Goal: Task Accomplishment & Management: Manage account settings

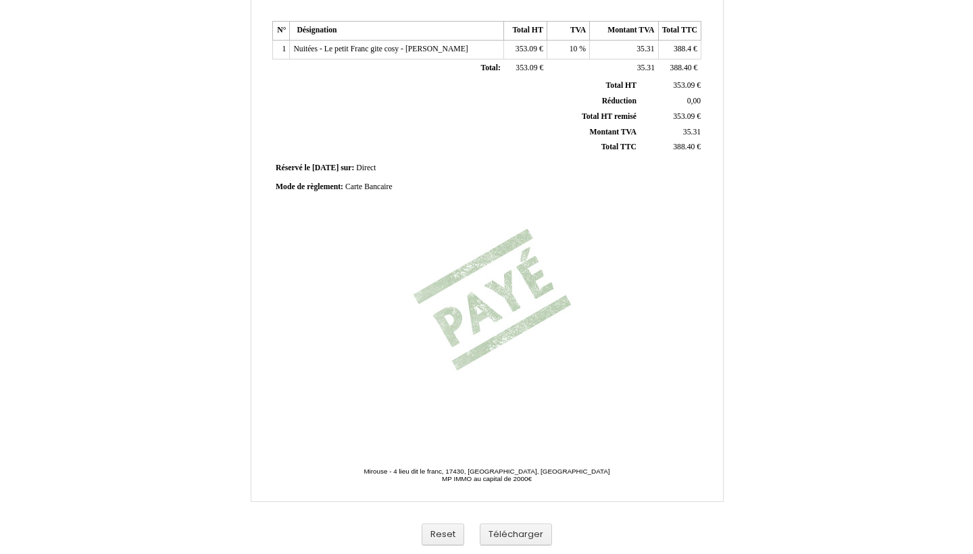
scroll to position [261, 0]
click at [444, 534] on button "Reset" at bounding box center [443, 535] width 43 height 22
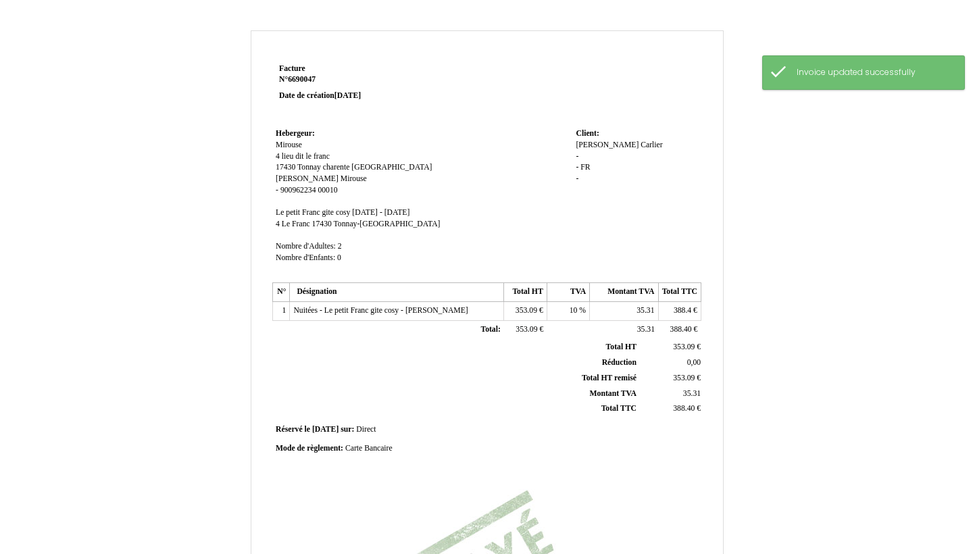
scroll to position [0, 0]
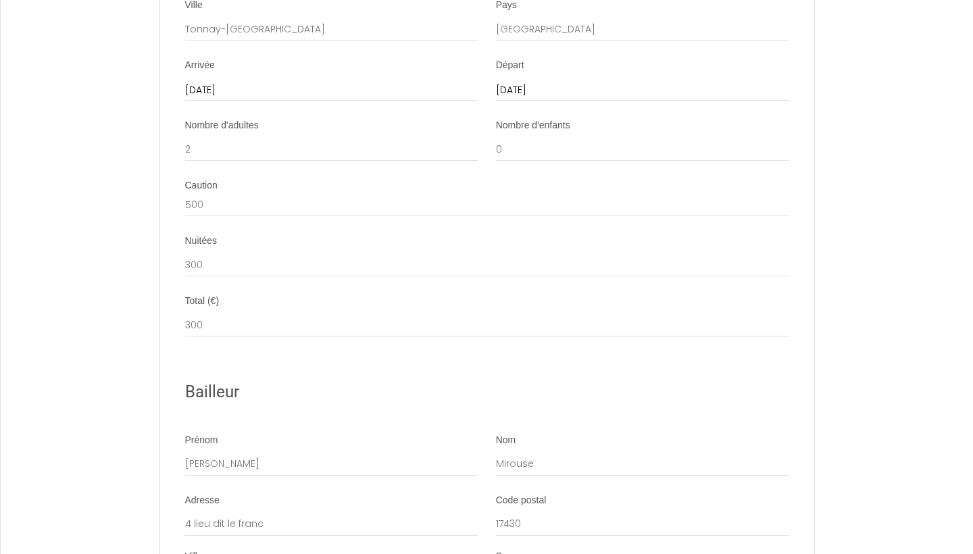
scroll to position [1839, 0]
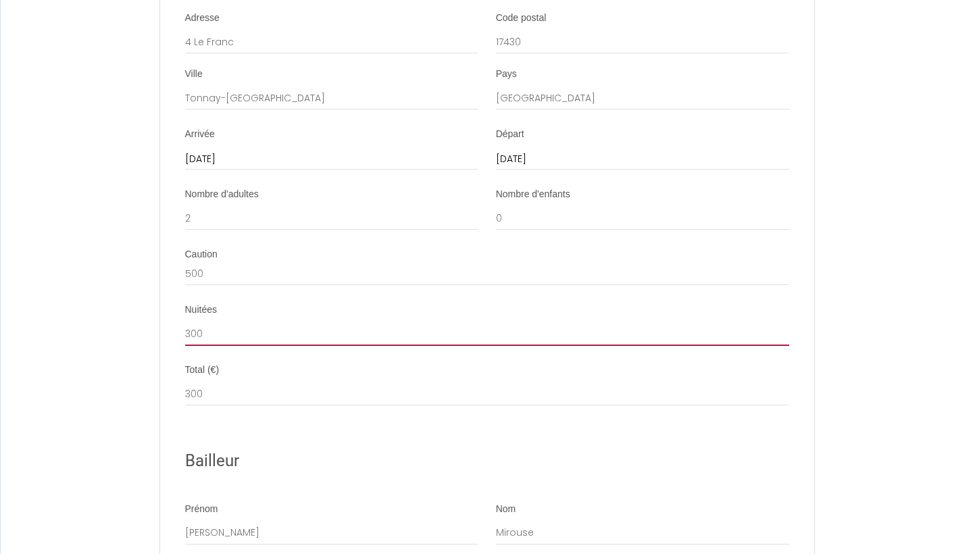
click at [226, 322] on input "300" at bounding box center [487, 334] width 604 height 24
type input "400"
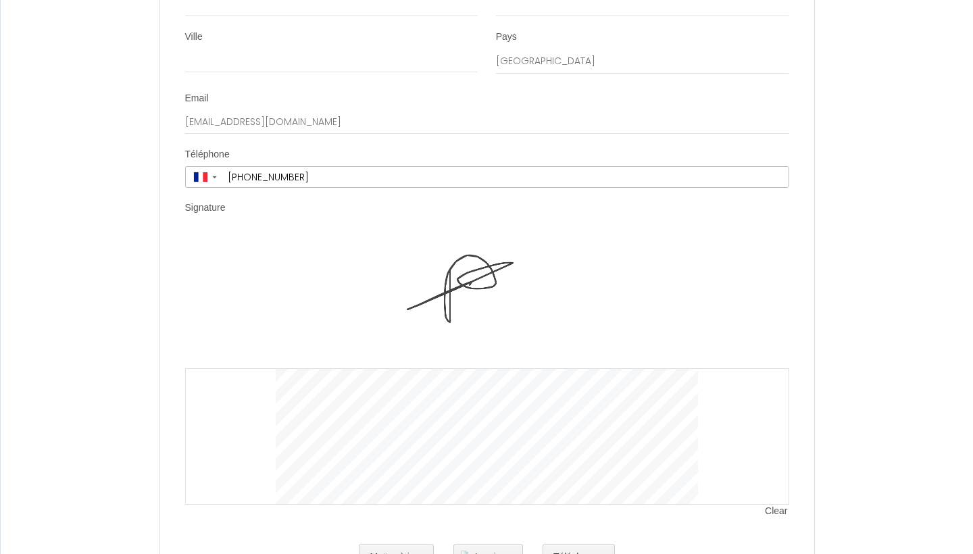
scroll to position [2686, 0]
click at [411, 544] on button "Mettre à jour" at bounding box center [396, 557] width 75 height 27
click at [226, 234] on div "Clear" at bounding box center [487, 370] width 604 height 272
drag, startPoint x: 243, startPoint y: 360, endPoint x: 259, endPoint y: 381, distance: 26.1
click at [259, 381] on div at bounding box center [487, 437] width 604 height 136
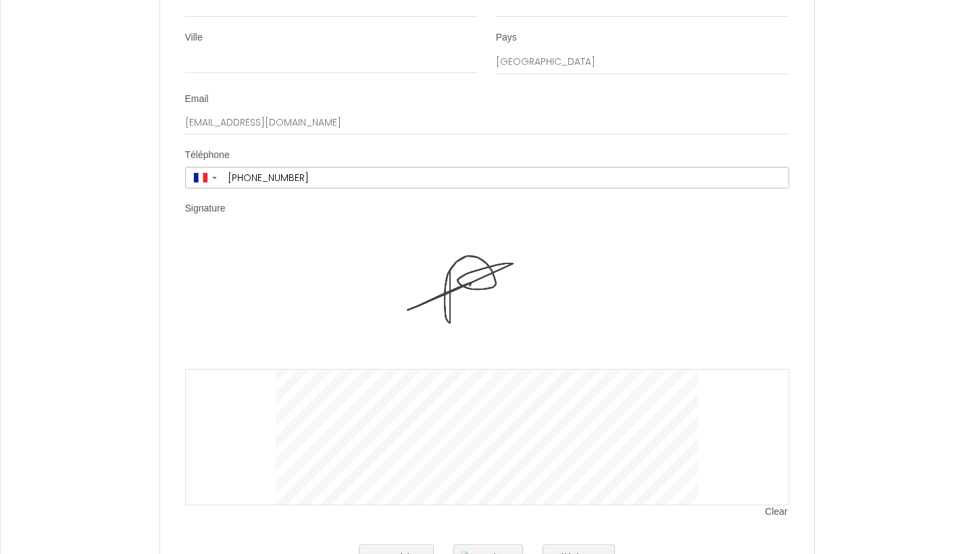
drag, startPoint x: 259, startPoint y: 381, endPoint x: 323, endPoint y: 447, distance: 92.2
click at [299, 449] on div "Clear" at bounding box center [487, 376] width 604 height 285
click at [693, 270] on img at bounding box center [487, 301] width 422 height 135
click at [781, 505] on span "Clear" at bounding box center [777, 512] width 24 height 14
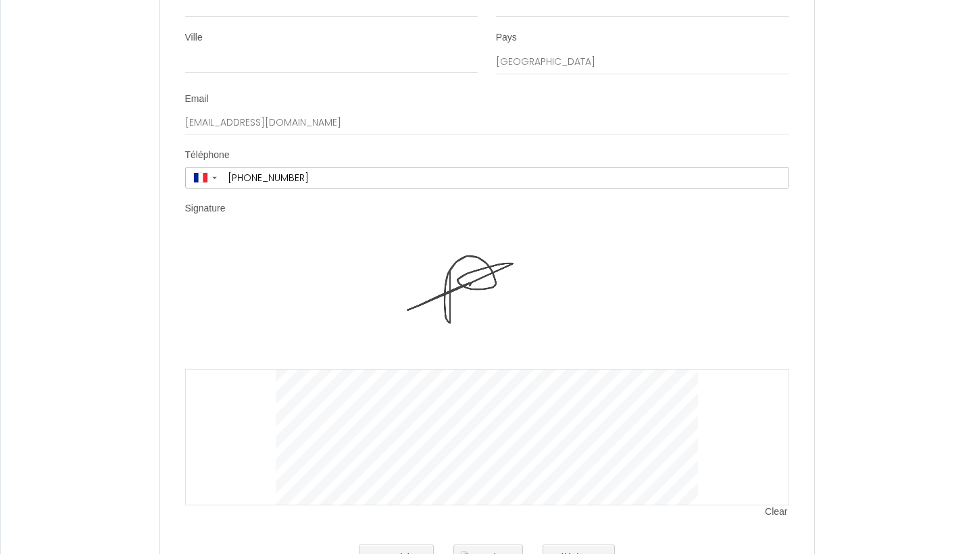
drag, startPoint x: 738, startPoint y: 366, endPoint x: 753, endPoint y: 407, distance: 43.8
click at [751, 403] on div at bounding box center [487, 437] width 604 height 136
click at [397, 544] on button "Mettre à jour" at bounding box center [396, 557] width 75 height 27
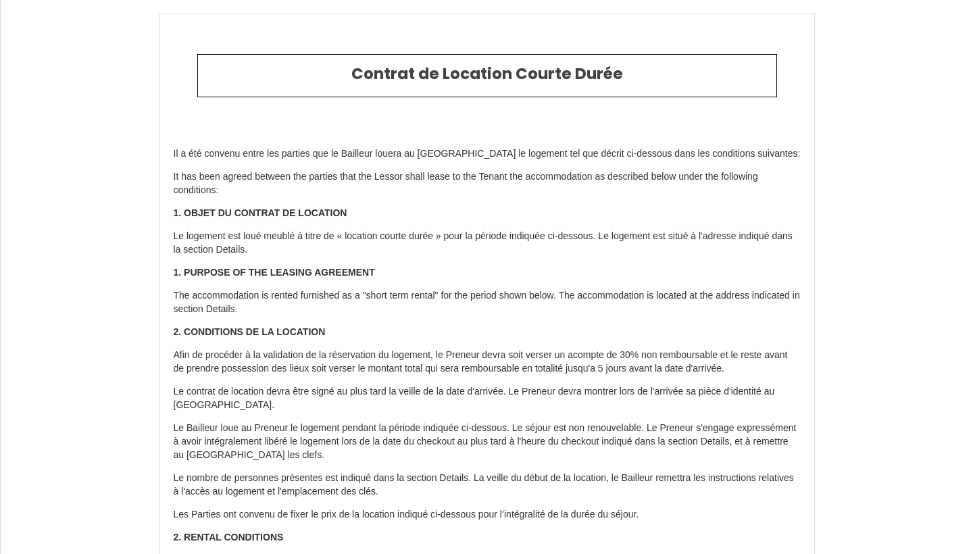
scroll to position [0, 0]
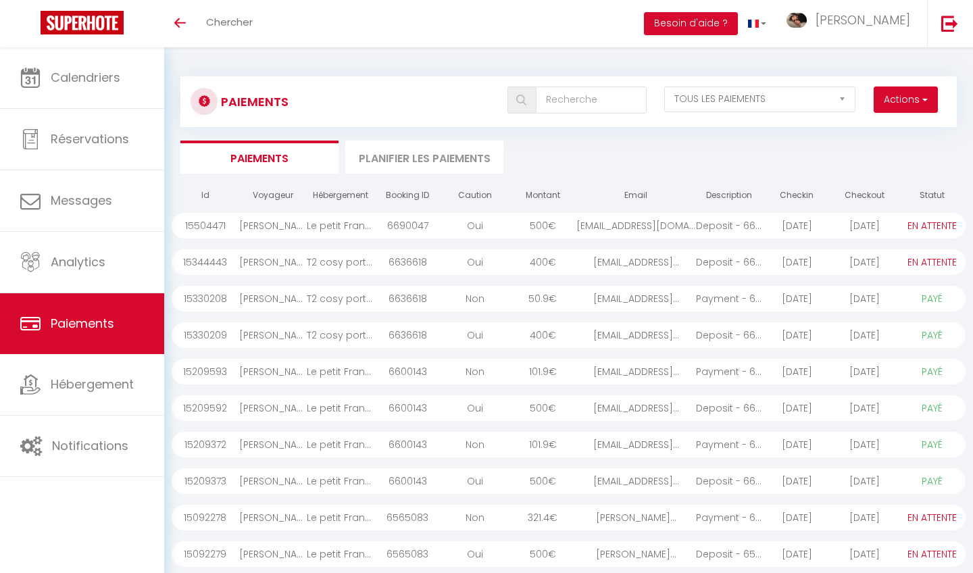
select select "2"
select select "0"
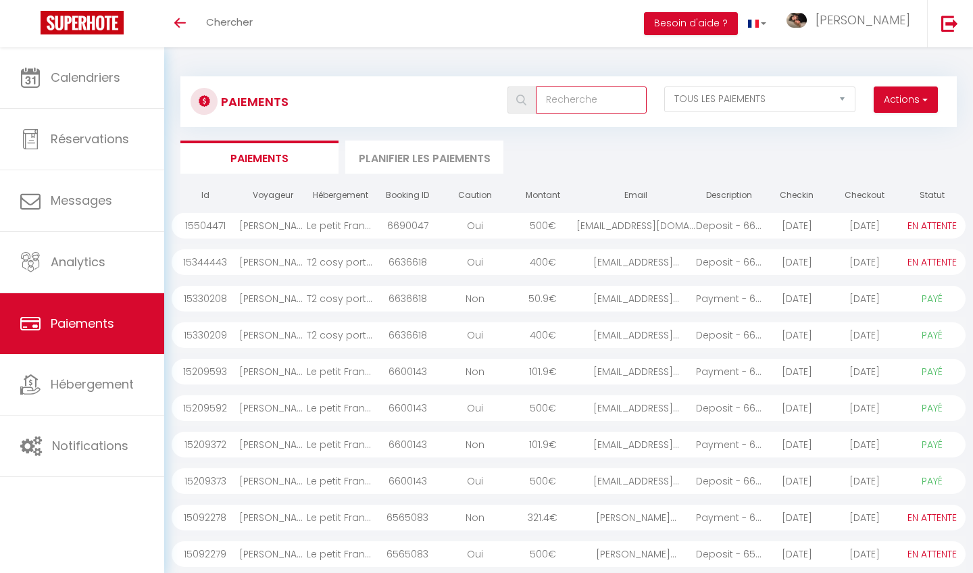
click at [589, 101] on input "text" at bounding box center [591, 99] width 111 height 27
type input "car"
select select "0"
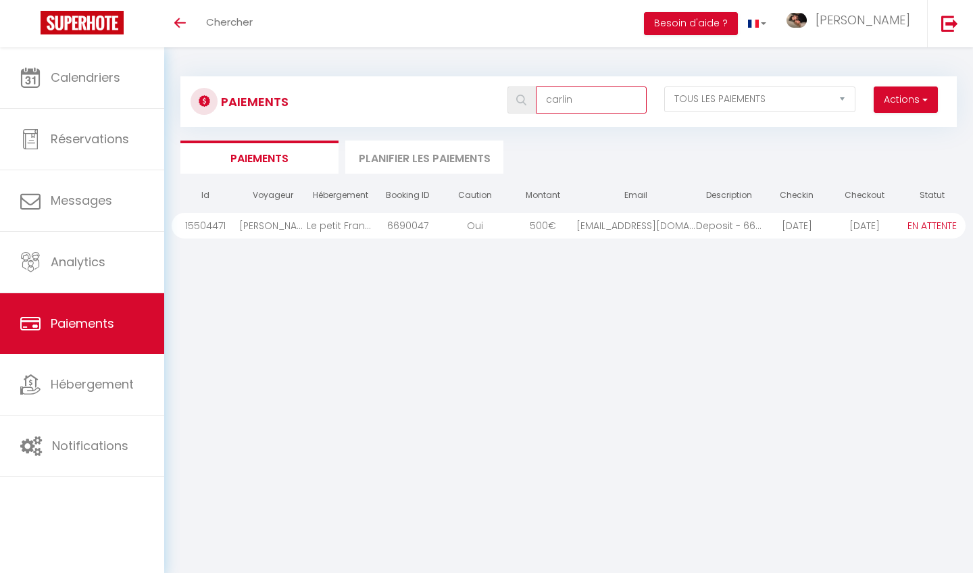
type input "carlin"
drag, startPoint x: 582, startPoint y: 123, endPoint x: 569, endPoint y: 228, distance: 106.2
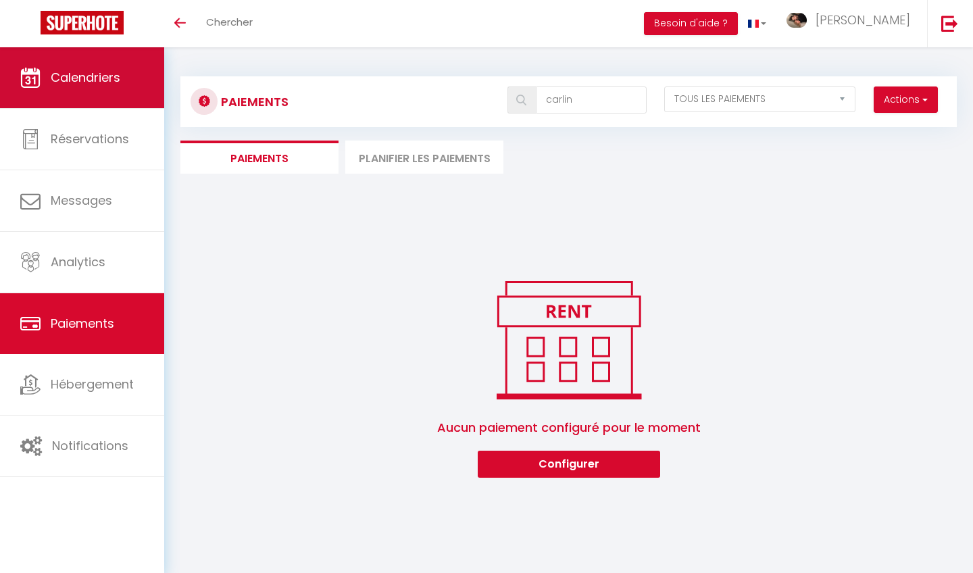
click at [150, 76] on link "Calendriers" at bounding box center [82, 77] width 164 height 61
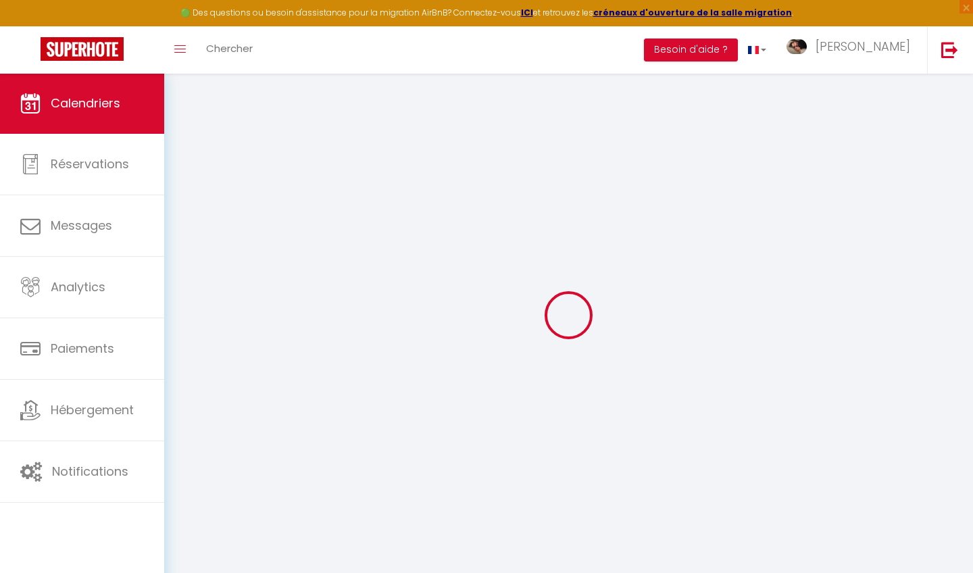
select select
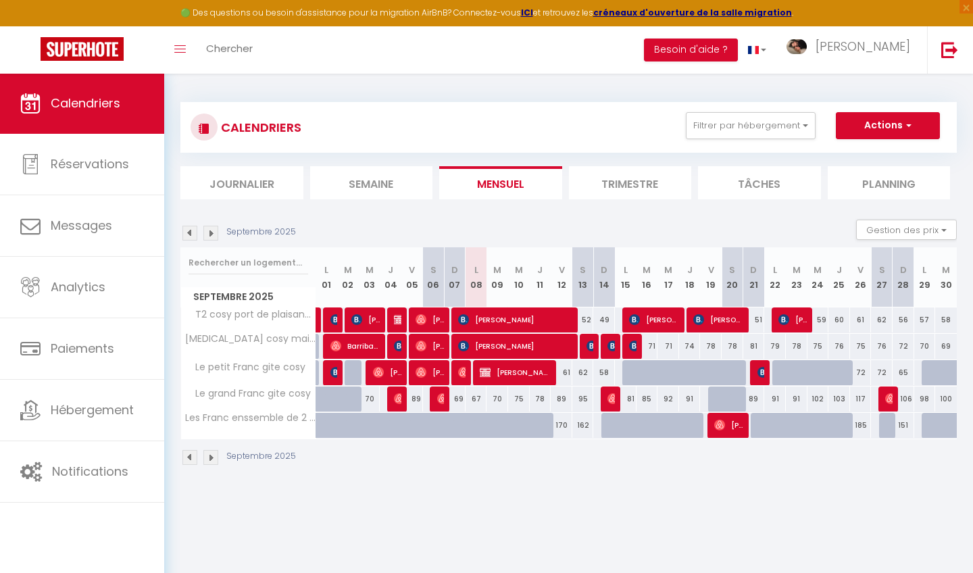
click at [504, 372] on span "[PERSON_NAME]" at bounding box center [516, 372] width 72 height 26
select select "OK"
select select "0"
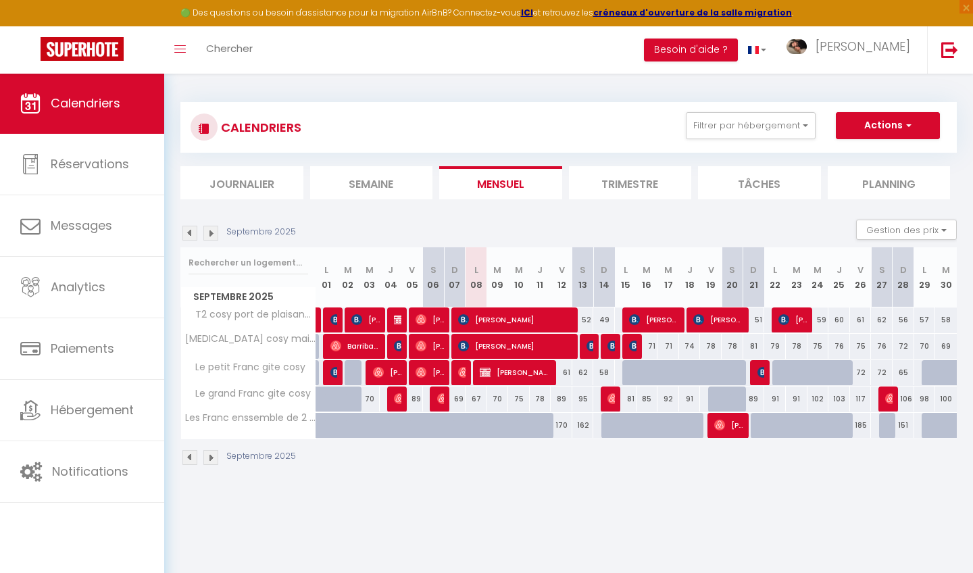
select select "0"
select select
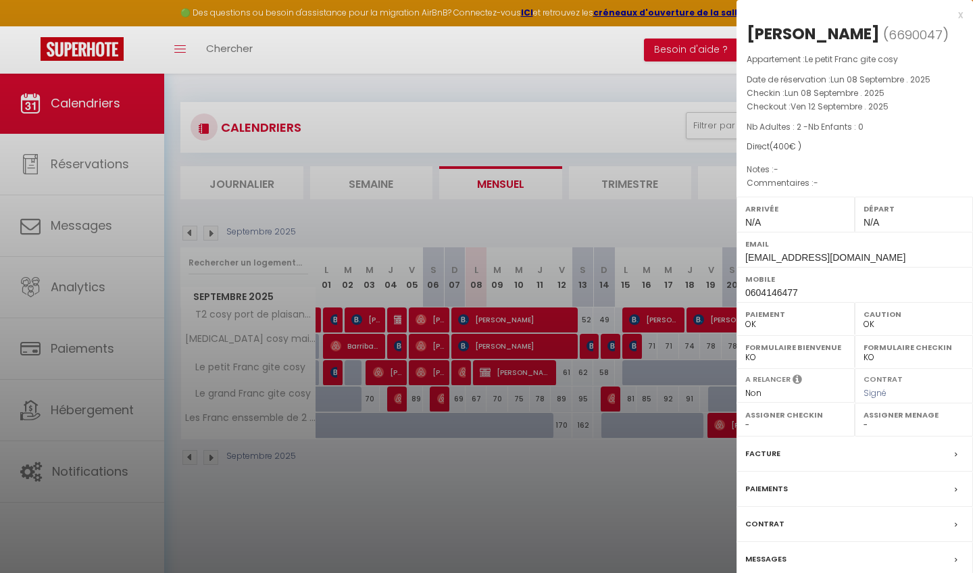
click at [815, 515] on div "Contrat" at bounding box center [854, 524] width 236 height 35
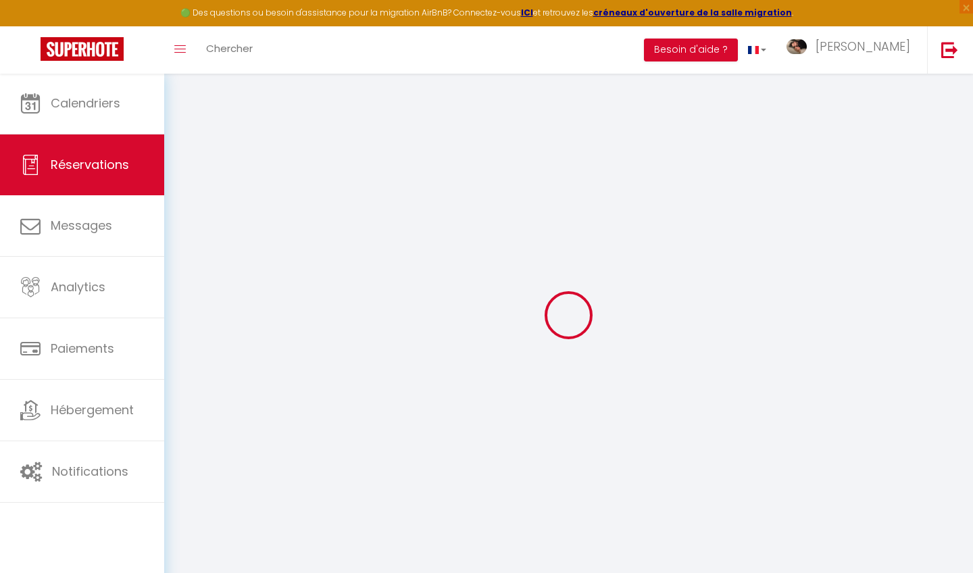
select select
checkbox input "false"
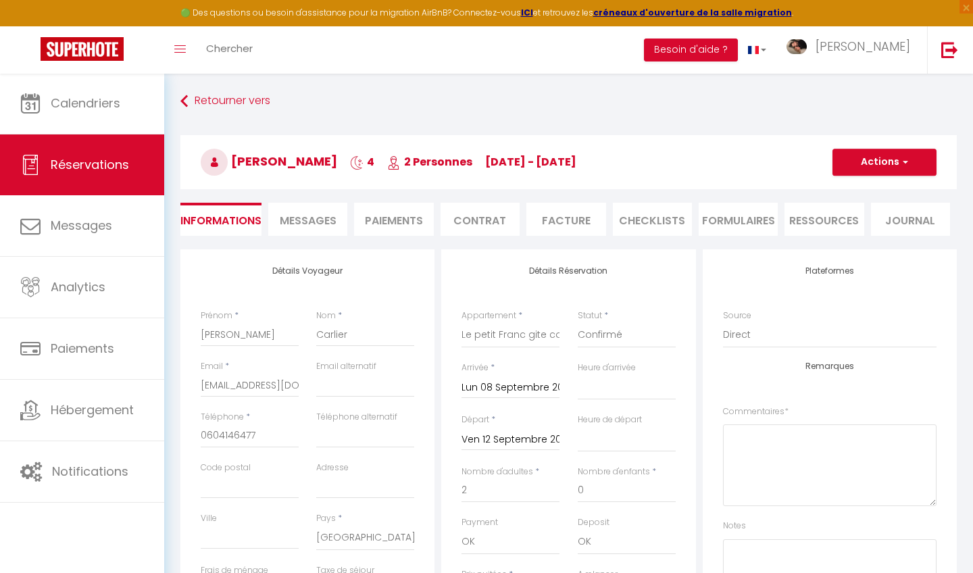
select select
checkbox input "false"
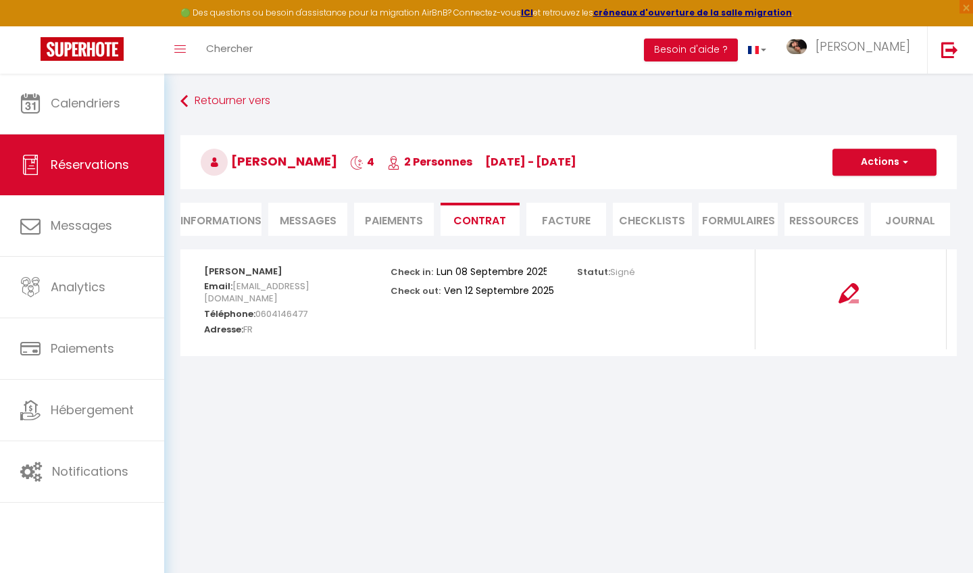
click at [257, 227] on li "Informations" at bounding box center [220, 219] width 81 height 33
select select
select select "0"
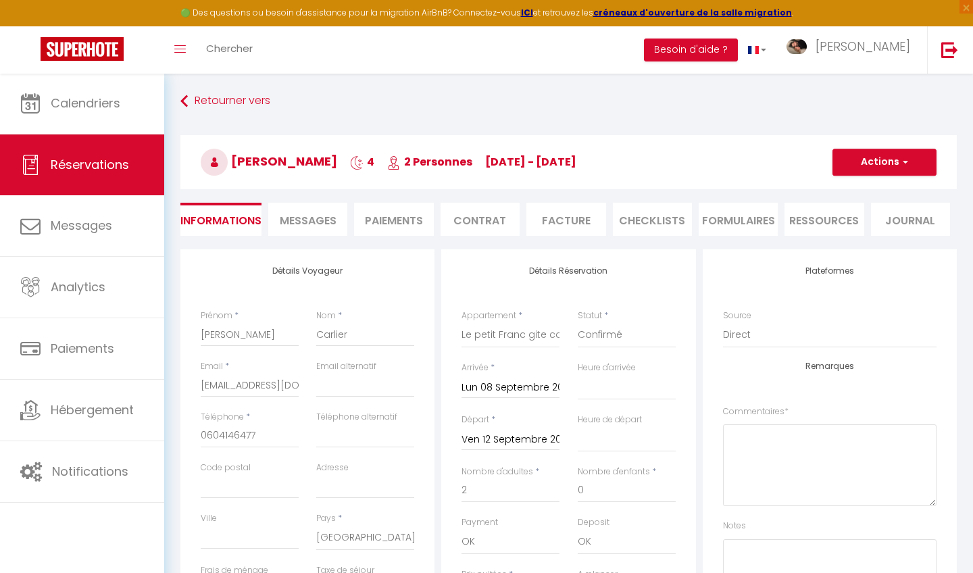
click at [920, 161] on button "Actions" at bounding box center [884, 162] width 104 height 27
click at [965, 10] on span "×" at bounding box center [966, 7] width 14 height 14
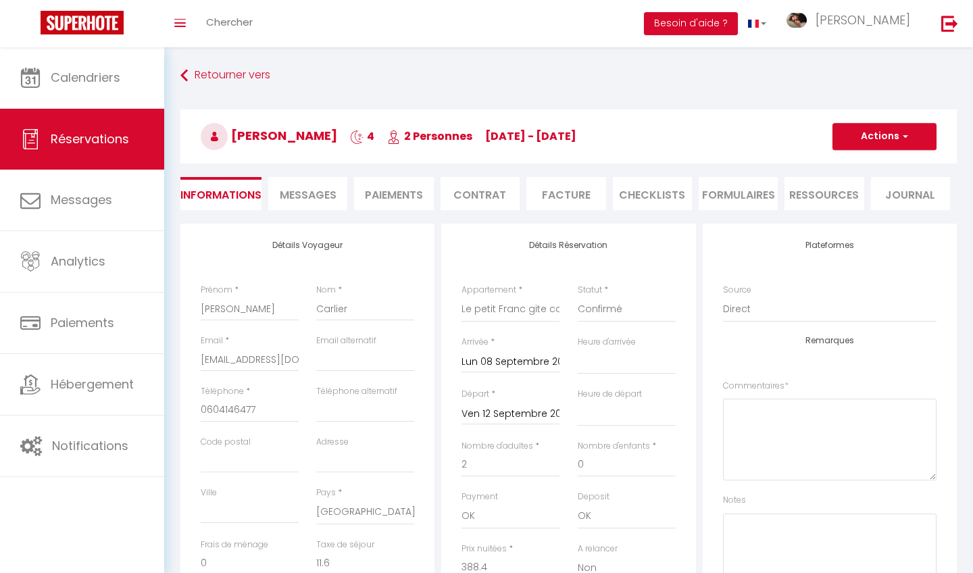
click at [888, 143] on button "Actions" at bounding box center [884, 136] width 104 height 27
click at [733, 126] on h3 "[PERSON_NAME] 4 2 Personnes [DATE] - [DATE]" at bounding box center [568, 136] width 776 height 54
click at [891, 128] on button "Actions" at bounding box center [884, 136] width 104 height 27
click at [861, 185] on link "Dupliquer" at bounding box center [870, 184] width 107 height 18
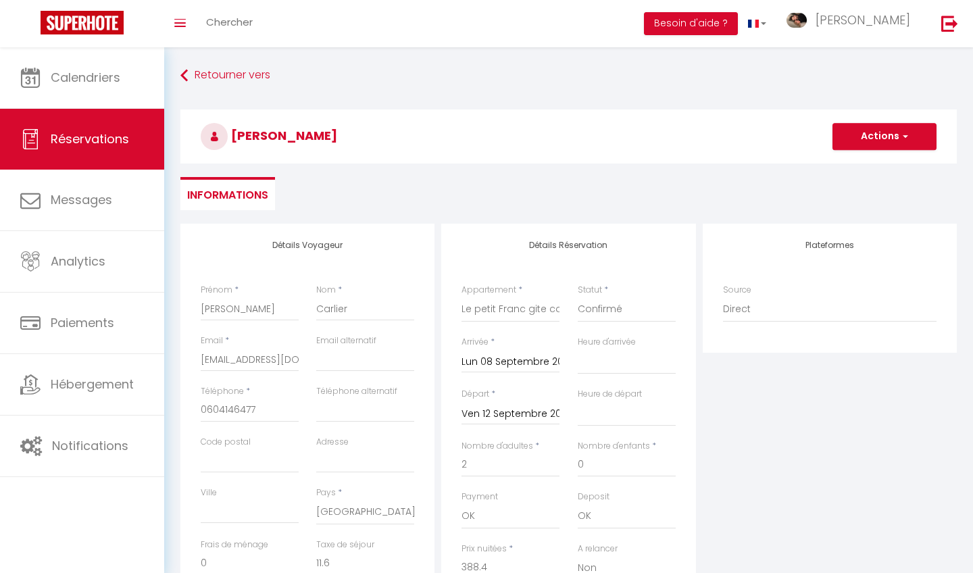
type input "0"
select select
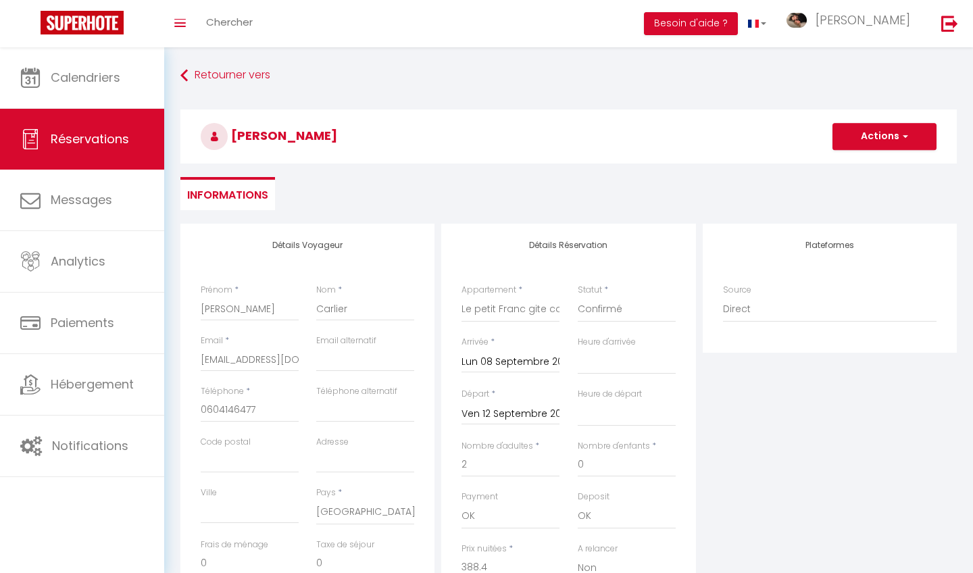
select select
checkbox input "false"
click at [902, 141] on span "button" at bounding box center [903, 136] width 8 height 12
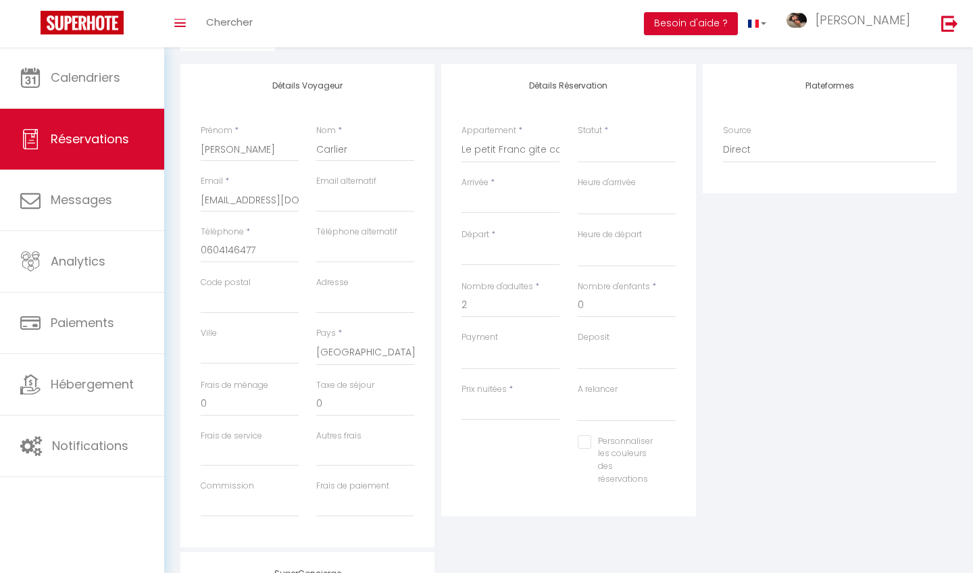
scroll to position [160, 0]
click at [499, 404] on input "Prix nuitées" at bounding box center [510, 407] width 98 height 24
type input "3"
select select
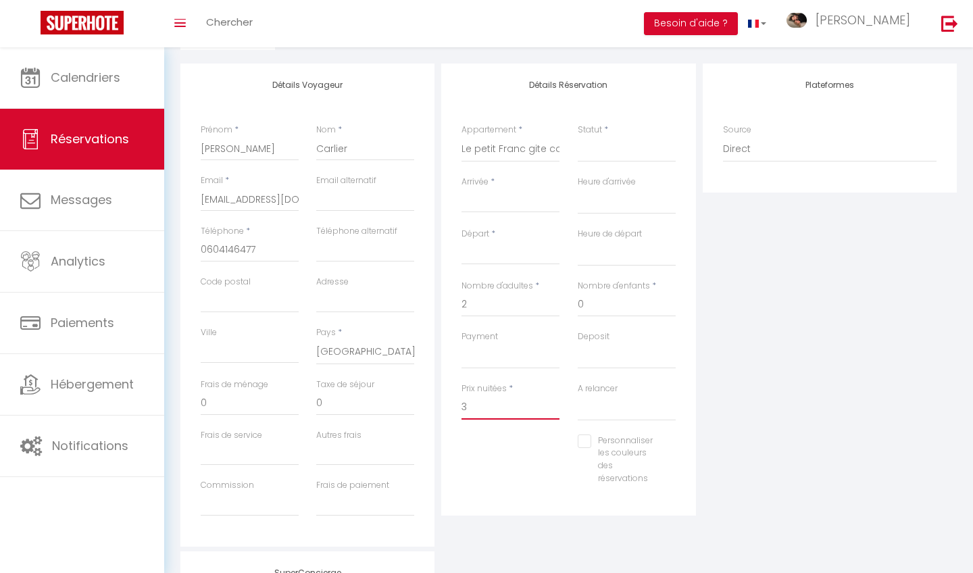
select select
checkbox input "false"
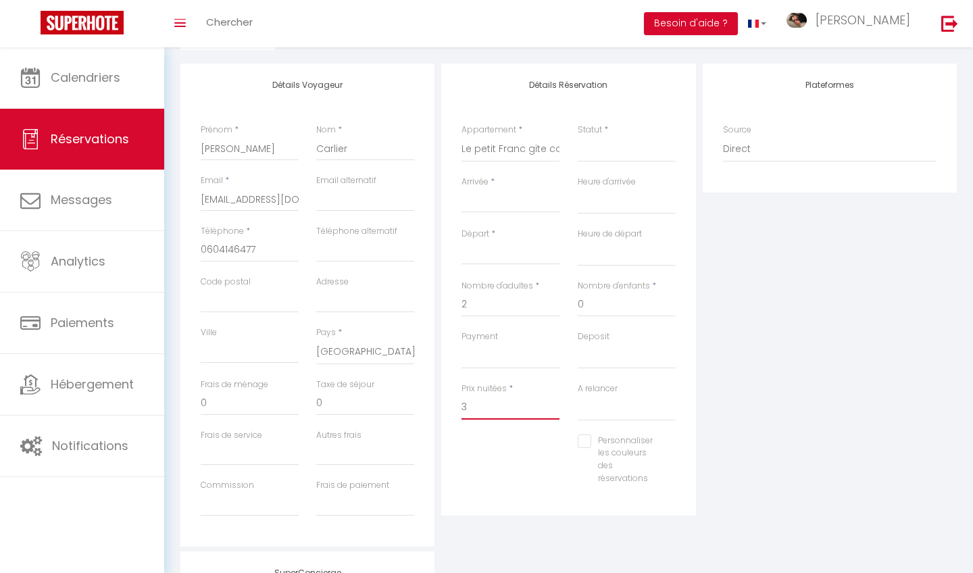
type input "30"
select select
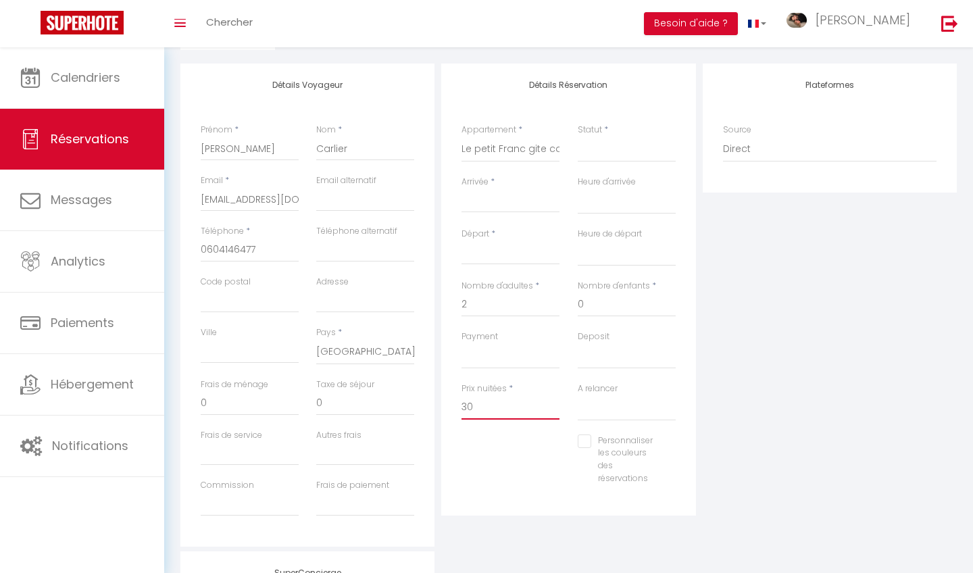
select select
checkbox input "false"
type input "300"
select select
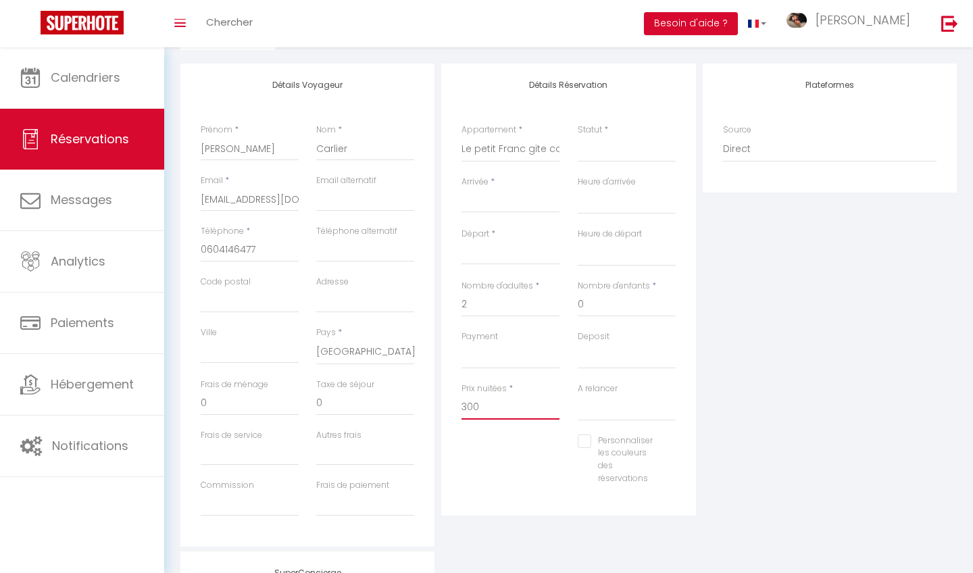
select select
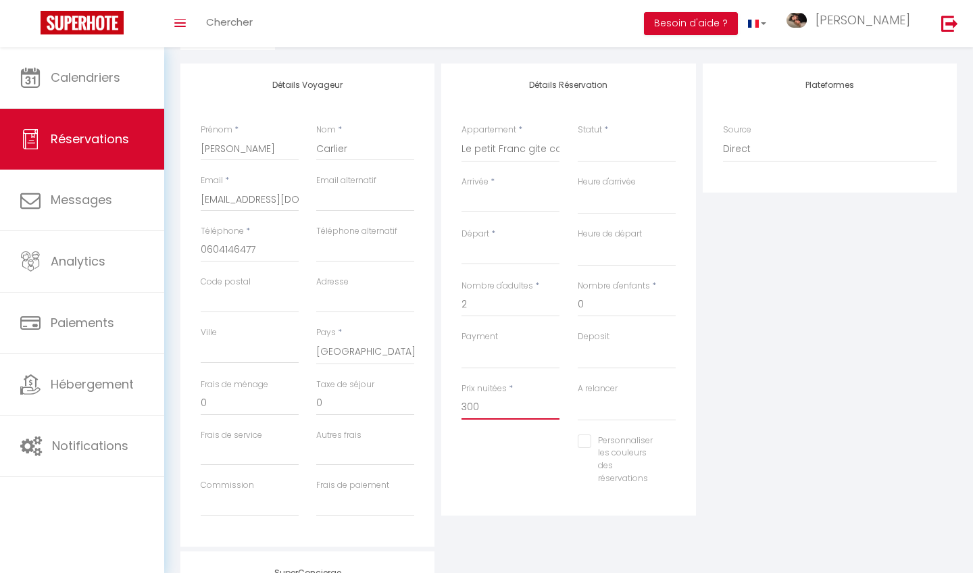
checkbox input "false"
type input "30"
select select
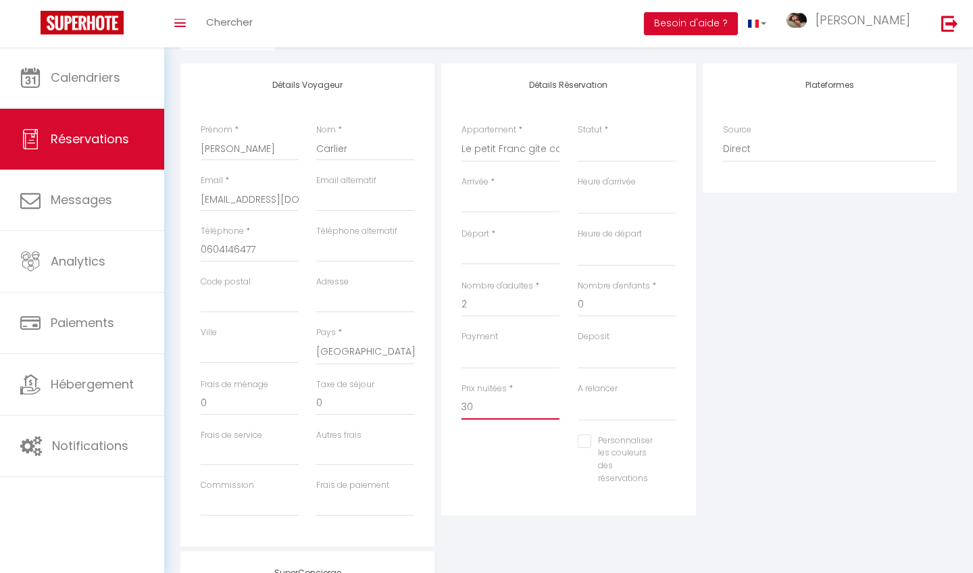
select select
checkbox input "false"
type input "3"
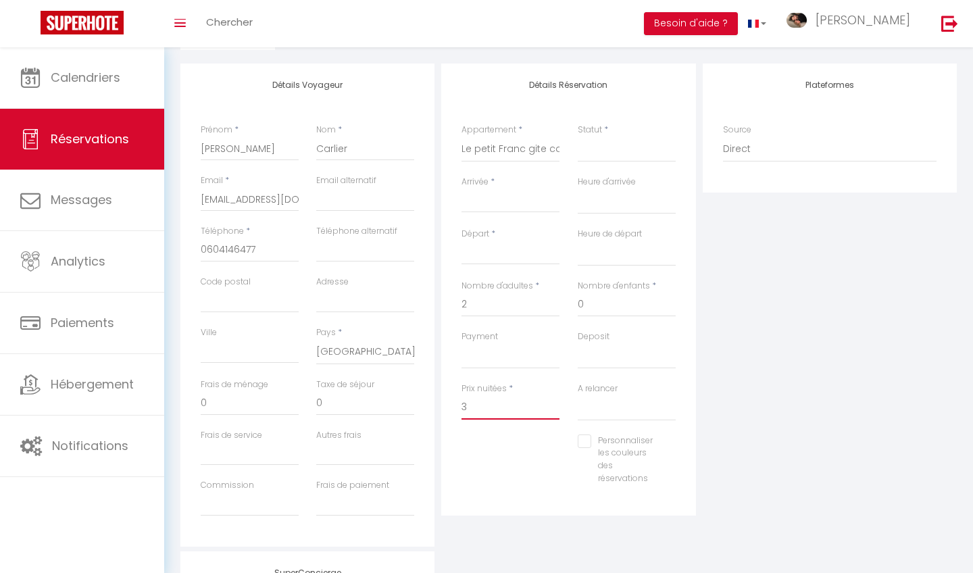
select select
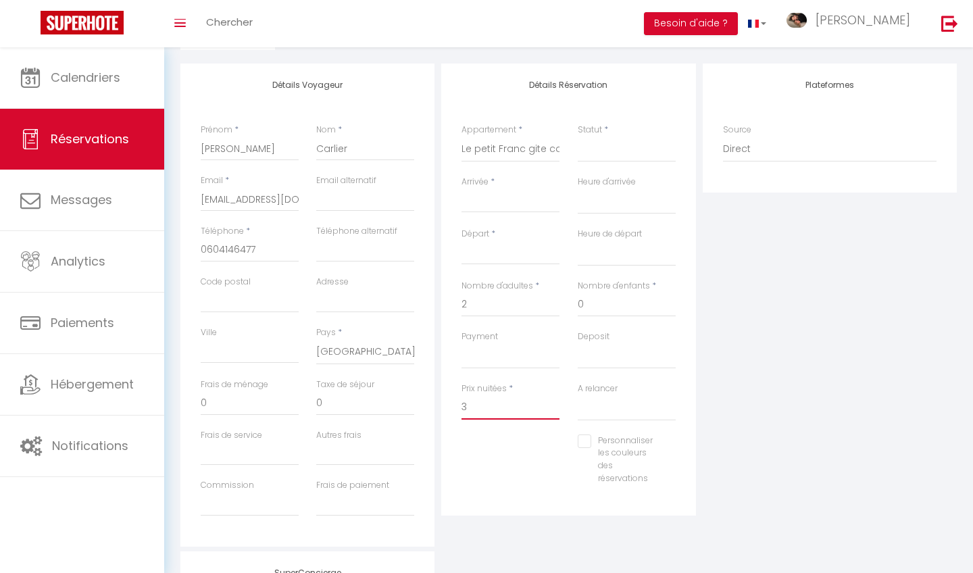
select select
checkbox input "false"
type input "38"
select select
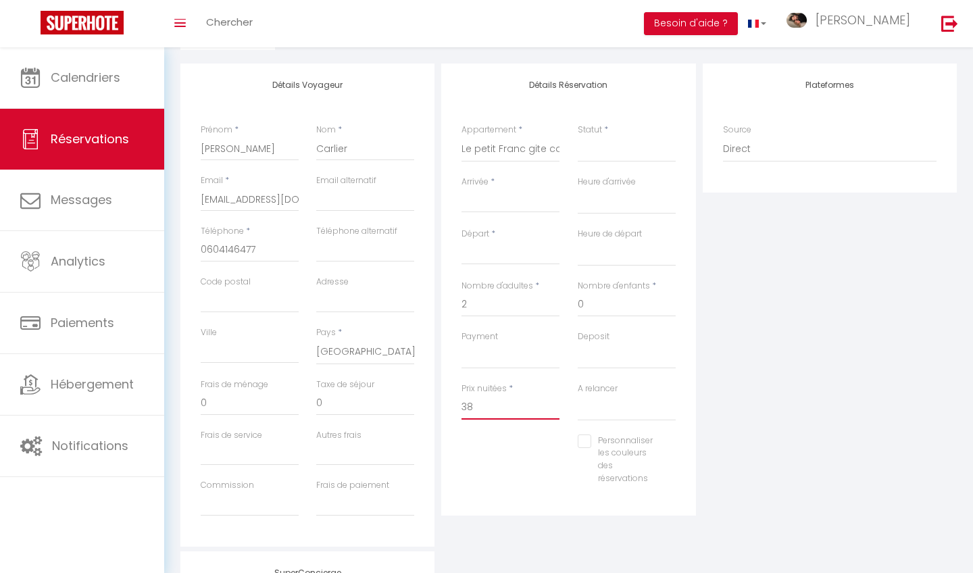
select select
checkbox input "false"
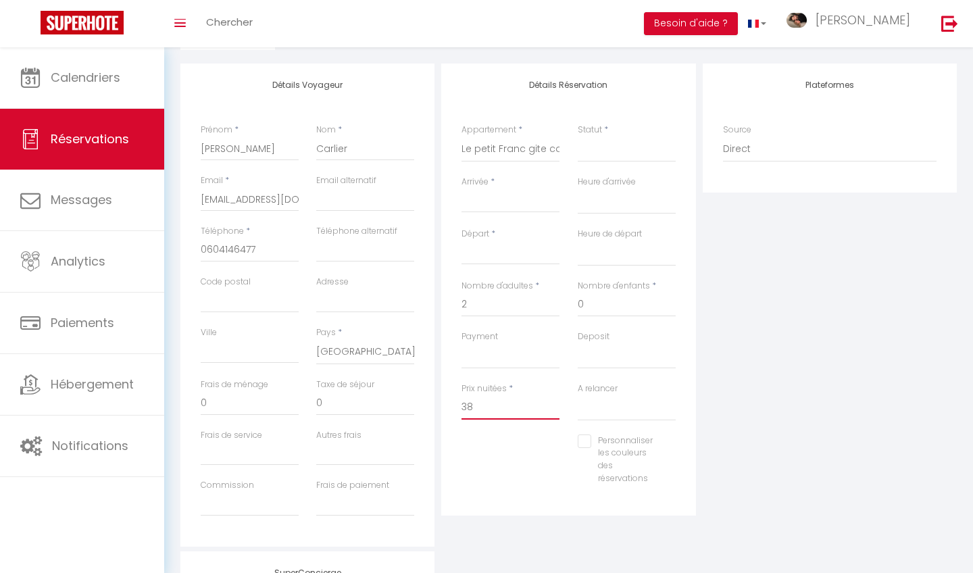
type input "388"
select select
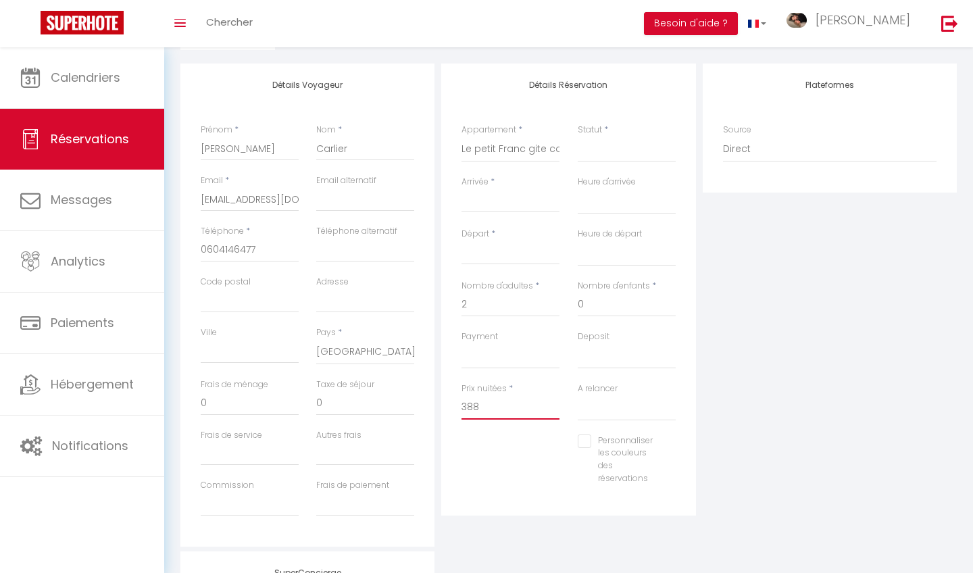
select select
checkbox input "false"
type input "388."
select select
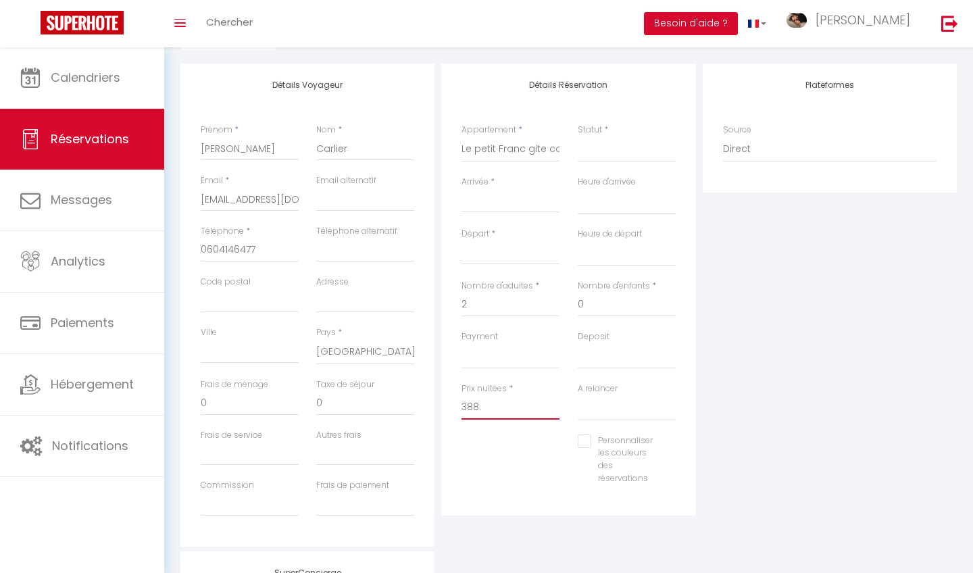
select select
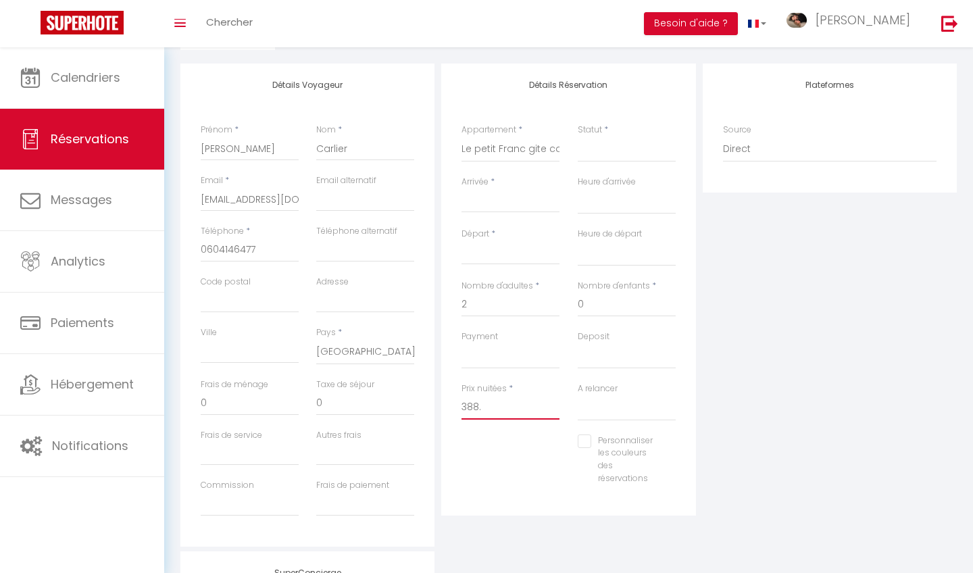
checkbox input "false"
type input "388.4"
select select
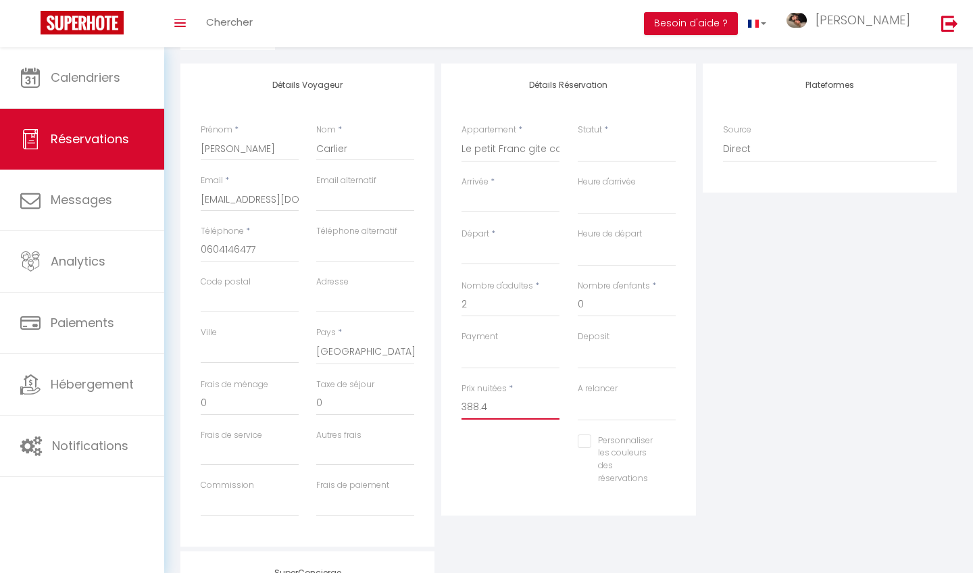
select select
checkbox input "false"
type input "388.4"
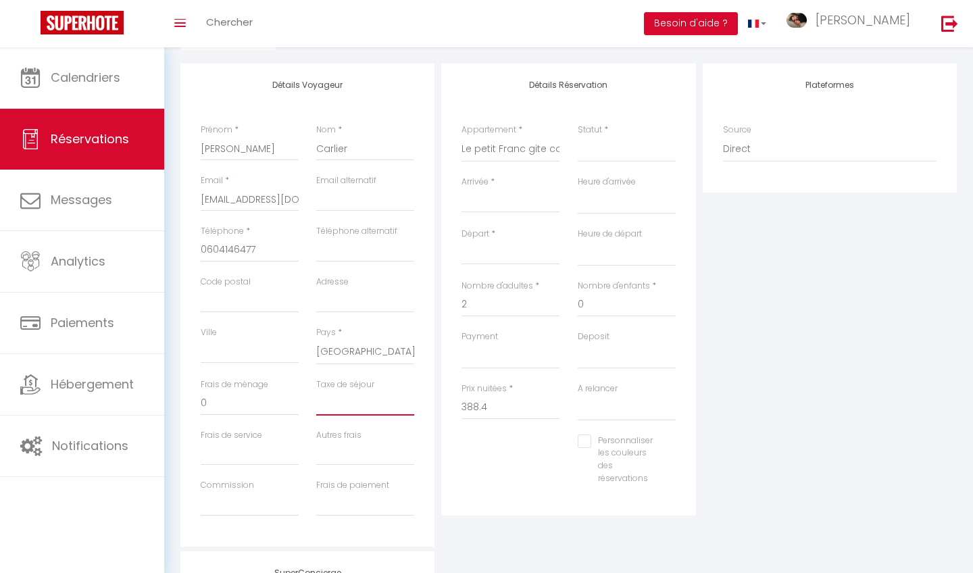
select select
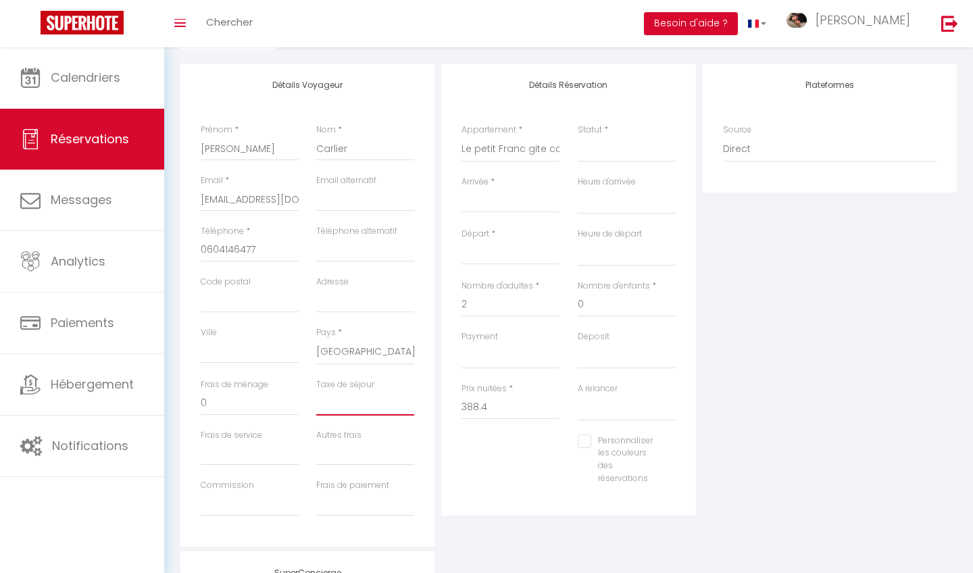
select select
checkbox input "false"
type input "1"
select select
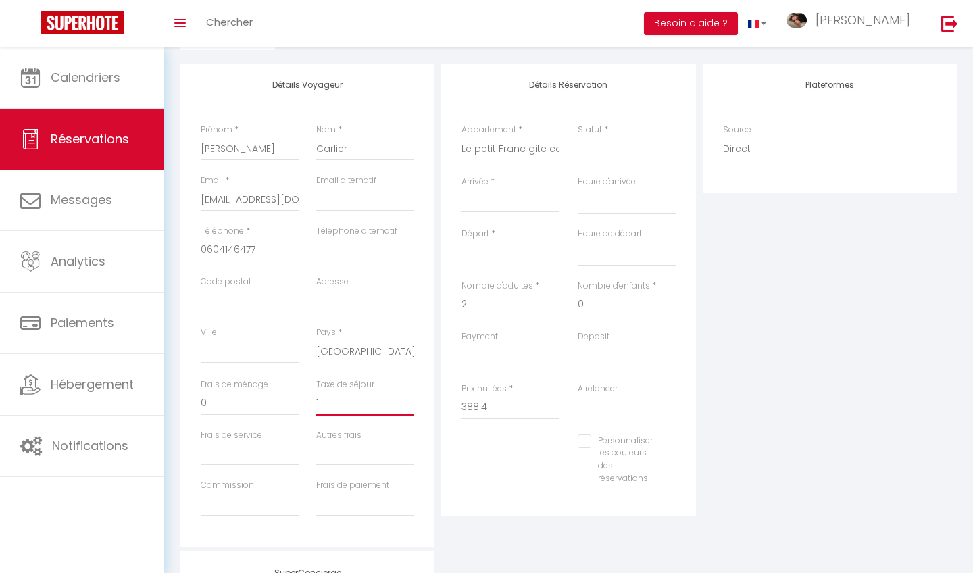
select select
checkbox input "false"
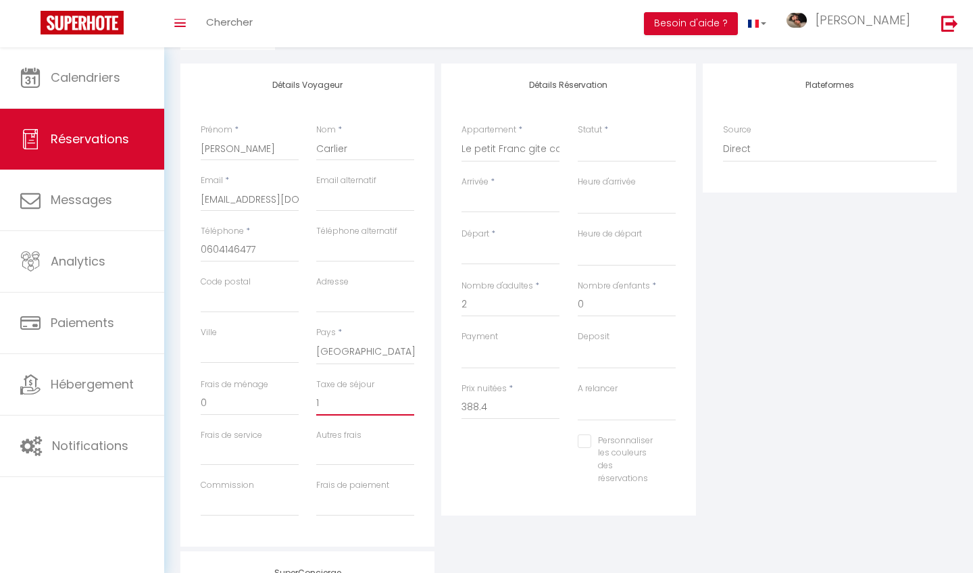
type input "11"
select select
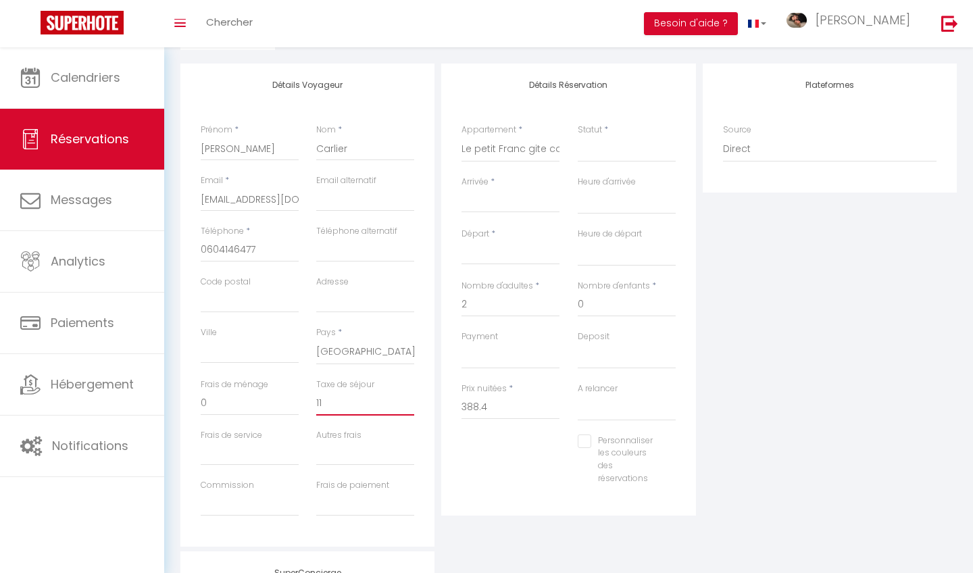
select select
checkbox input "false"
type input "11."
select select
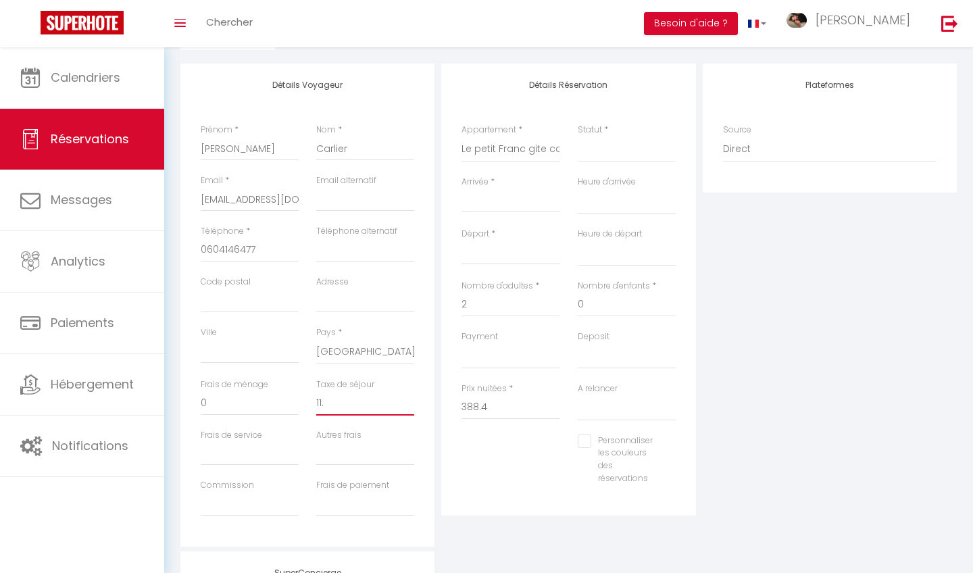
select select
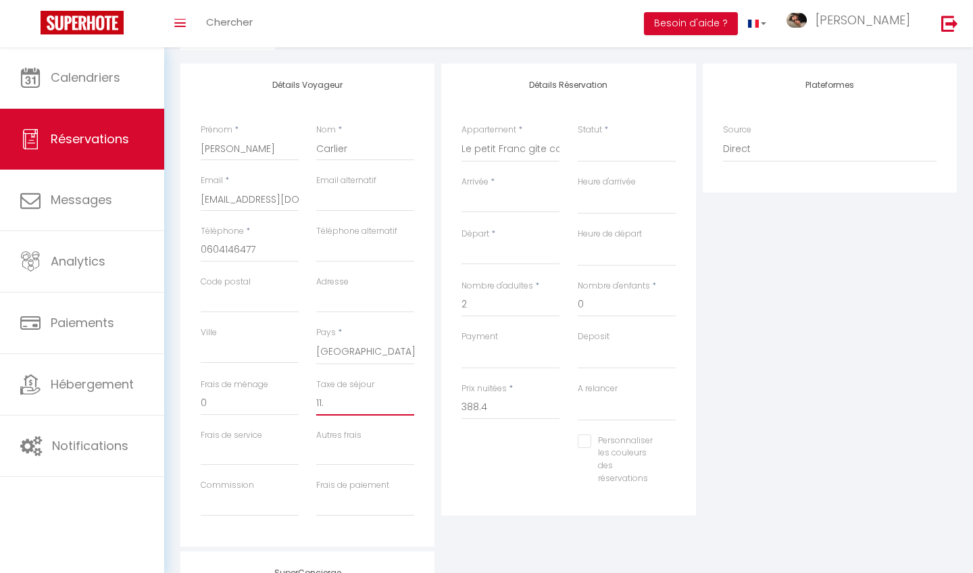
checkbox input "false"
type input "11.6"
select select
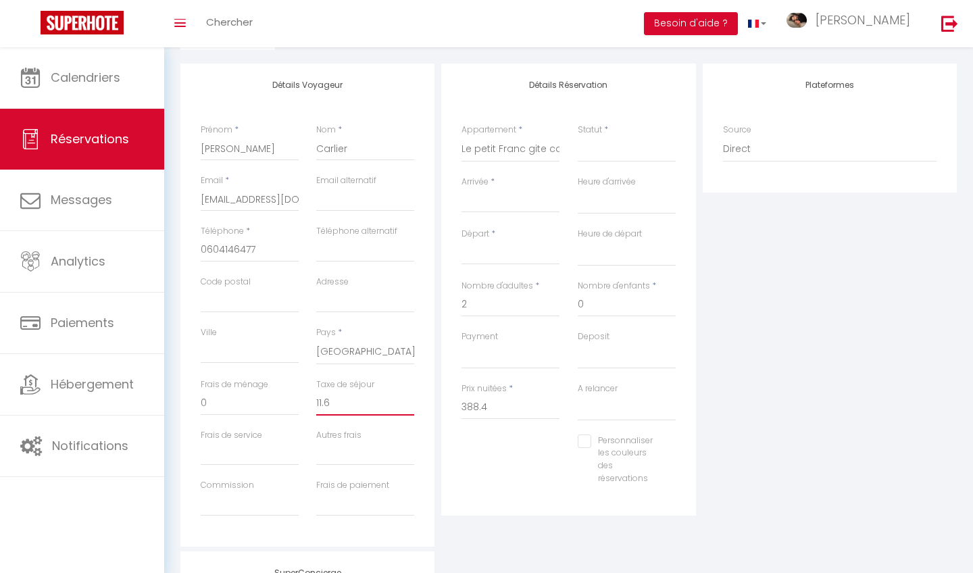
select select
checkbox input "false"
type input "11.6"
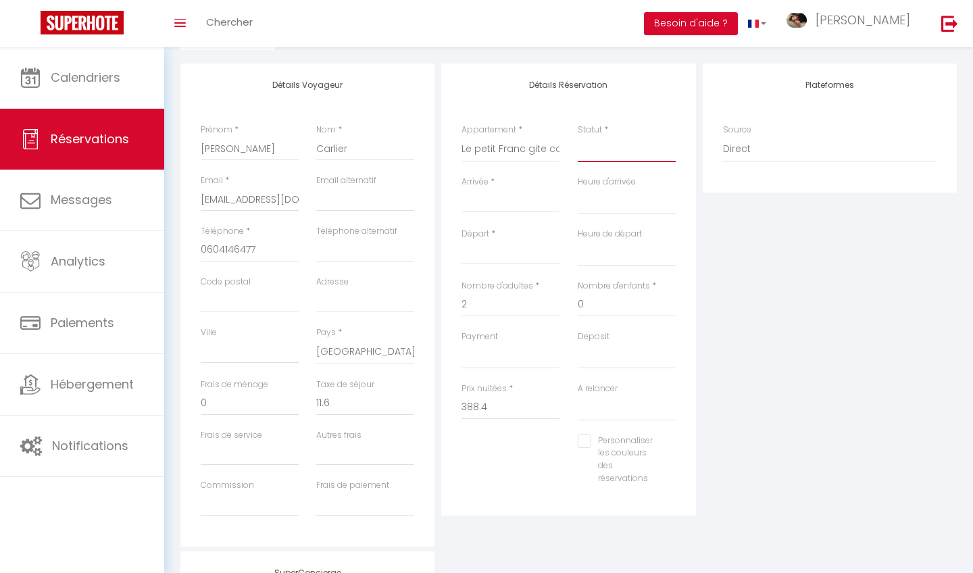
select select "1"
select select
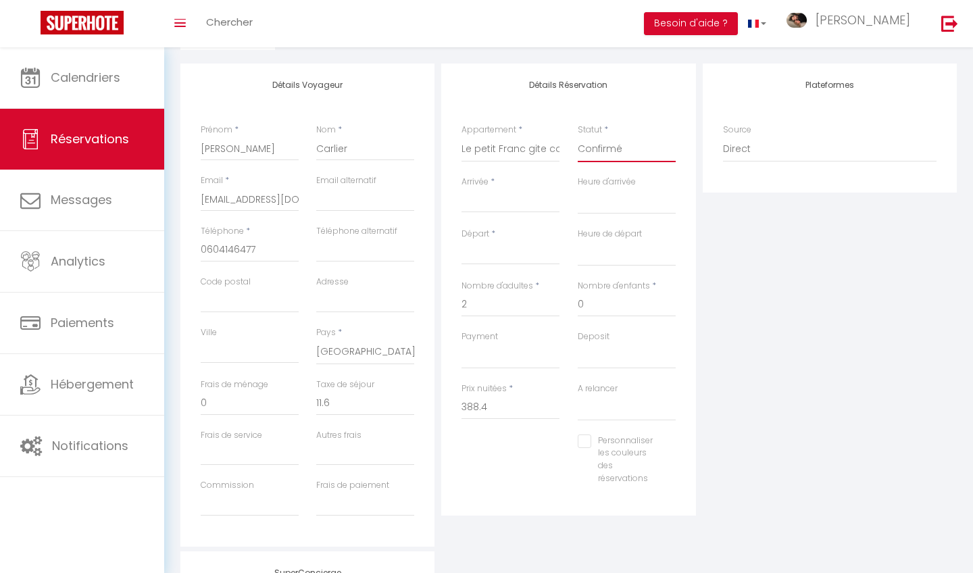
select select
checkbox input "false"
click at [491, 199] on input "Arrivée" at bounding box center [510, 202] width 98 height 18
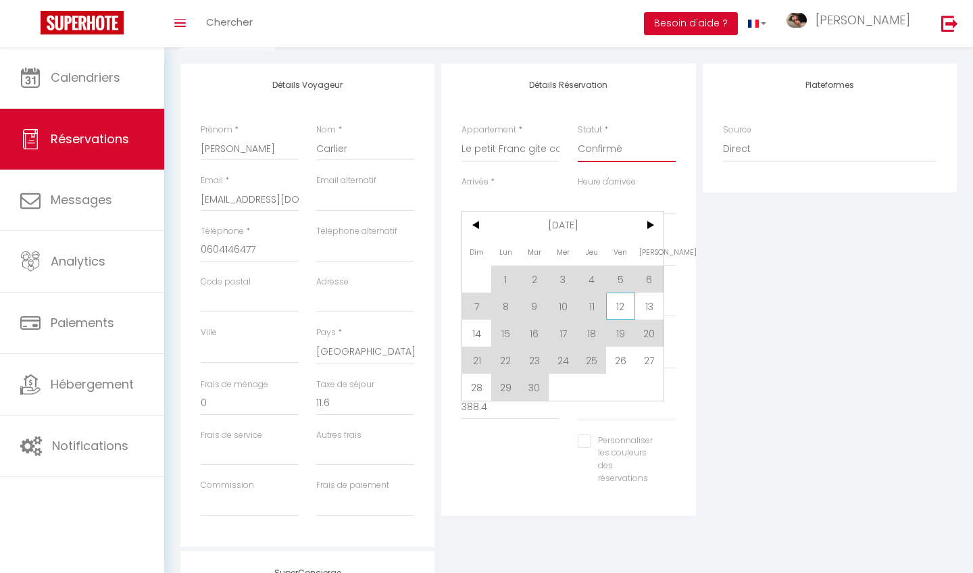
click at [617, 306] on span "12" at bounding box center [620, 305] width 29 height 27
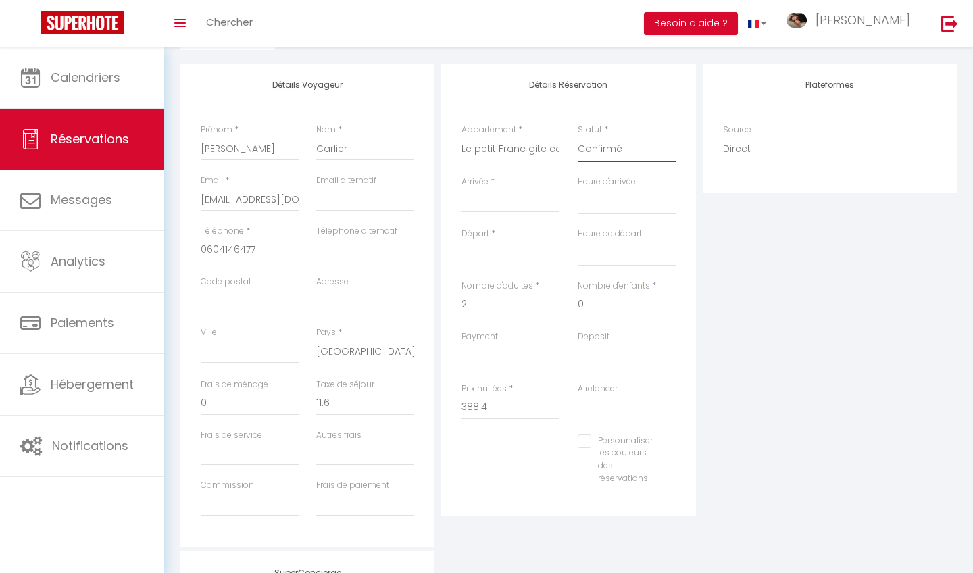
type input "Ven 12 Septembre 2025"
select select
type input "[DATE]"
select select
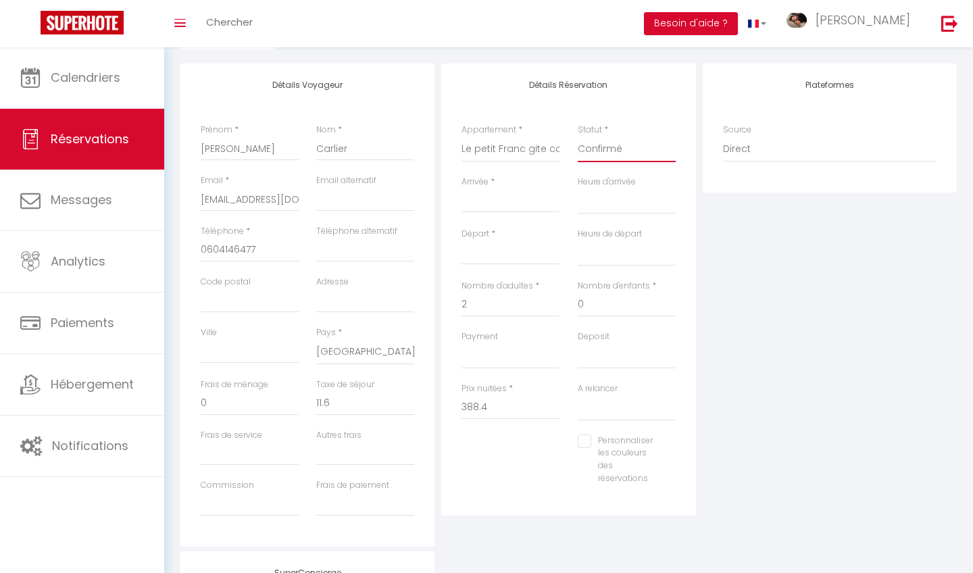
select select
checkbox input "false"
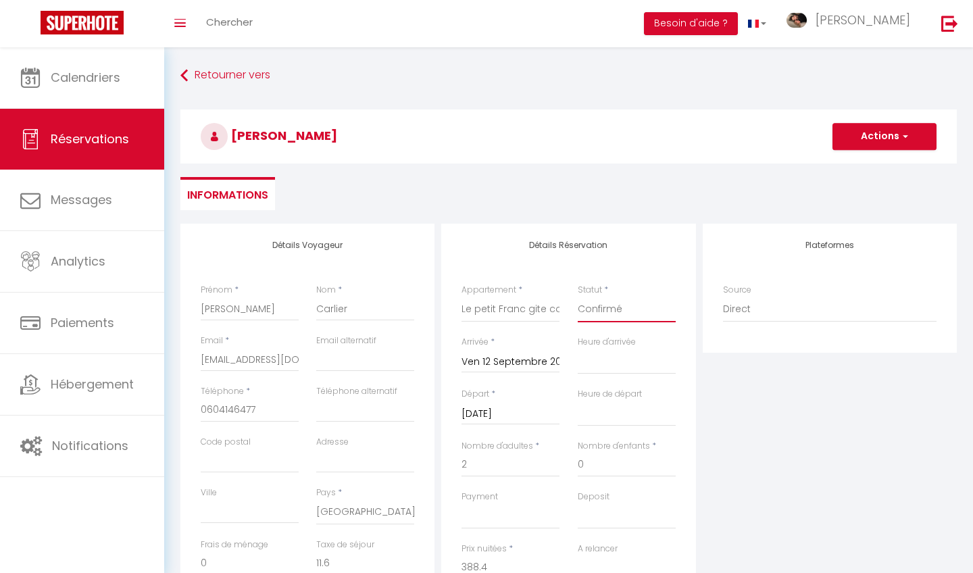
scroll to position [0, 0]
click at [236, 356] on input "[EMAIL_ADDRESS][DOMAIN_NAME]" at bounding box center [250, 359] width 98 height 24
click at [269, 364] on input "[EMAIL_ADDRESS][DOMAIN_NAME]" at bounding box center [250, 359] width 98 height 24
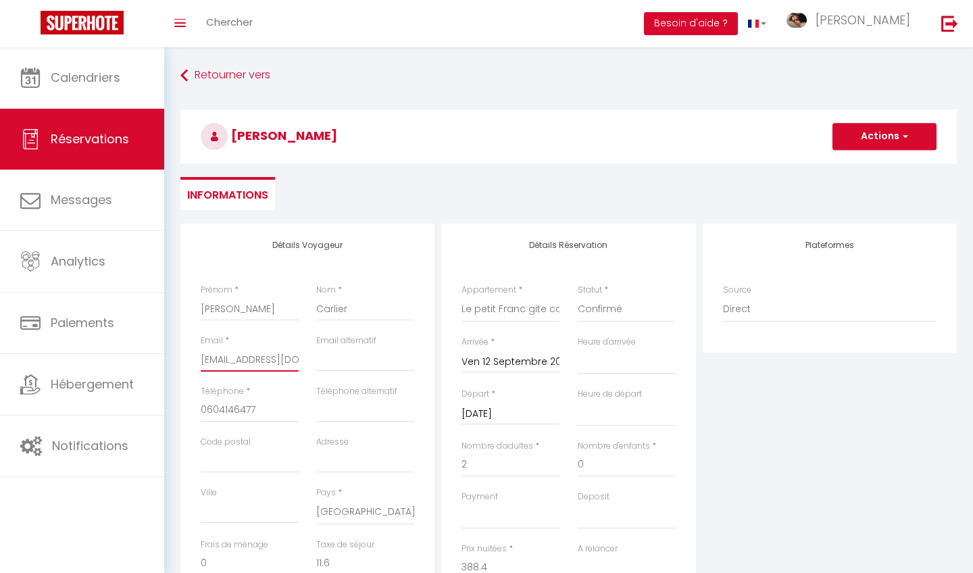
click at [243, 361] on input "[EMAIL_ADDRESS][DOMAIN_NAME]" at bounding box center [250, 359] width 98 height 24
click at [232, 357] on input "[EMAIL_ADDRESS][DOMAIN_NAME]" at bounding box center [250, 359] width 98 height 24
type input "[EMAIL_ADDRESS][DOMAIN_NAME]"
select select
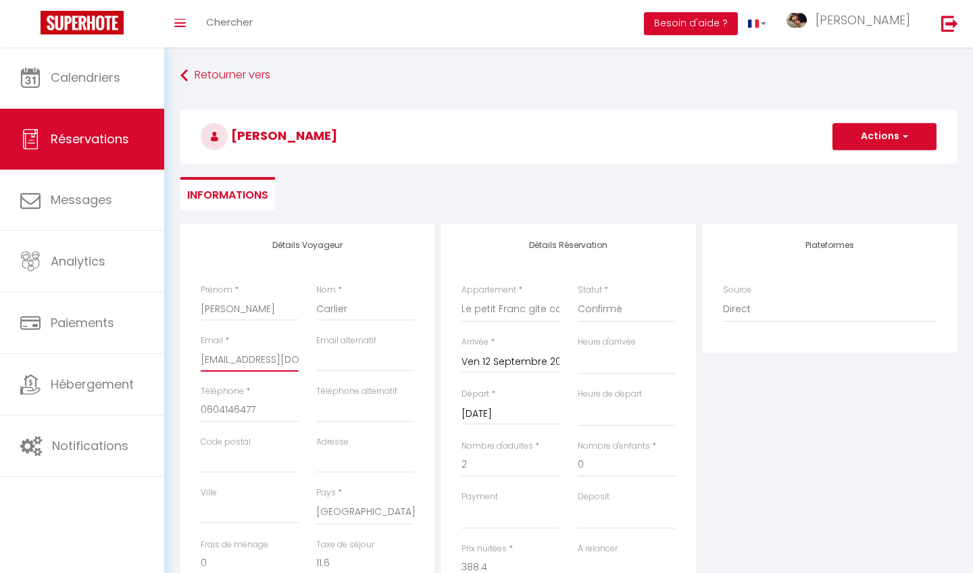
select select
checkbox input "false"
type input "[EMAIL_ADDRESS][DOMAIN_NAME]"
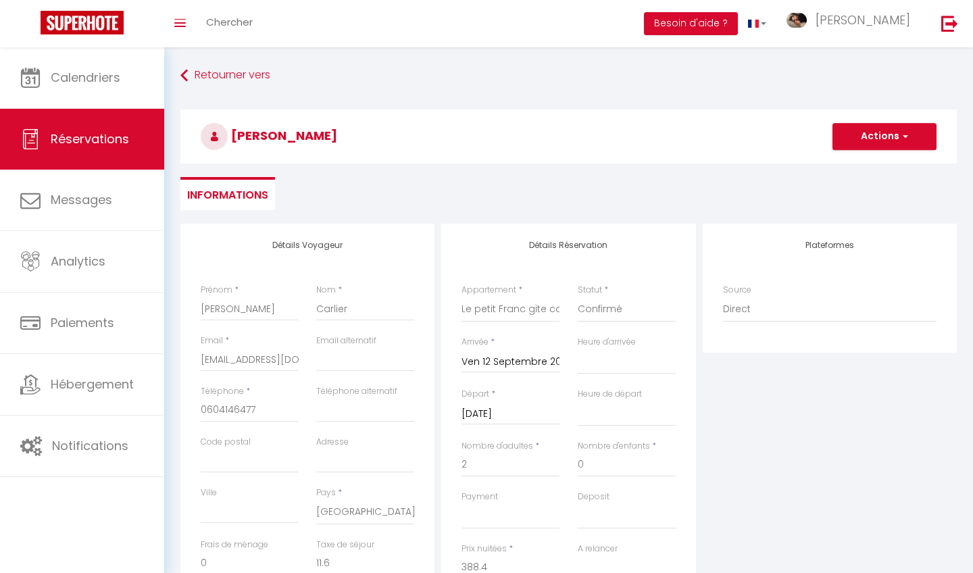
click at [873, 138] on button "Actions" at bounding box center [884, 136] width 104 height 27
click at [860, 169] on link "Enregistrer" at bounding box center [870, 166] width 107 height 18
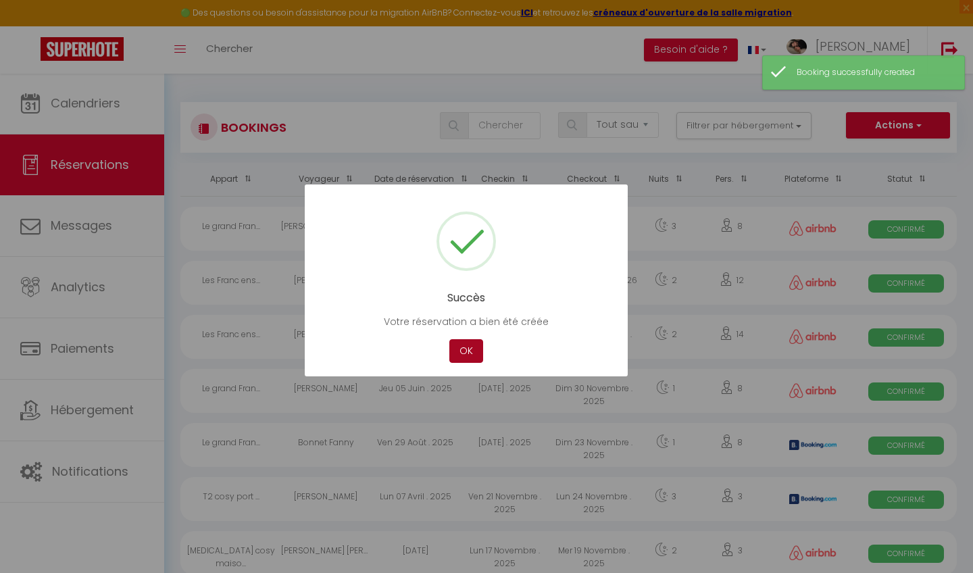
click at [471, 349] on button "OK" at bounding box center [466, 351] width 34 height 24
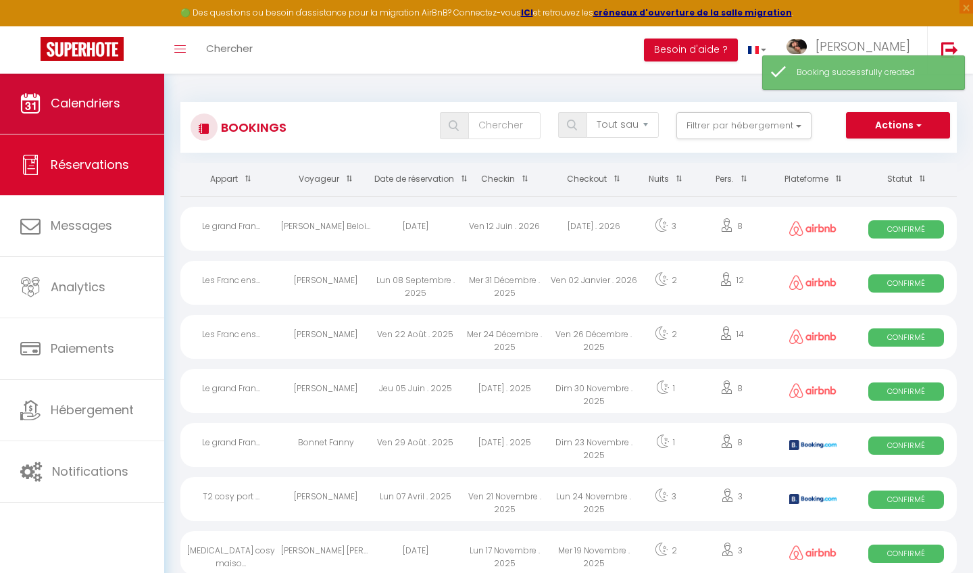
click at [131, 111] on link "Calendriers" at bounding box center [82, 103] width 164 height 61
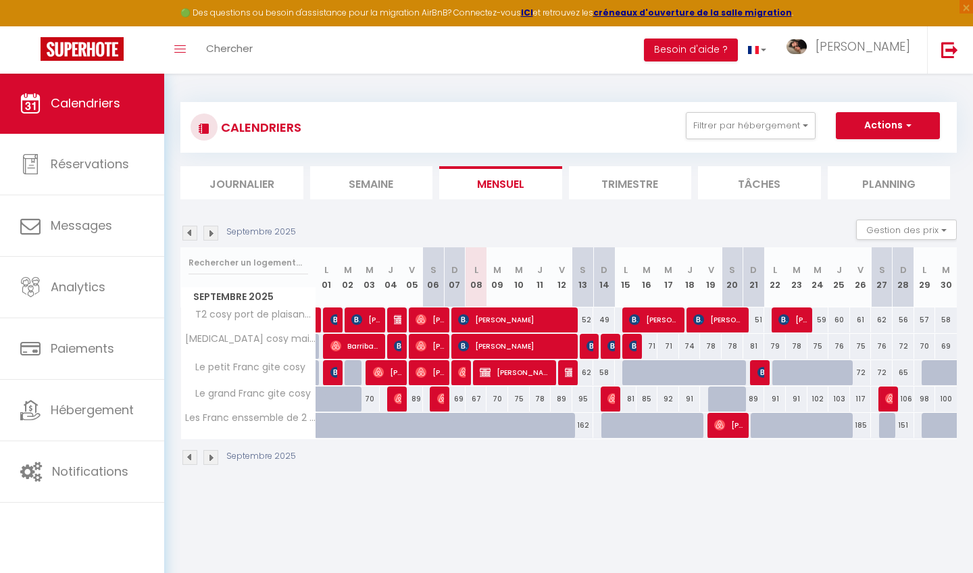
click at [571, 372] on img at bounding box center [570, 372] width 11 height 11
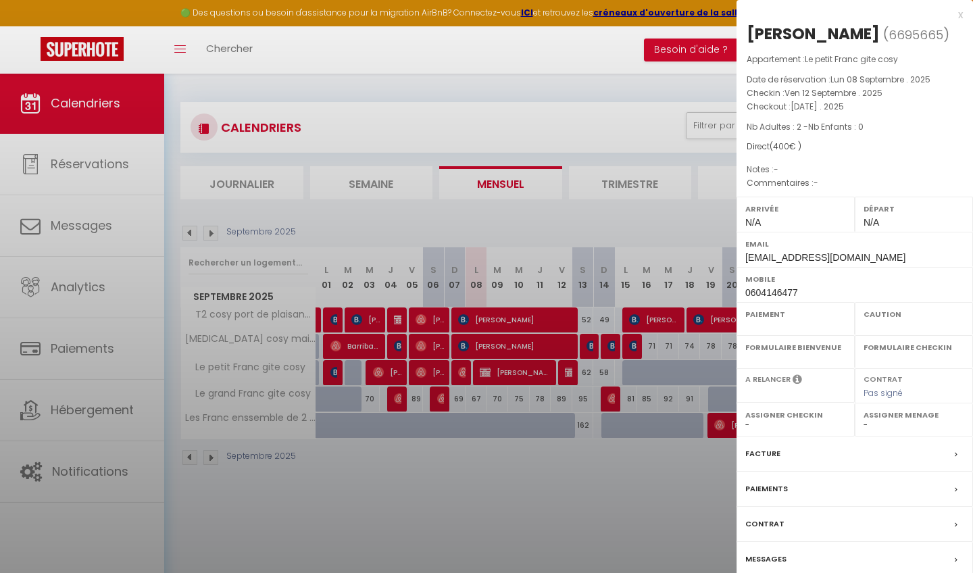
select select "OK"
select select "KO"
select select "0"
select select "1"
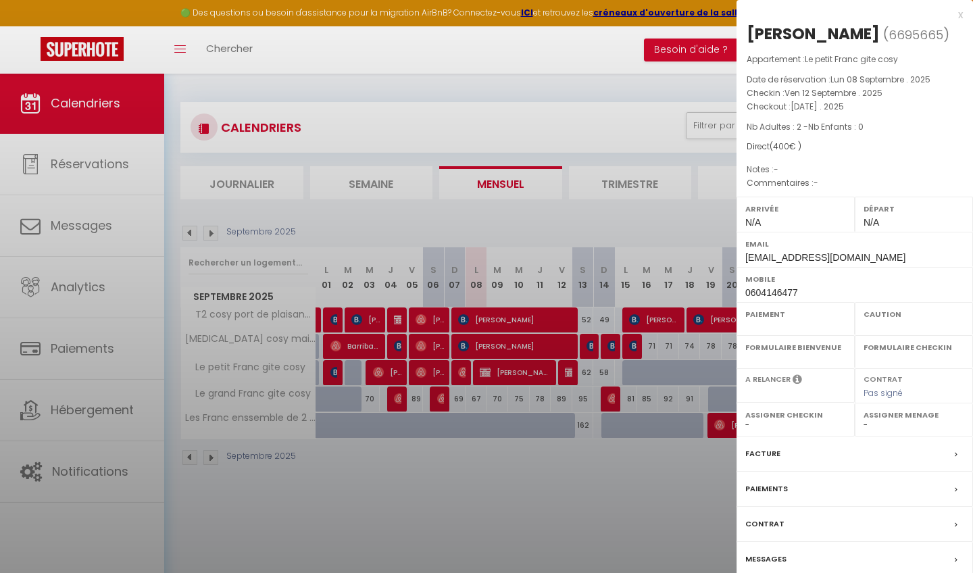
select select
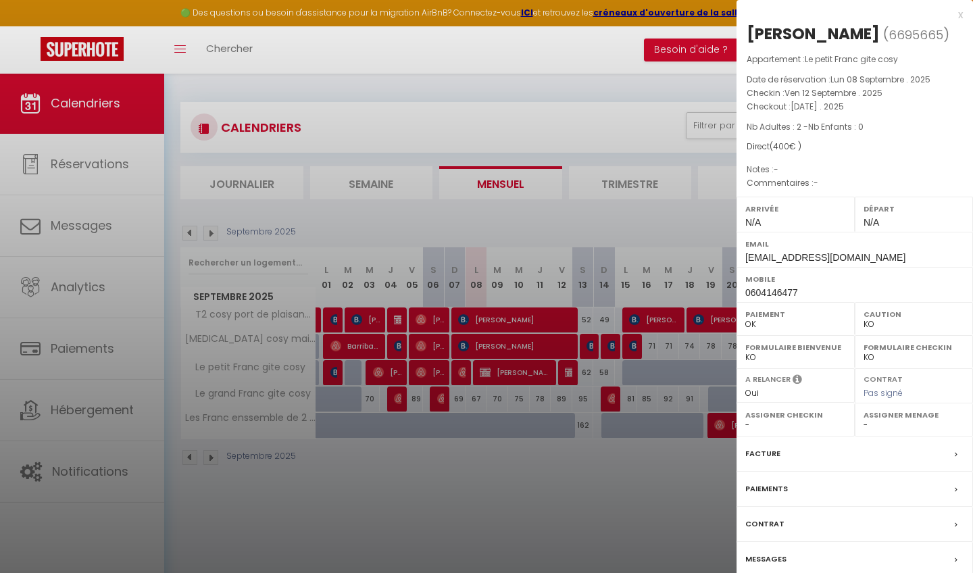
click at [796, 553] on div "Messages" at bounding box center [854, 559] width 236 height 35
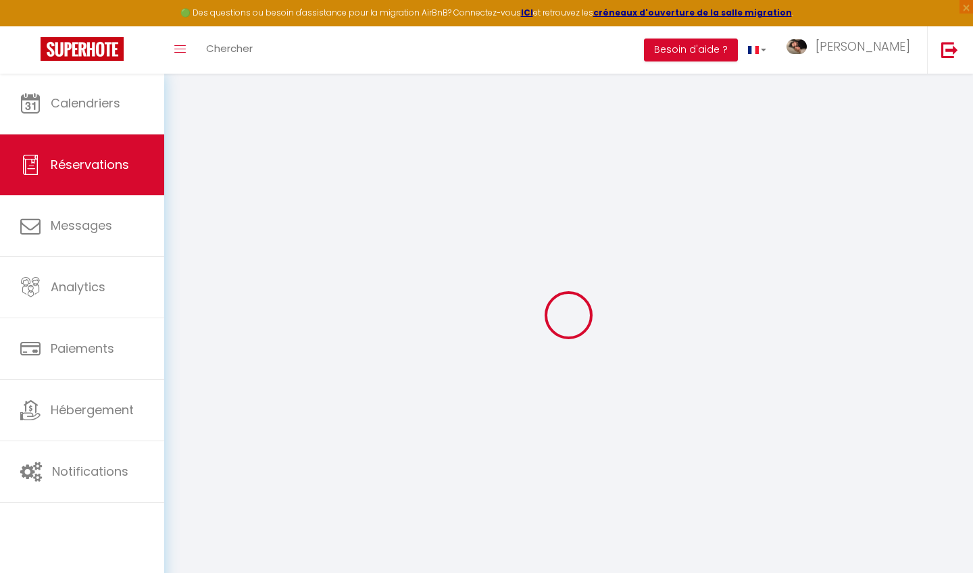
select select
checkbox input "false"
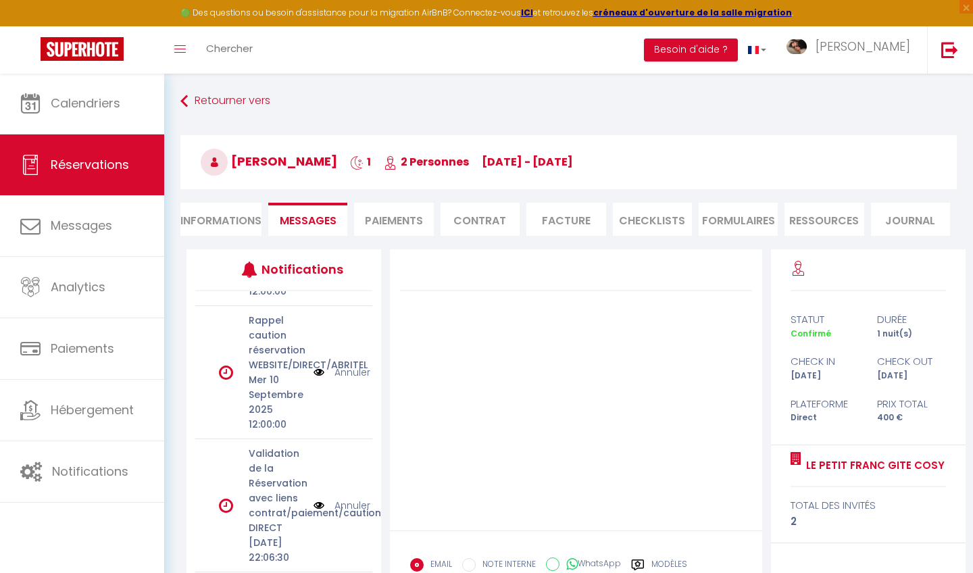
click at [353, 498] on link "Annuler" at bounding box center [352, 505] width 36 height 15
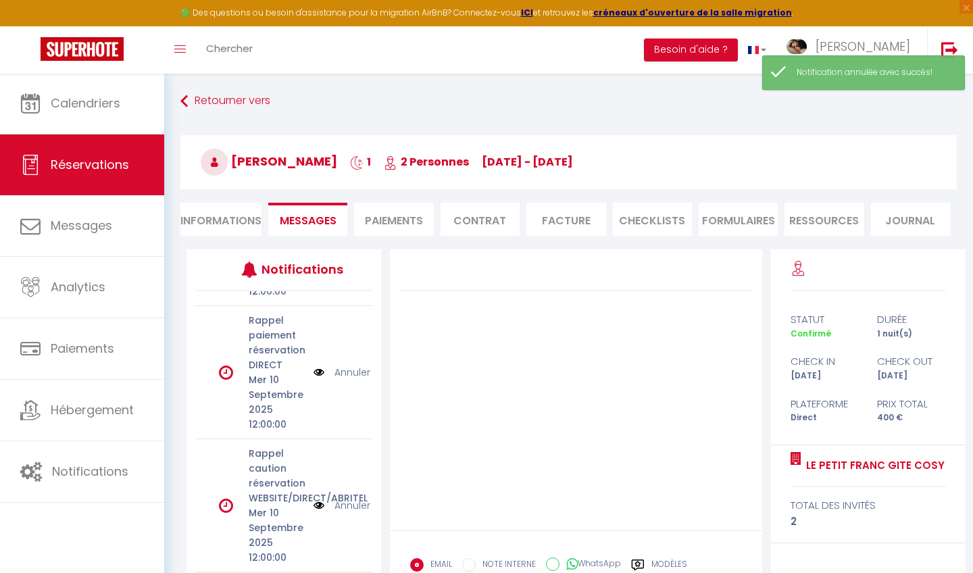
click at [353, 503] on link "Annuler" at bounding box center [352, 505] width 36 height 15
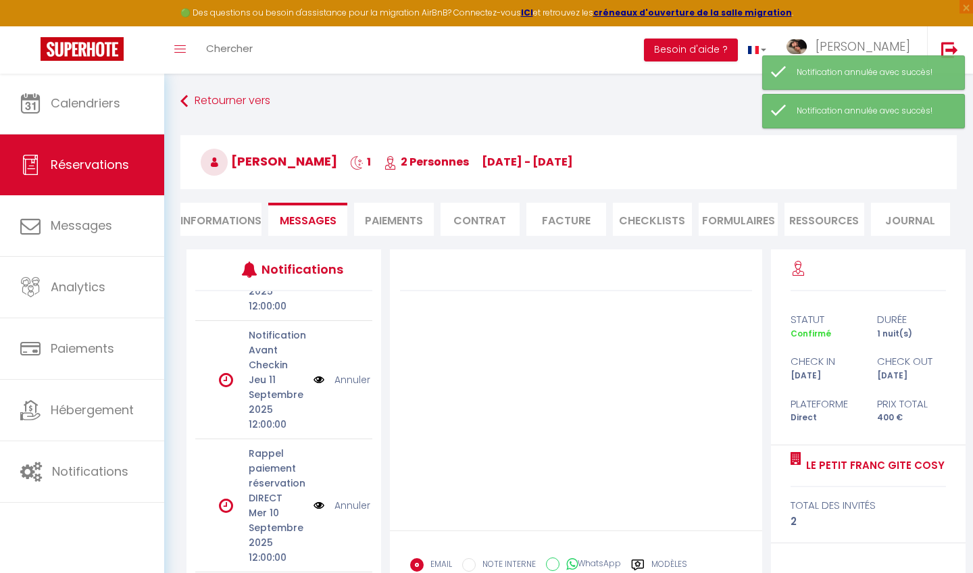
click at [353, 503] on link "Annuler" at bounding box center [352, 505] width 36 height 15
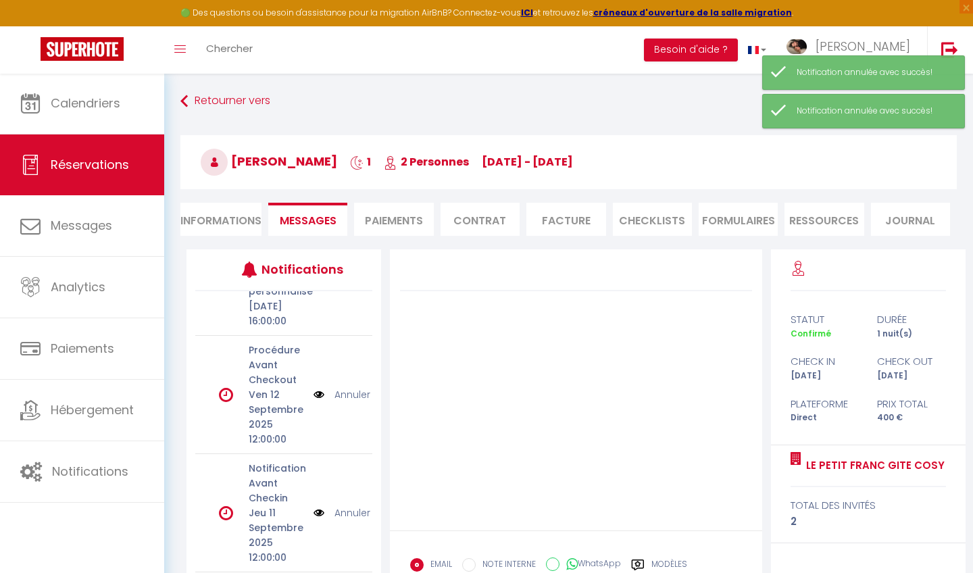
scroll to position [88, 0]
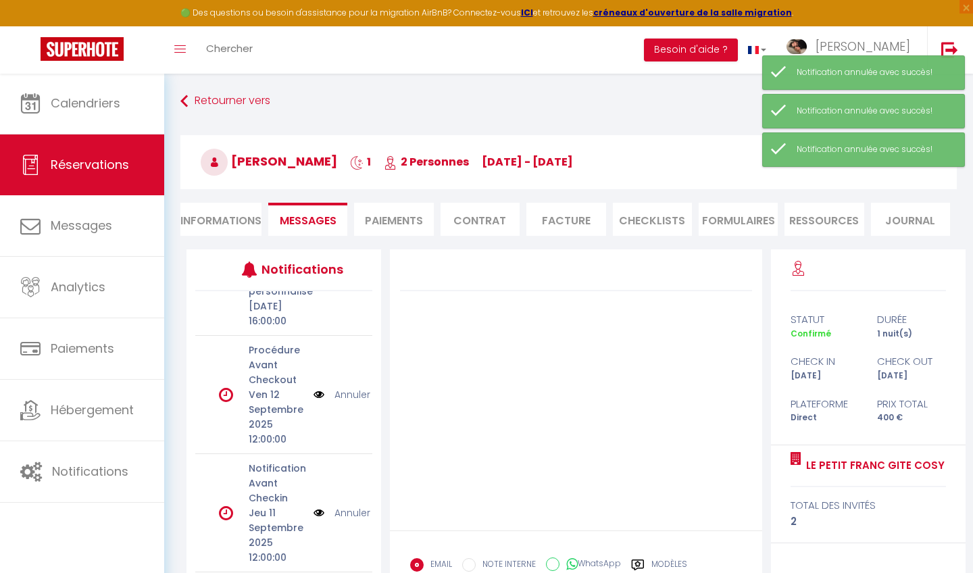
click at [355, 513] on link "Annuler" at bounding box center [352, 512] width 36 height 15
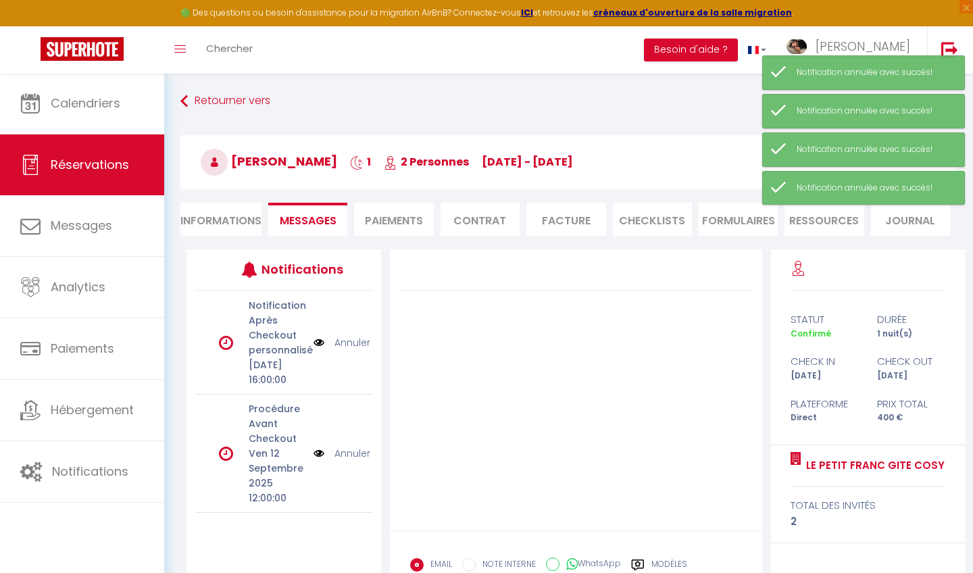
click at [353, 461] on link "Annuler" at bounding box center [352, 453] width 36 height 15
select select
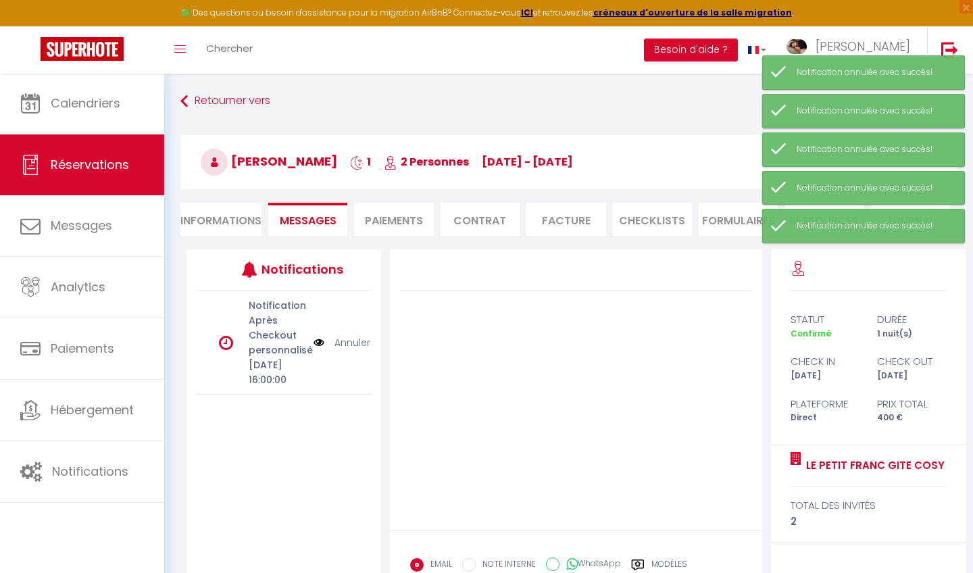
click at [347, 350] on link "Annuler" at bounding box center [352, 342] width 36 height 15
select select
click at [238, 219] on li "Informations" at bounding box center [220, 219] width 81 height 33
select select
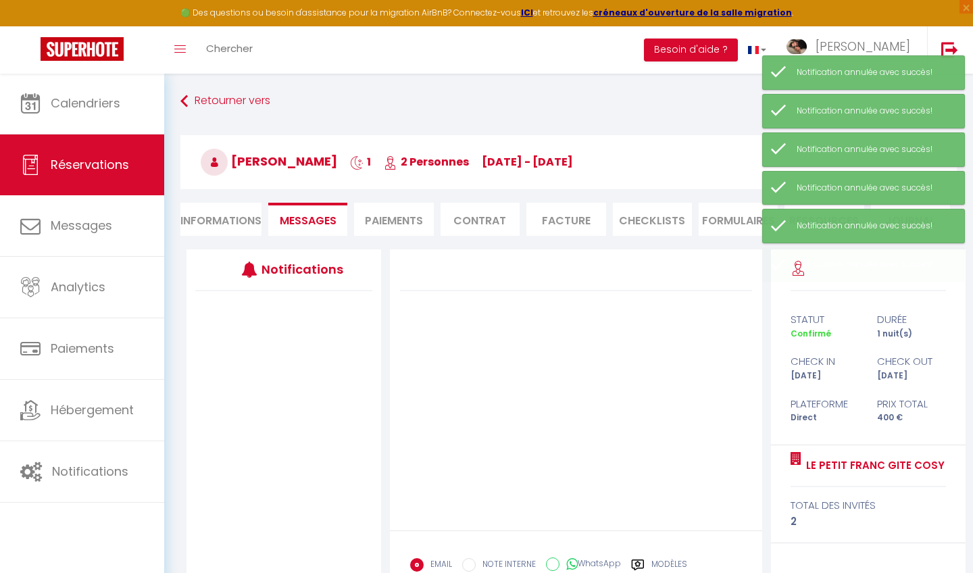
select select
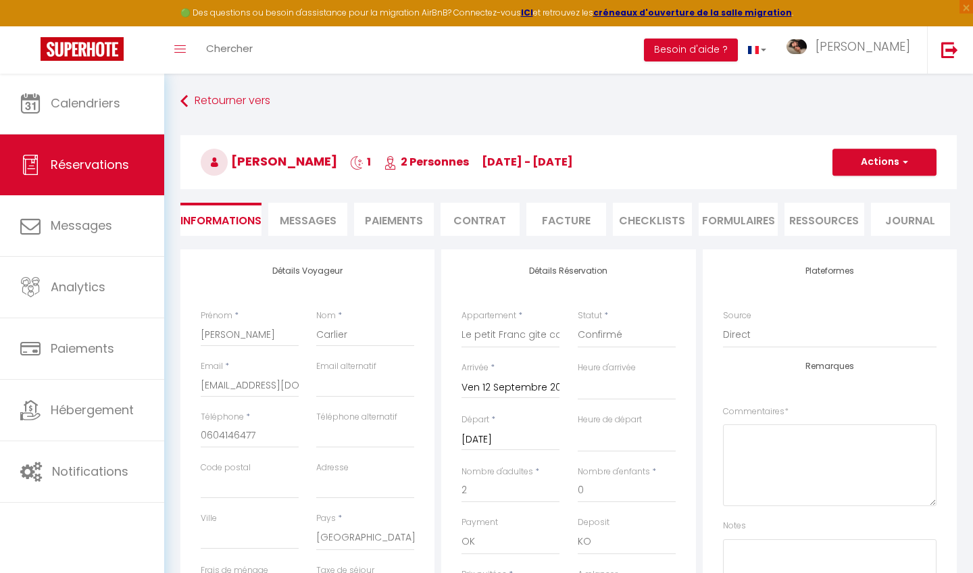
click at [378, 222] on li "Paiements" at bounding box center [393, 219] width 79 height 33
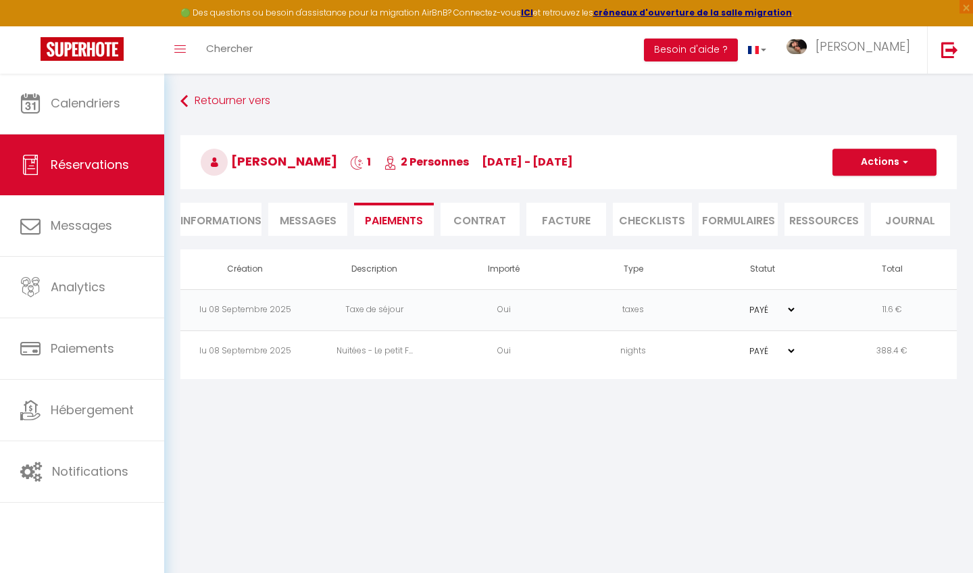
click at [571, 222] on li "Facture" at bounding box center [565, 219] width 79 height 33
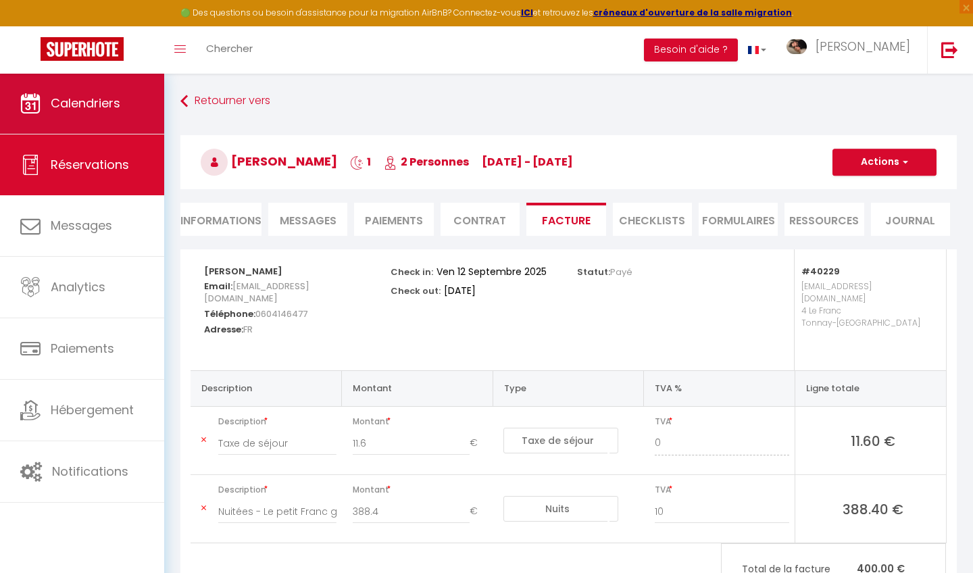
click at [118, 111] on span "Calendriers" at bounding box center [86, 103] width 70 height 17
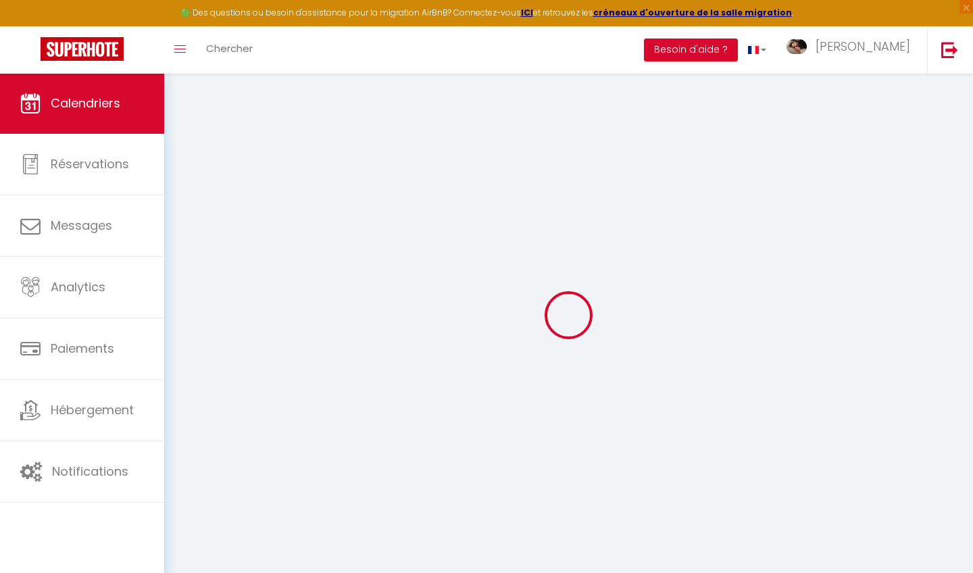
select select
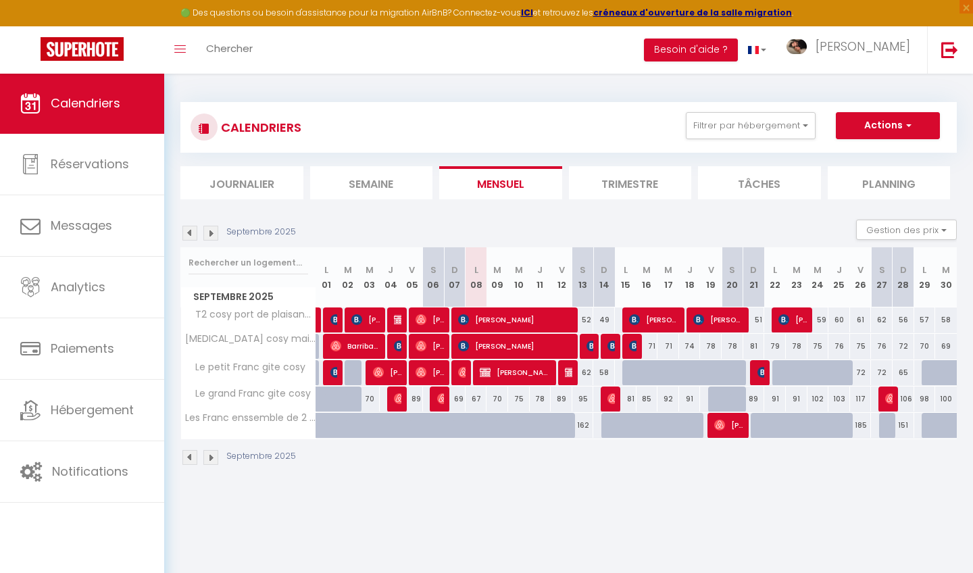
click at [504, 373] on span "[PERSON_NAME]" at bounding box center [516, 372] width 72 height 26
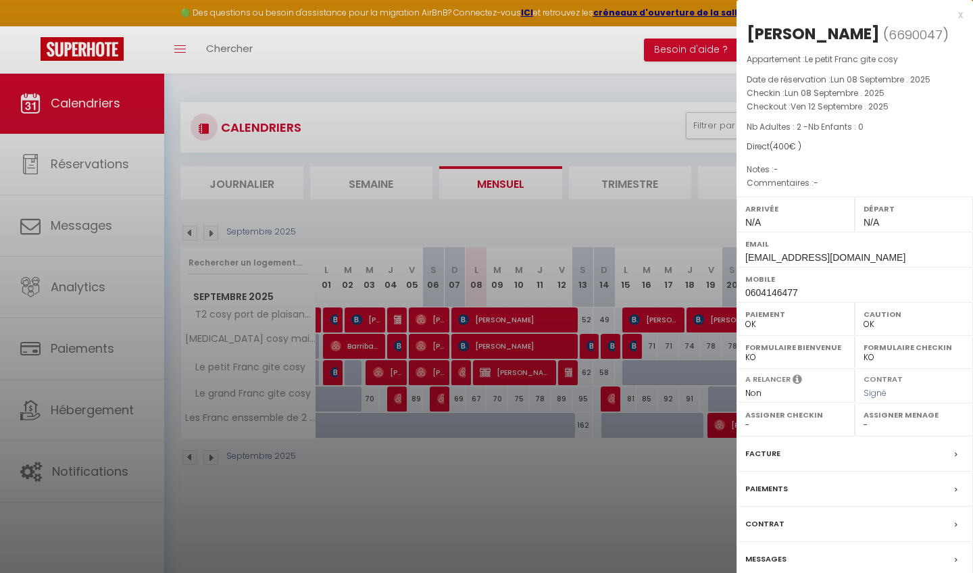
click at [810, 553] on div "Messages" at bounding box center [854, 559] width 236 height 35
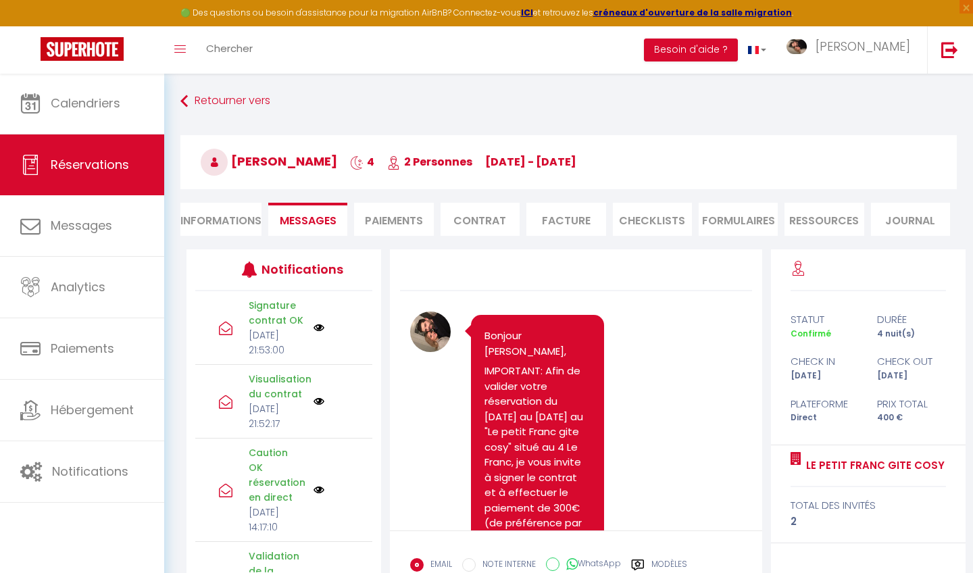
scroll to position [2288, 0]
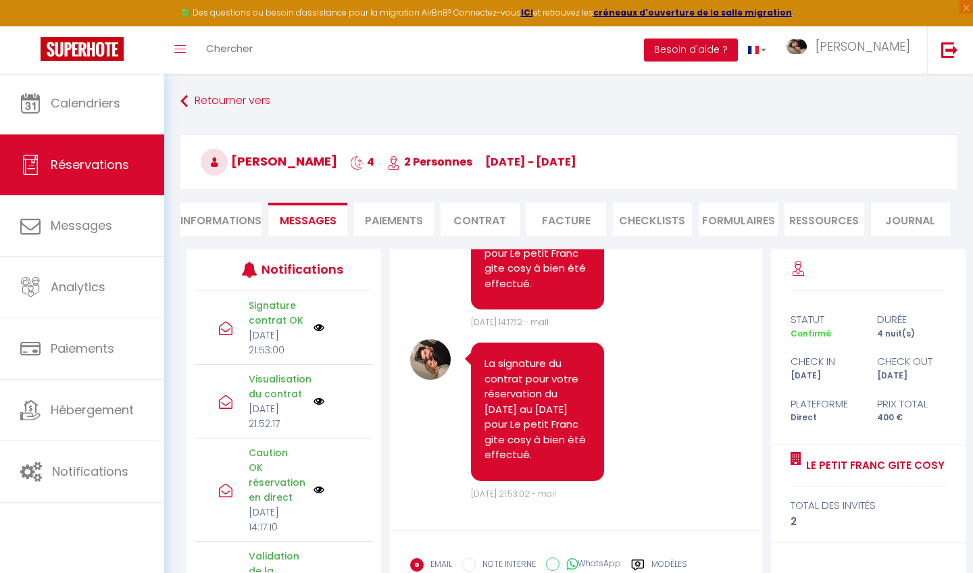
click at [243, 219] on li "Informations" at bounding box center [220, 219] width 81 height 33
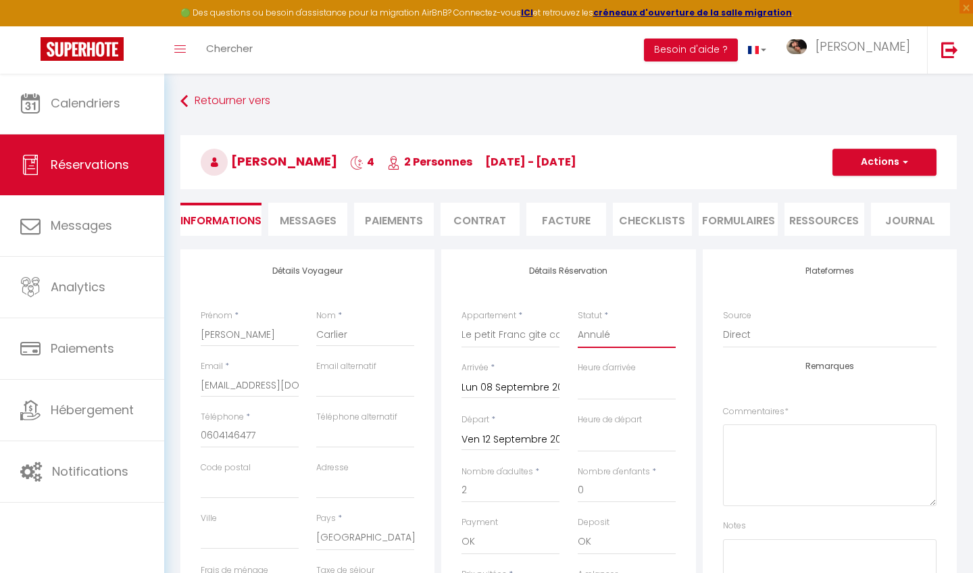
click at [888, 165] on button "Actions" at bounding box center [884, 162] width 104 height 27
click at [846, 194] on link "Enregistrer" at bounding box center [870, 192] width 107 height 18
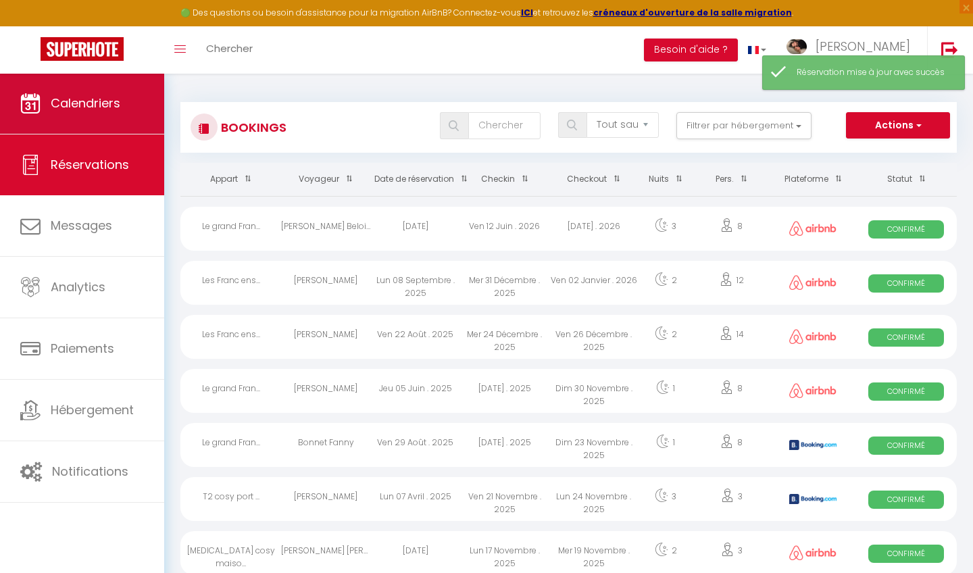
click at [155, 103] on link "Calendriers" at bounding box center [82, 103] width 164 height 61
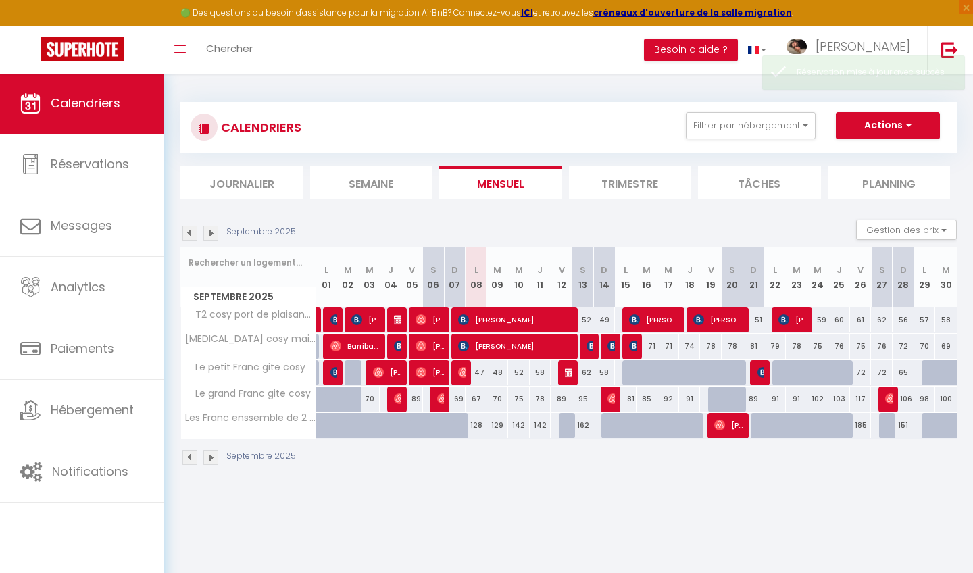
click at [568, 369] on img at bounding box center [570, 372] width 11 height 11
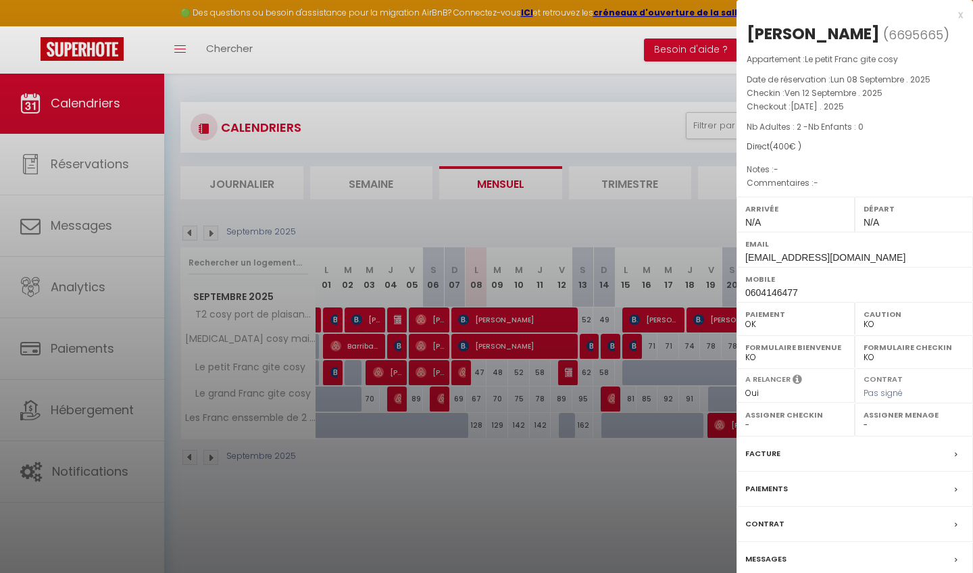
click at [784, 554] on label "Messages" at bounding box center [765, 559] width 41 height 14
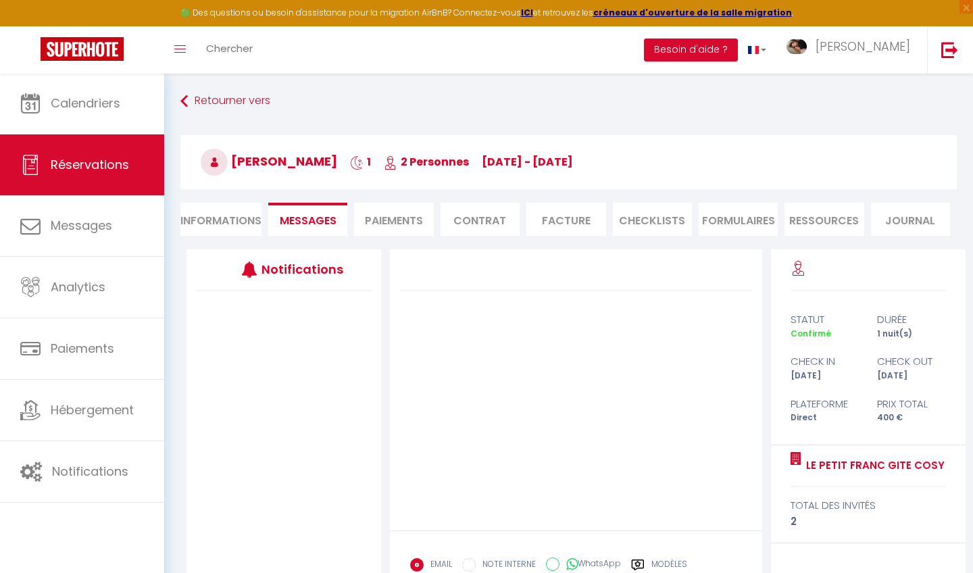
click at [228, 214] on li "Informations" at bounding box center [220, 219] width 81 height 33
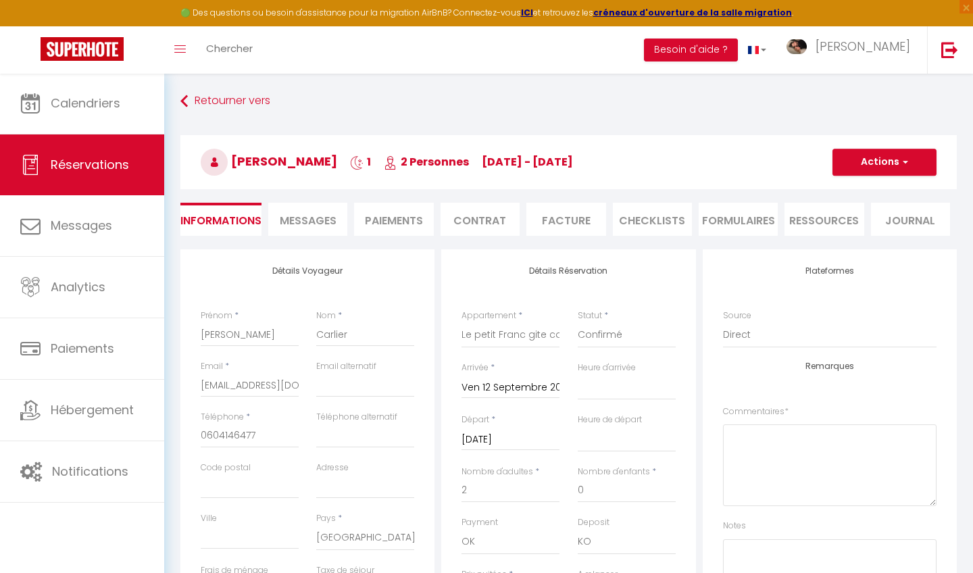
click at [903, 168] on button "Actions" at bounding box center [884, 162] width 104 height 27
click at [861, 209] on link "Dupliquer" at bounding box center [870, 210] width 107 height 18
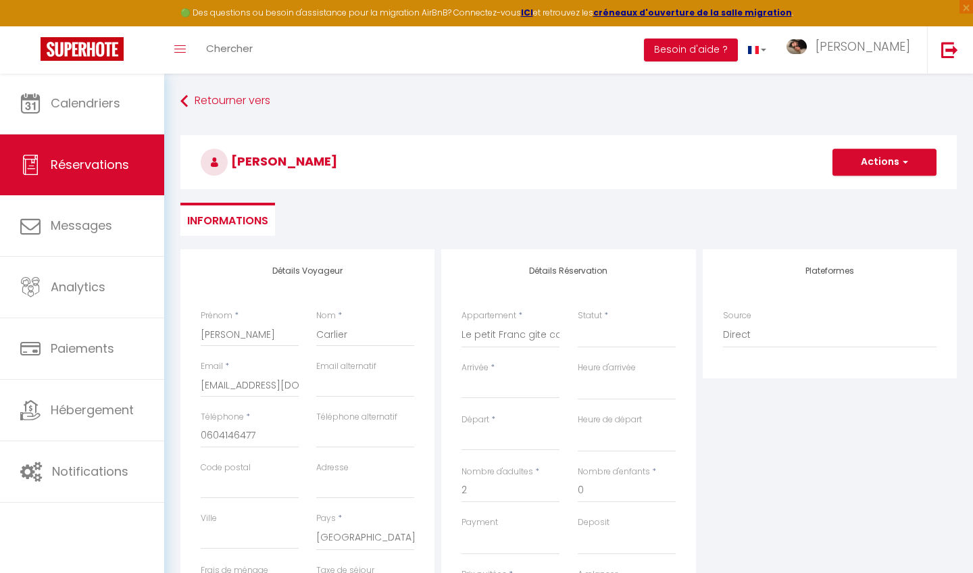
click at [496, 385] on input "Arrivée" at bounding box center [510, 388] width 98 height 18
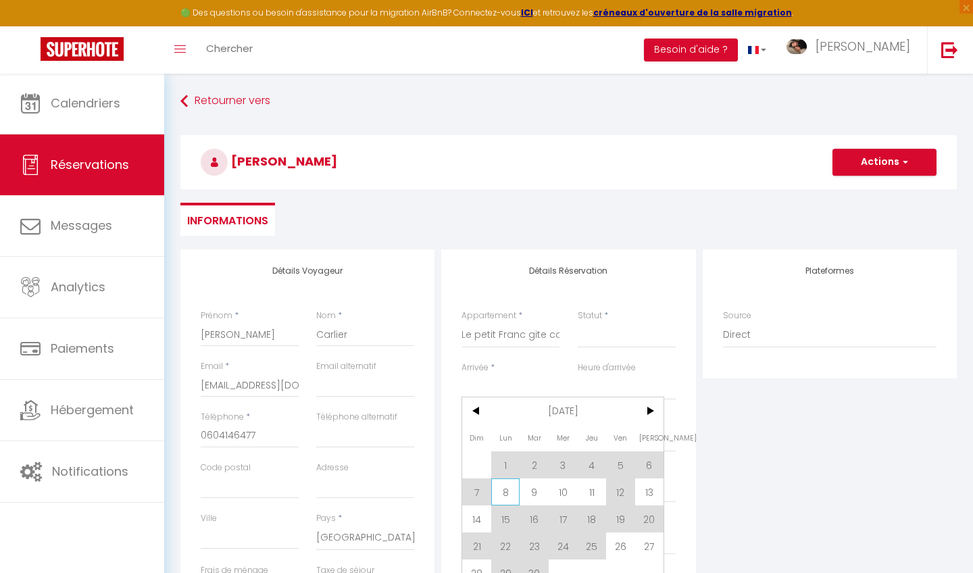
click at [497, 493] on span "8" at bounding box center [505, 491] width 29 height 27
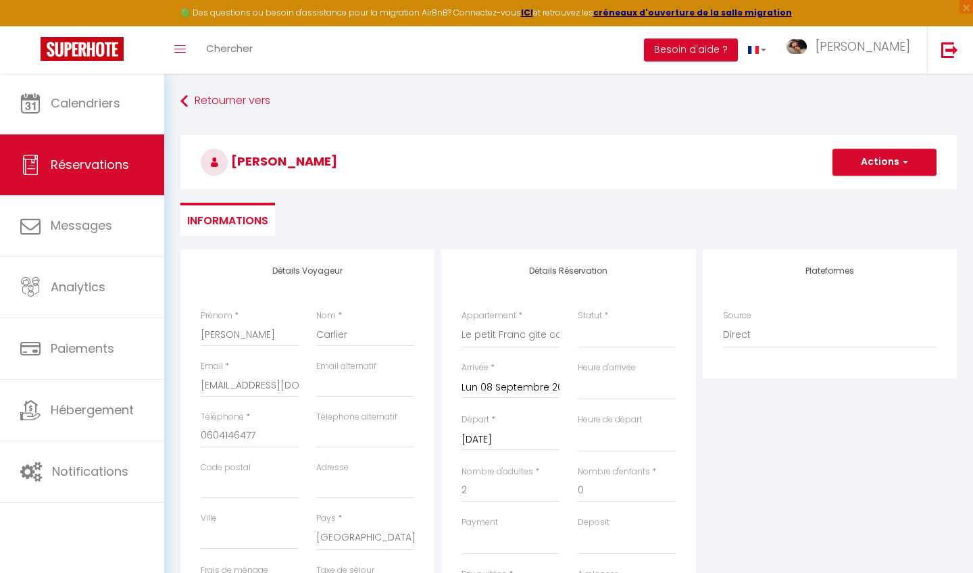
click at [503, 438] on input "[DATE]" at bounding box center [510, 440] width 98 height 18
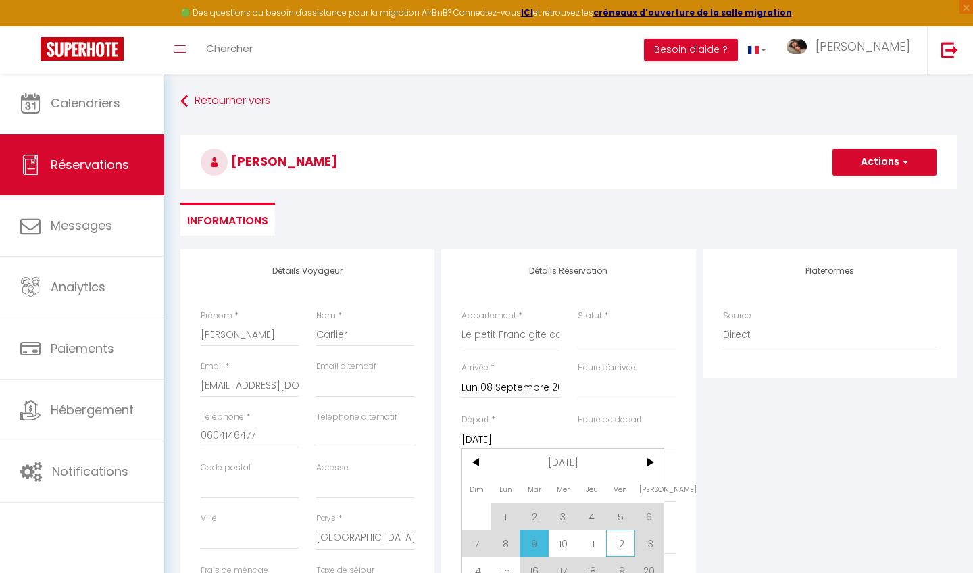
click at [628, 545] on span "12" at bounding box center [620, 543] width 29 height 27
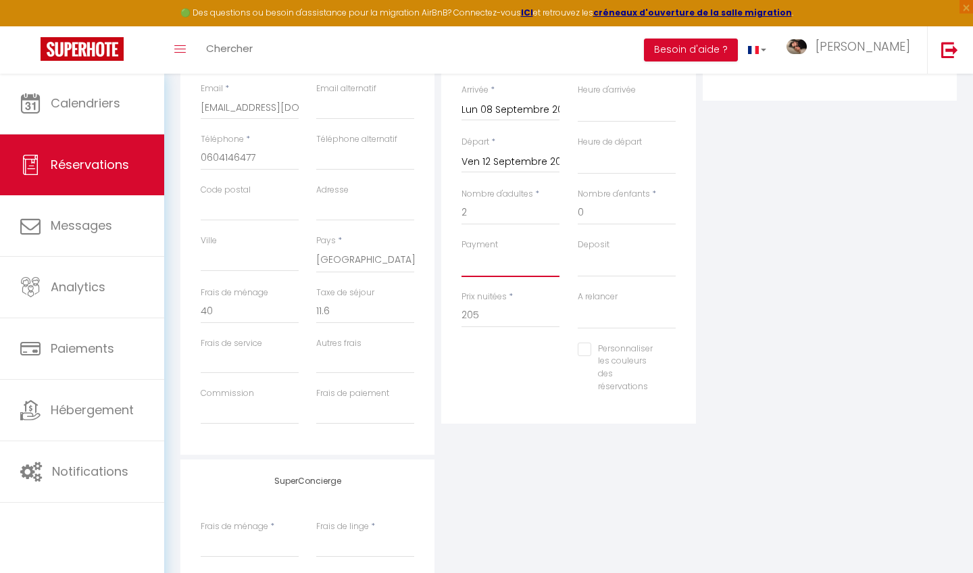
scroll to position [272, 0]
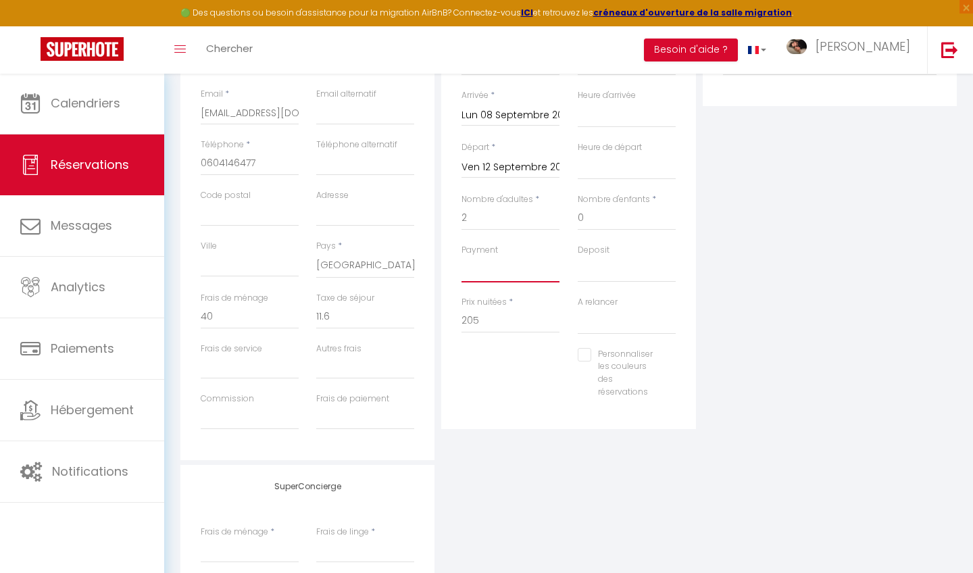
click at [484, 322] on input "205" at bounding box center [510, 321] width 98 height 24
click at [491, 321] on input "205" at bounding box center [510, 321] width 98 height 24
click at [265, 309] on input "40" at bounding box center [250, 317] width 98 height 24
click at [633, 451] on div "Détails Réservation Appartement * T2 cosy port de plaisance [MEDICAL_DATA] cosy…" at bounding box center [568, 218] width 261 height 483
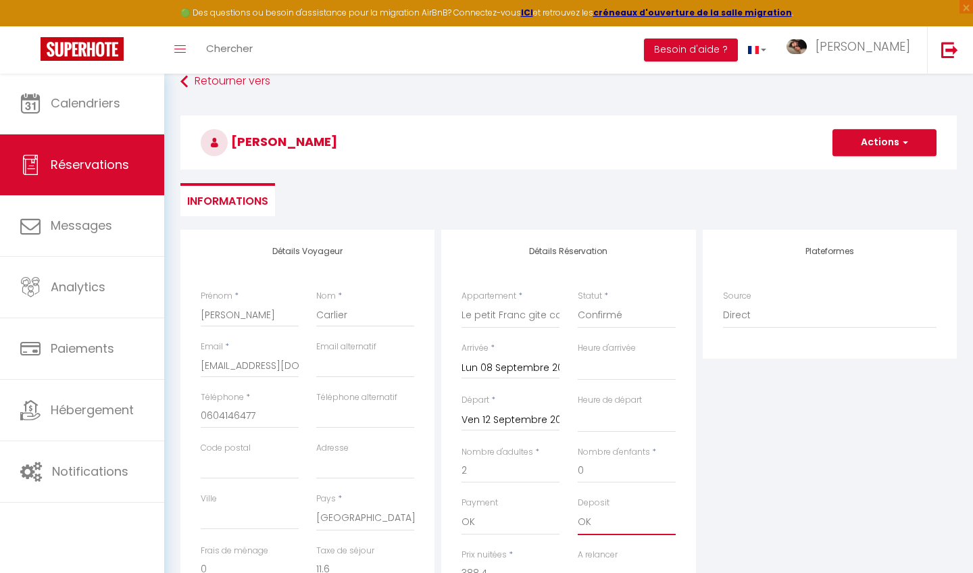
scroll to position [26, 0]
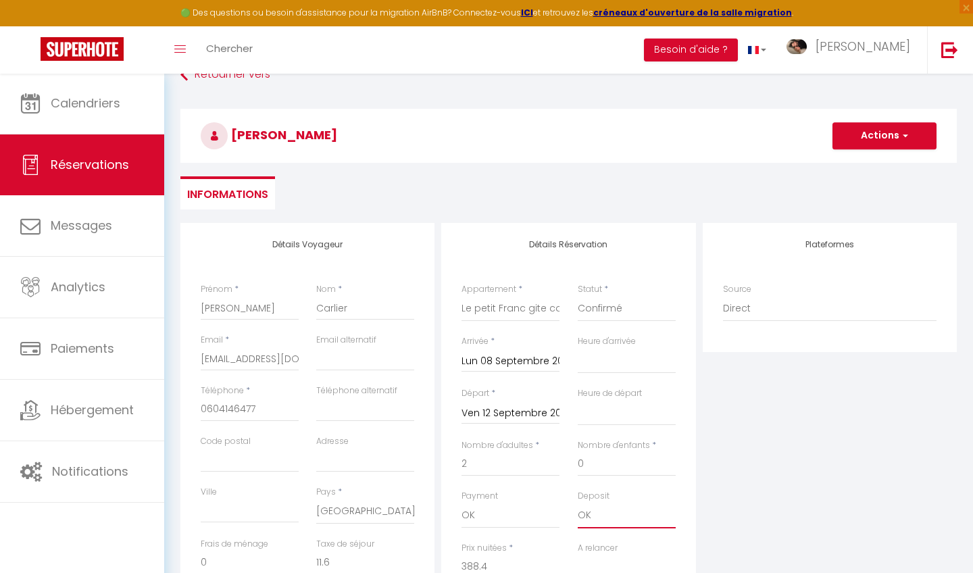
click at [894, 127] on button "Actions" at bounding box center [884, 135] width 104 height 27
click at [864, 163] on link "Enregistrer" at bounding box center [870, 166] width 107 height 18
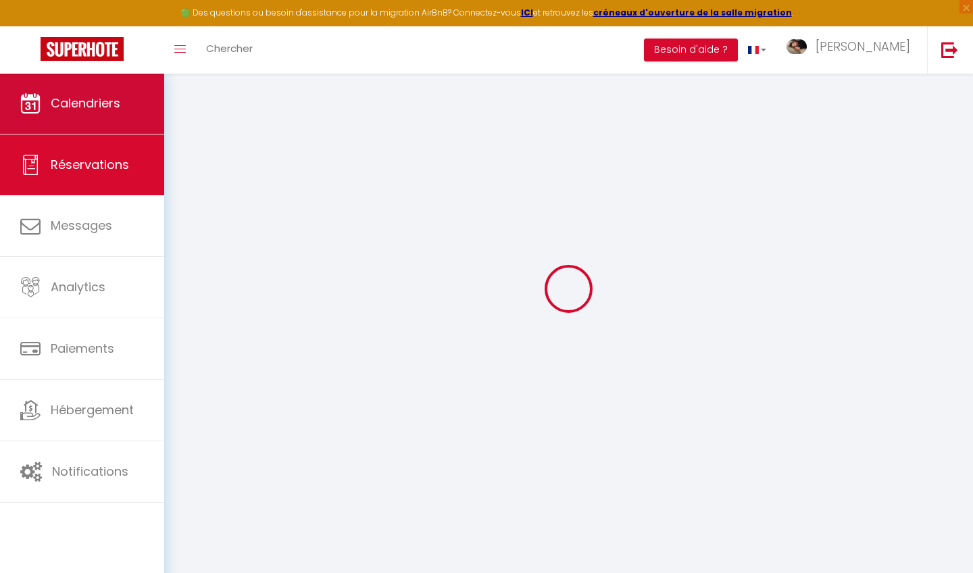
click at [147, 99] on link "Calendriers" at bounding box center [82, 103] width 164 height 61
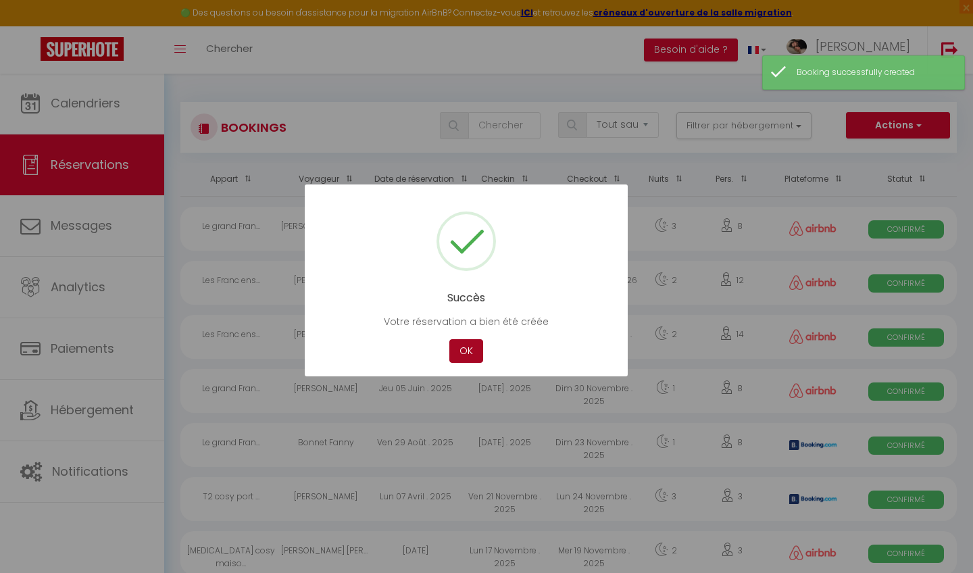
click at [463, 358] on button "OK" at bounding box center [466, 351] width 34 height 24
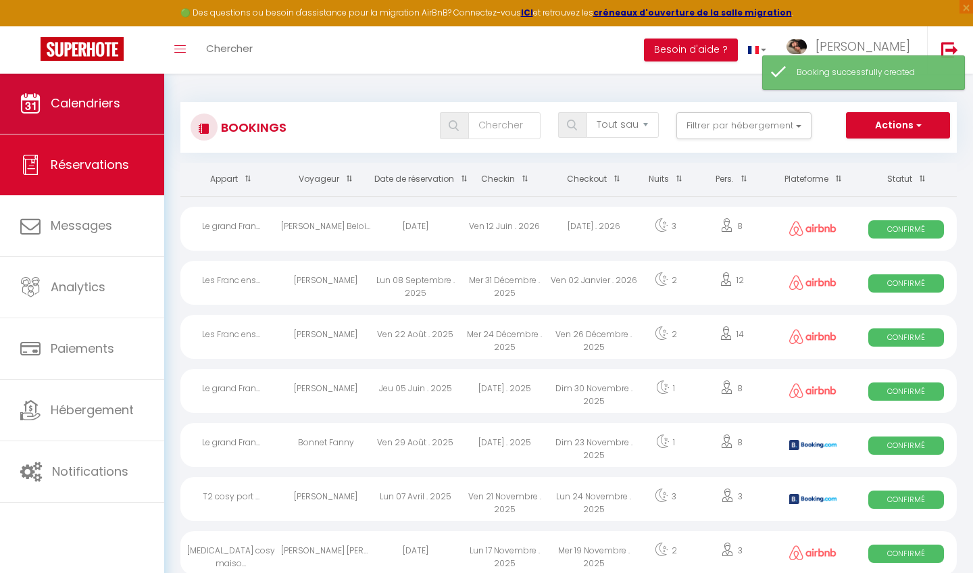
click at [150, 109] on link "Calendriers" at bounding box center [82, 103] width 164 height 61
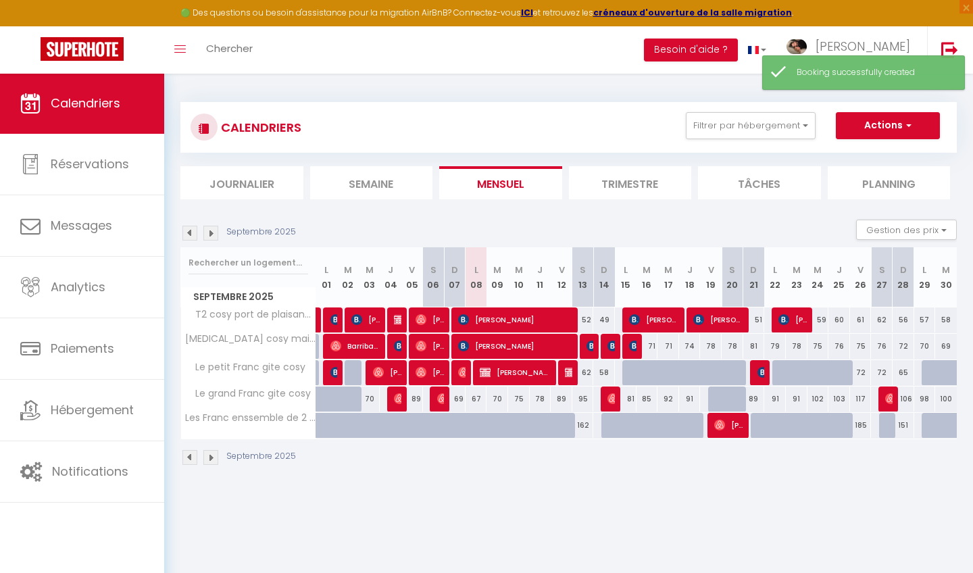
click at [505, 371] on span "[PERSON_NAME]" at bounding box center [516, 372] width 72 height 26
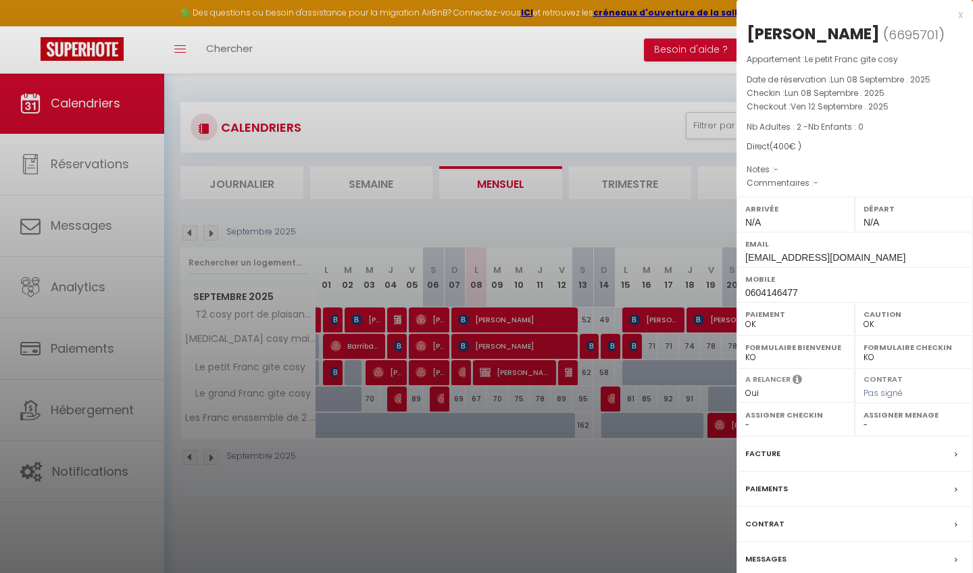
click at [791, 549] on div "Messages" at bounding box center [854, 559] width 236 height 35
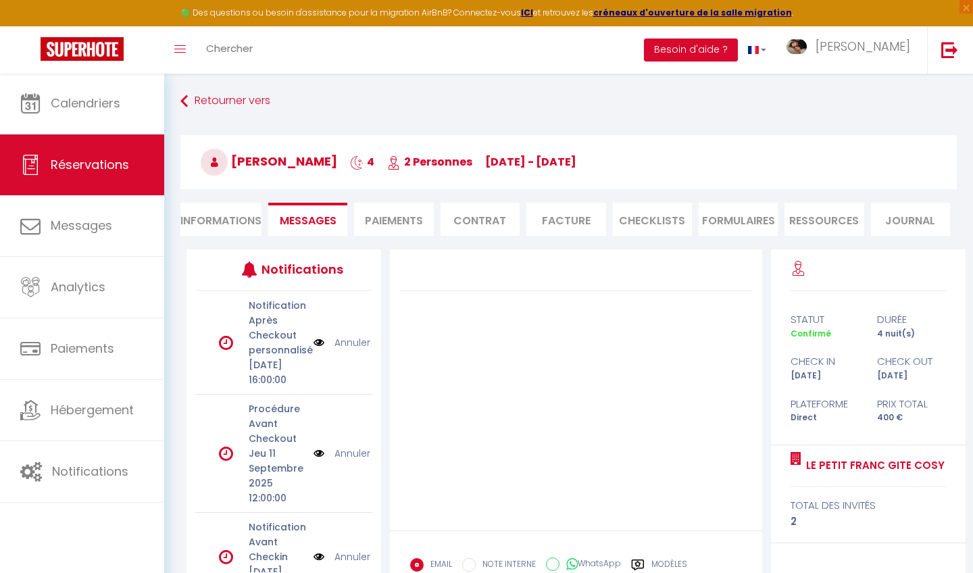
click at [240, 219] on li "Informations" at bounding box center [220, 219] width 81 height 33
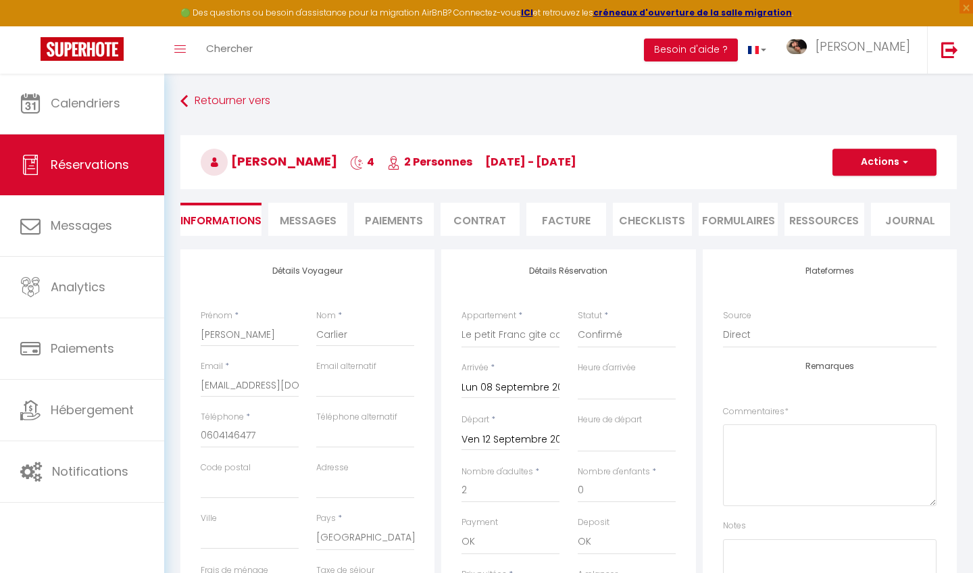
click at [324, 228] on span "Messages" at bounding box center [308, 221] width 57 height 16
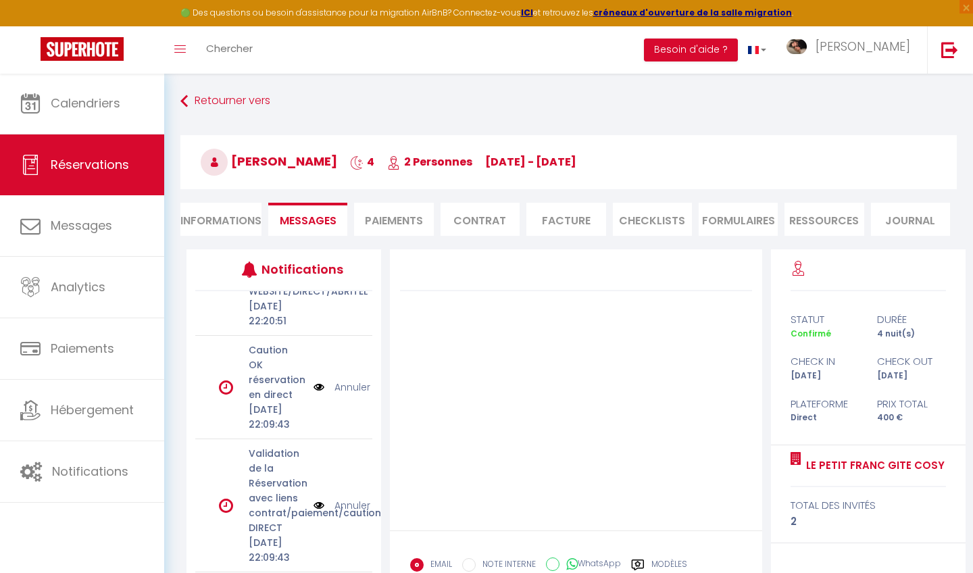
click at [352, 498] on link "Annuler" at bounding box center [352, 505] width 36 height 15
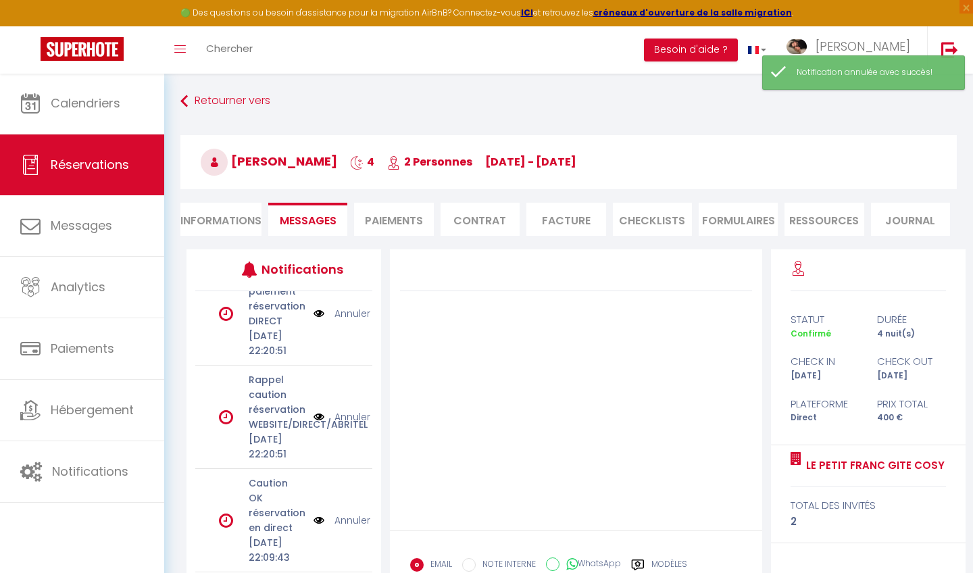
click at [355, 513] on link "Annuler" at bounding box center [352, 520] width 36 height 15
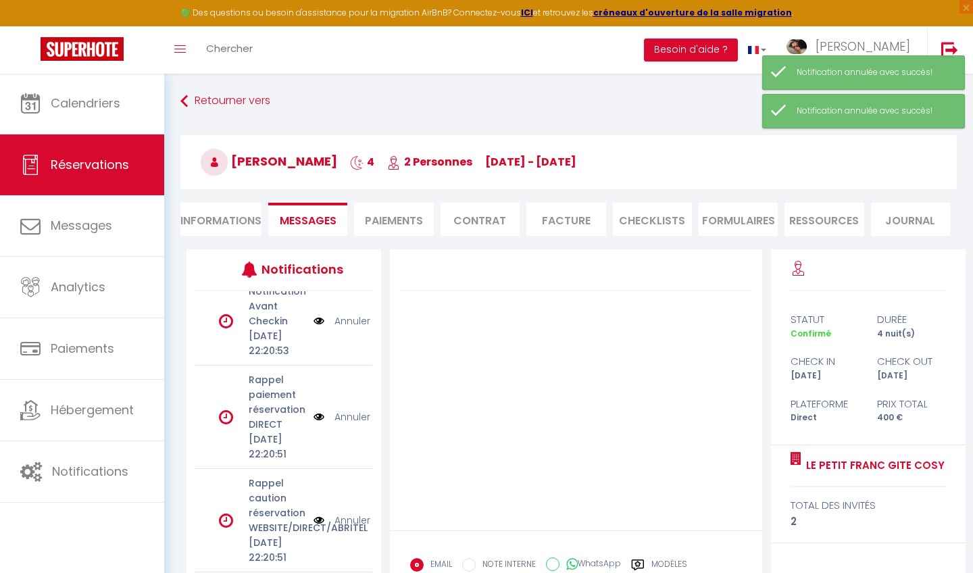
click at [353, 513] on link "Annuler" at bounding box center [352, 520] width 36 height 15
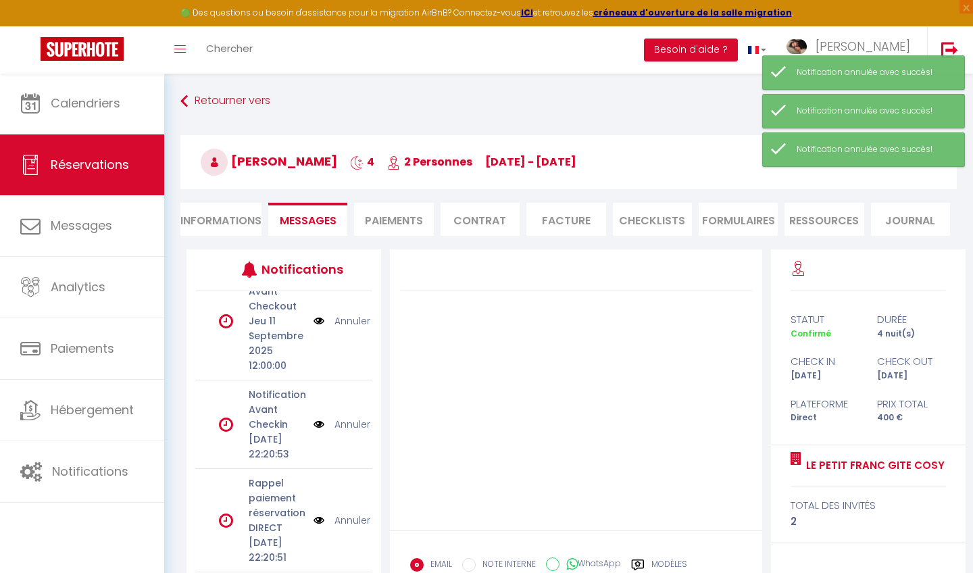
click at [353, 513] on link "Annuler" at bounding box center [352, 520] width 36 height 15
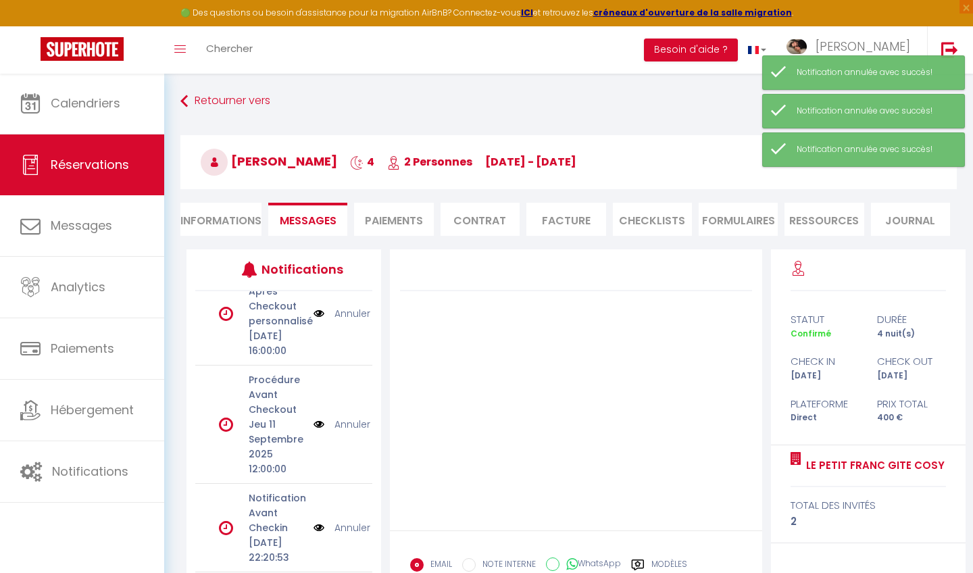
scroll to position [88, 0]
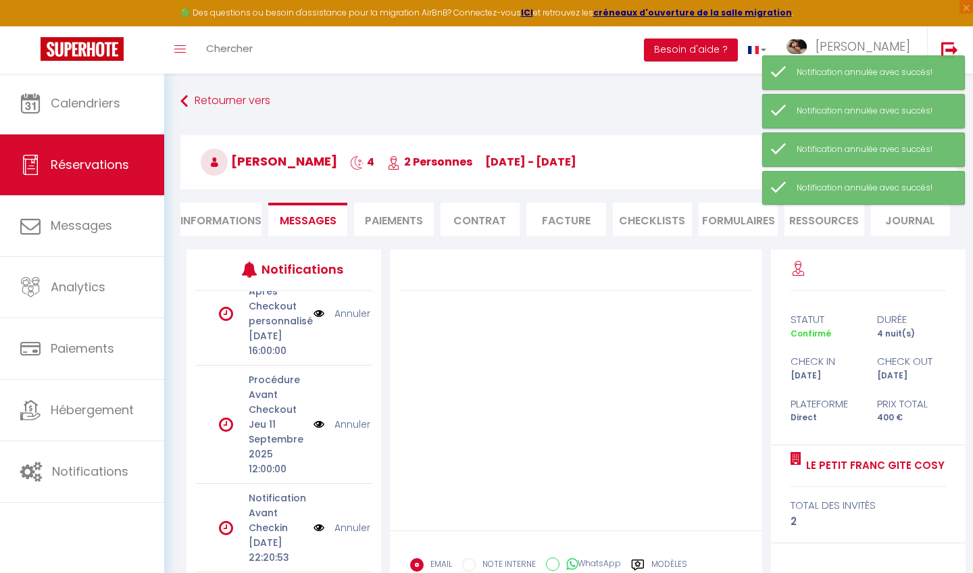
click at [355, 520] on link "Annuler" at bounding box center [352, 527] width 36 height 15
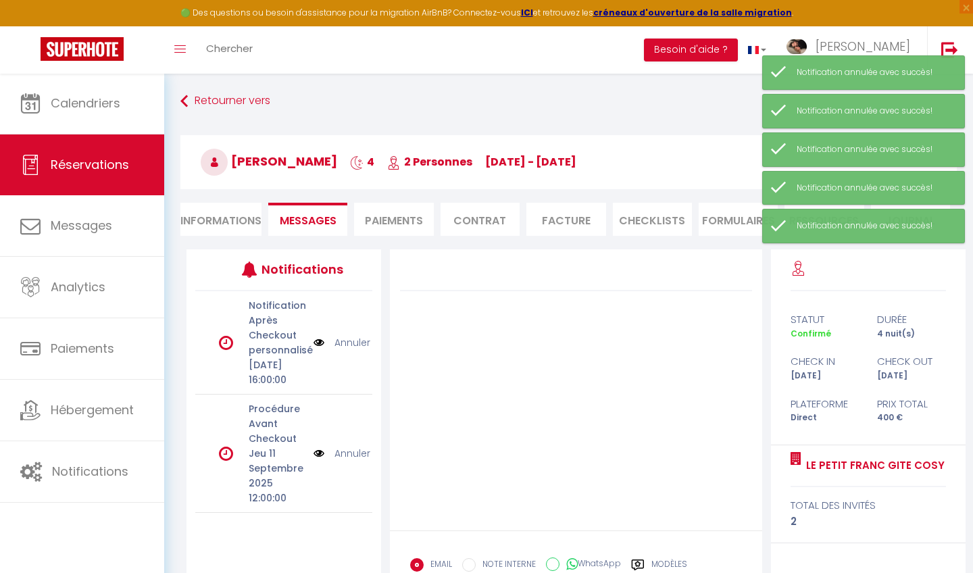
click at [355, 461] on link "Annuler" at bounding box center [352, 453] width 36 height 15
click at [347, 350] on link "Annuler" at bounding box center [352, 342] width 36 height 15
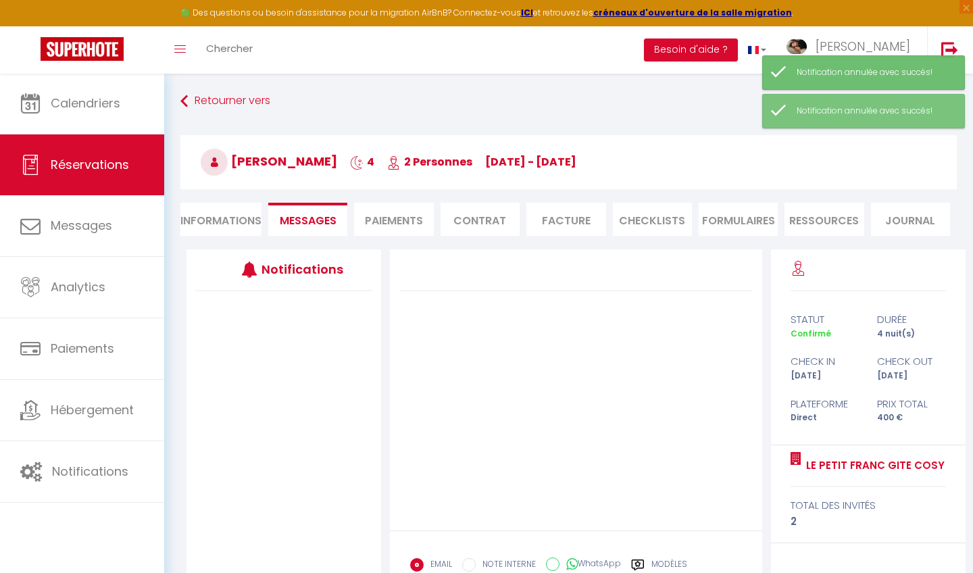
click at [245, 227] on li "Informations" at bounding box center [220, 219] width 81 height 33
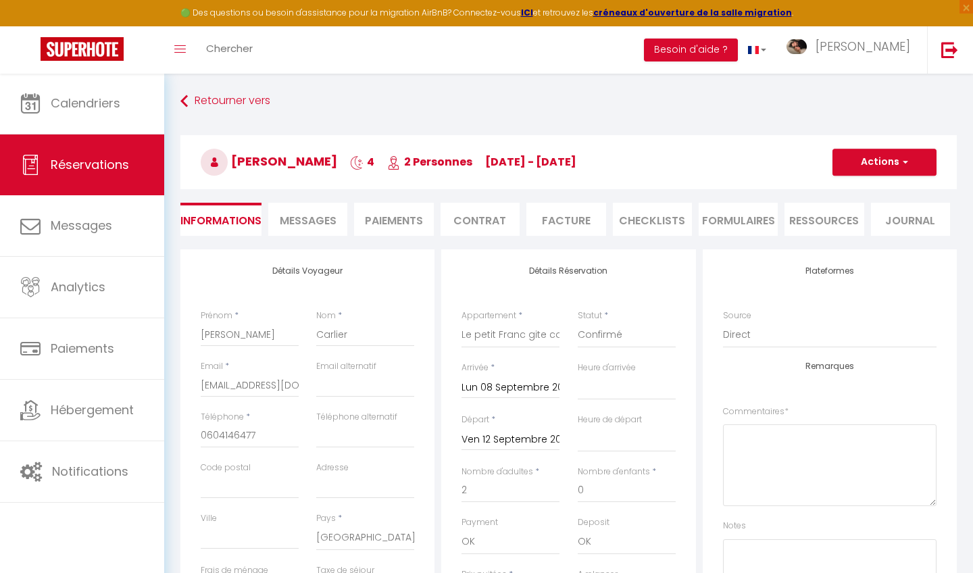
click at [415, 390] on div "Email alternatif" at bounding box center [365, 385] width 116 height 51
click at [870, 165] on button "Actions" at bounding box center [884, 162] width 104 height 27
click at [861, 190] on link "Enregistrer" at bounding box center [870, 192] width 107 height 18
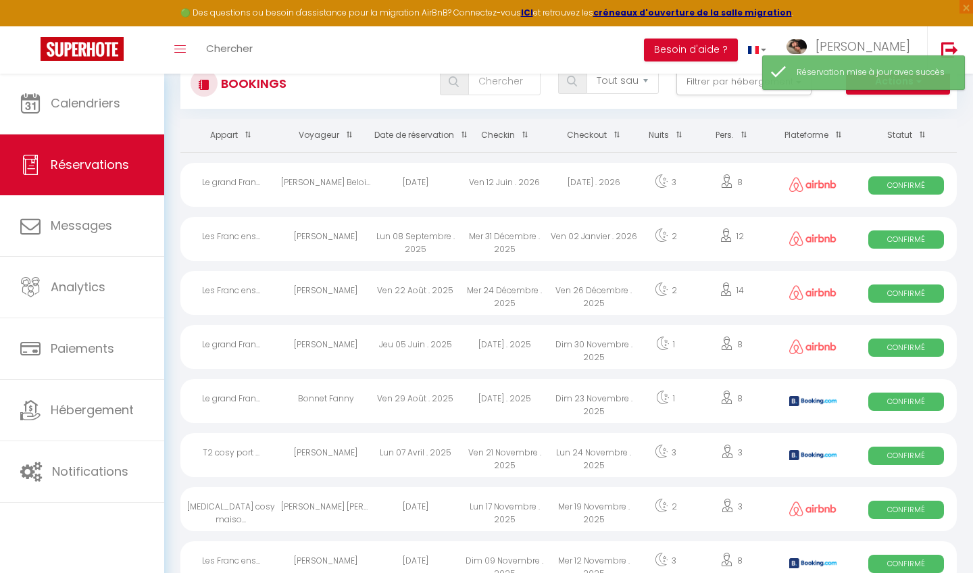
scroll to position [48, 0]
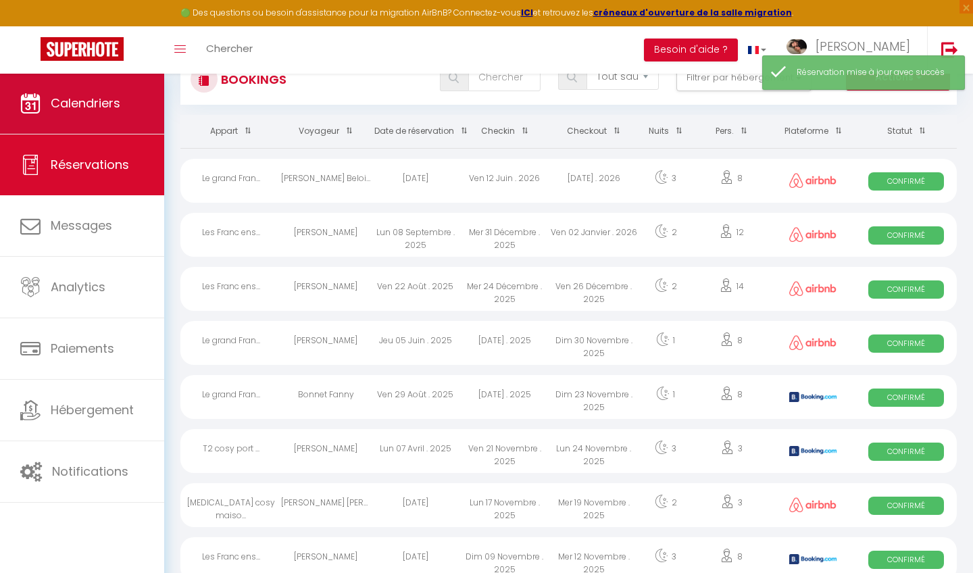
click at [142, 100] on link "Calendriers" at bounding box center [82, 103] width 164 height 61
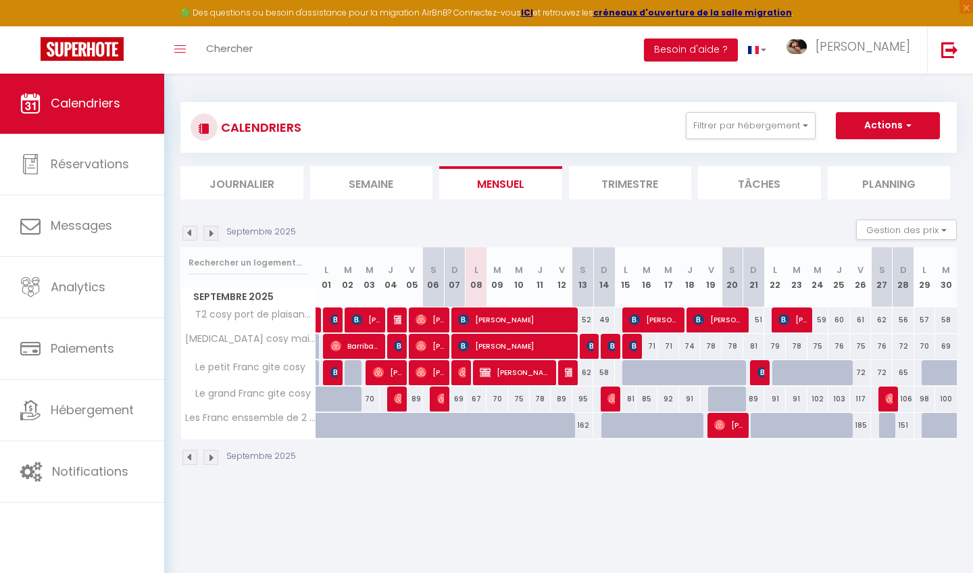
click at [529, 372] on span "[PERSON_NAME]" at bounding box center [516, 372] width 72 height 26
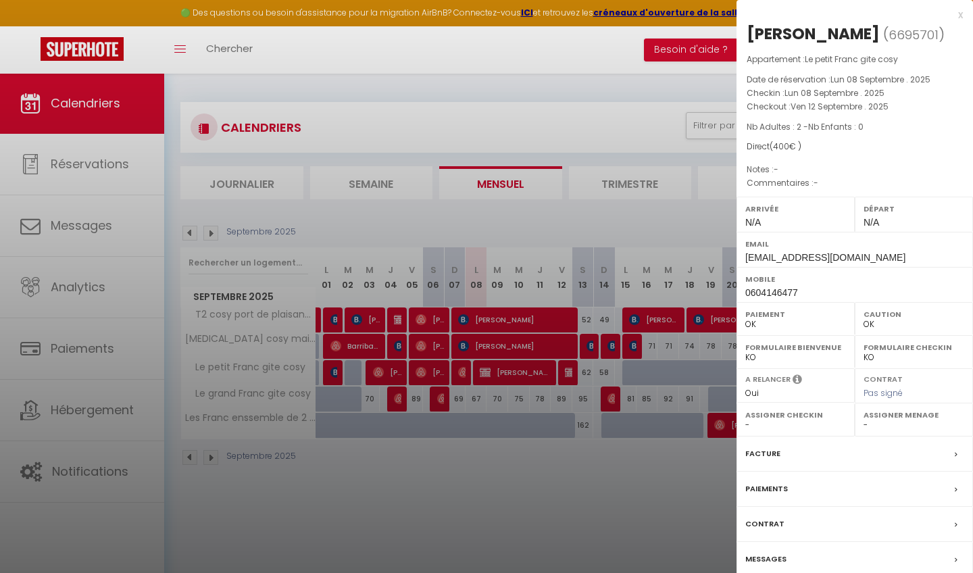
click at [771, 482] on label "Paiements" at bounding box center [766, 489] width 43 height 14
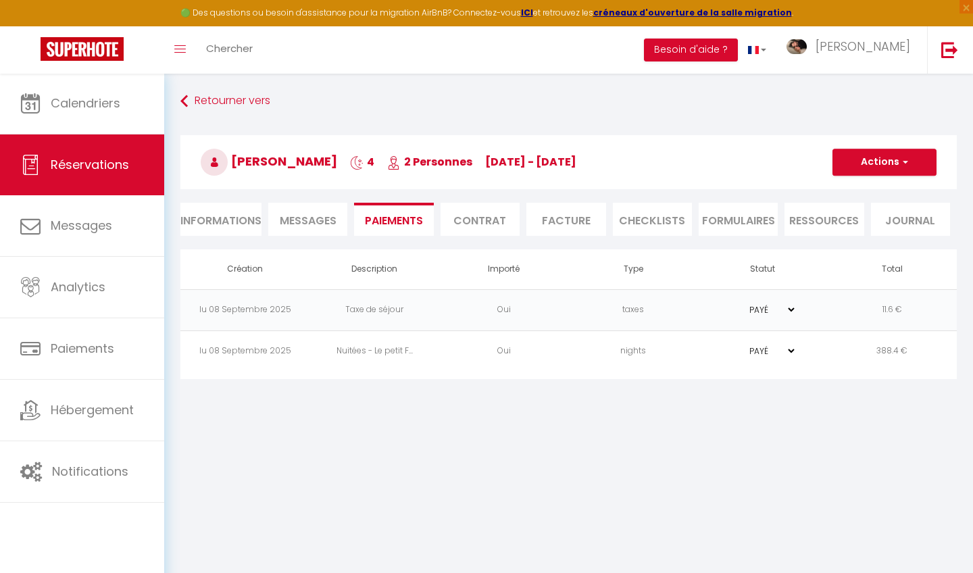
click at [567, 219] on li "Facture" at bounding box center [565, 219] width 79 height 33
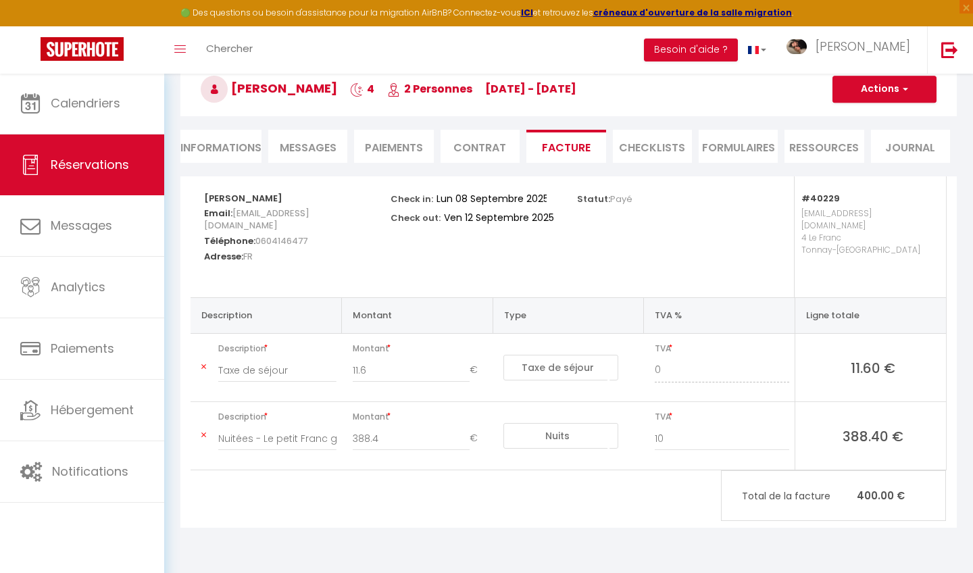
scroll to position [73, 0]
click at [476, 155] on li "Contrat" at bounding box center [479, 146] width 79 height 33
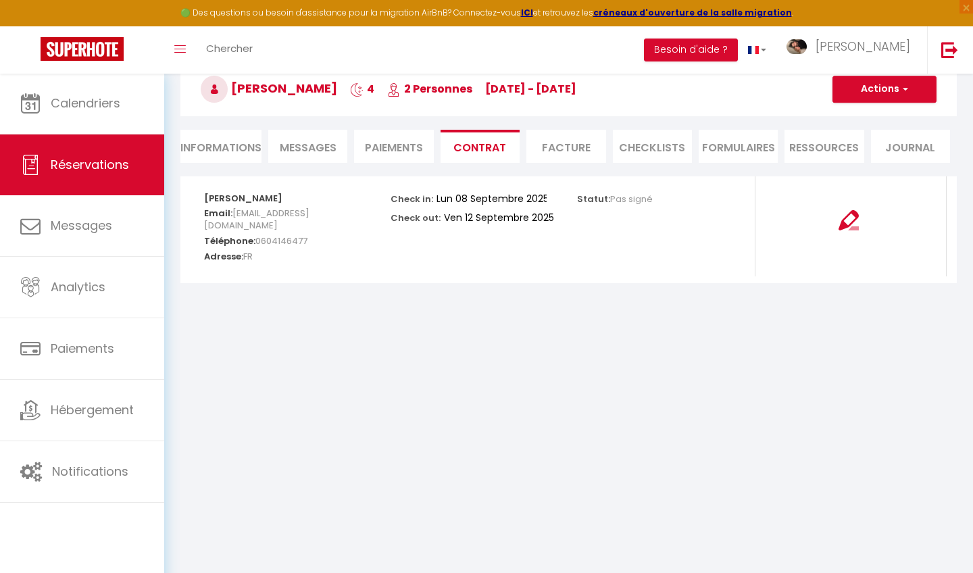
click at [894, 94] on button "Actions" at bounding box center [884, 89] width 104 height 27
click at [854, 122] on link "Voir le contrat" at bounding box center [873, 119] width 113 height 18
click at [565, 154] on li "Facture" at bounding box center [565, 146] width 79 height 33
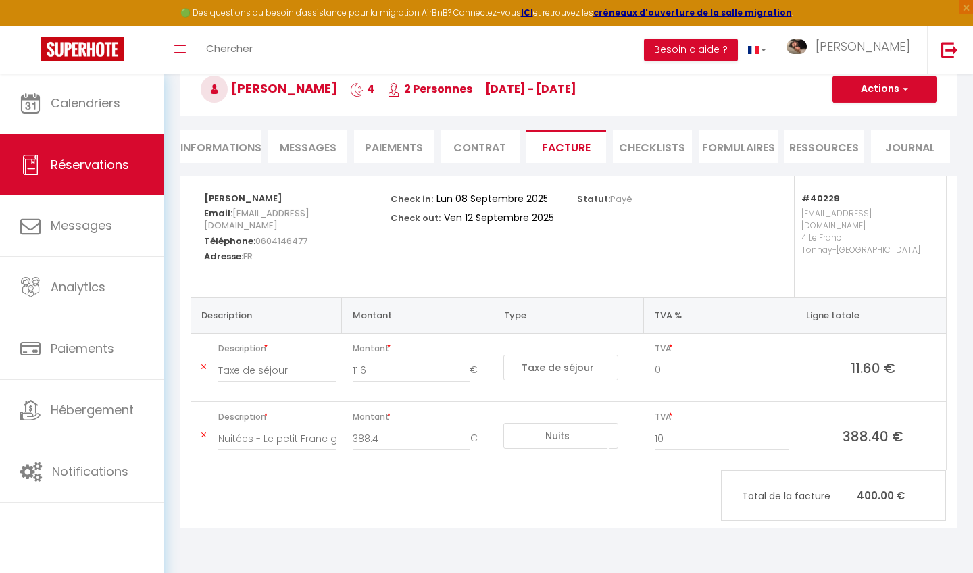
click at [419, 142] on li "Paiements" at bounding box center [393, 146] width 79 height 33
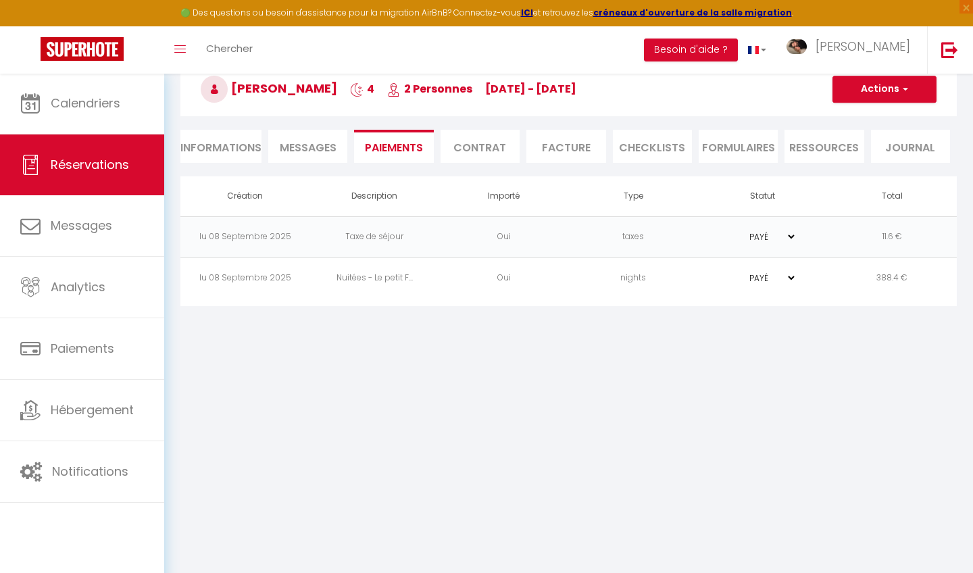
click at [224, 142] on li "Informations" at bounding box center [220, 146] width 81 height 33
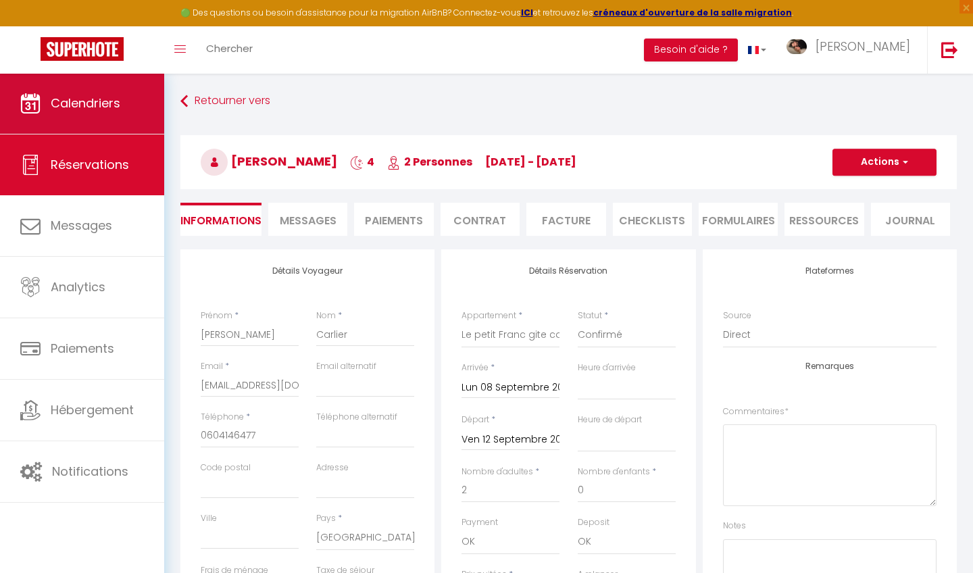
click at [123, 102] on link "Calendriers" at bounding box center [82, 103] width 164 height 61
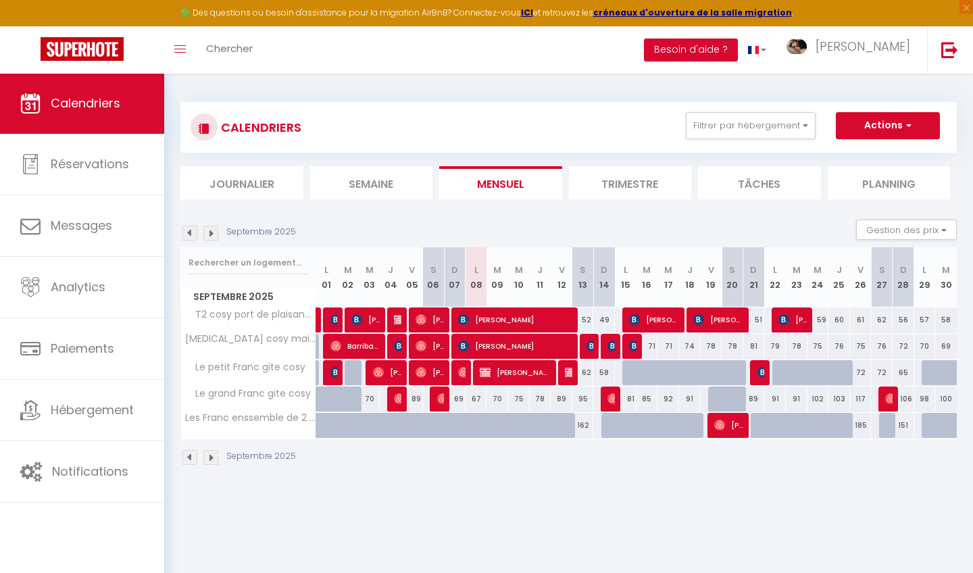
click at [569, 373] on img at bounding box center [570, 372] width 11 height 11
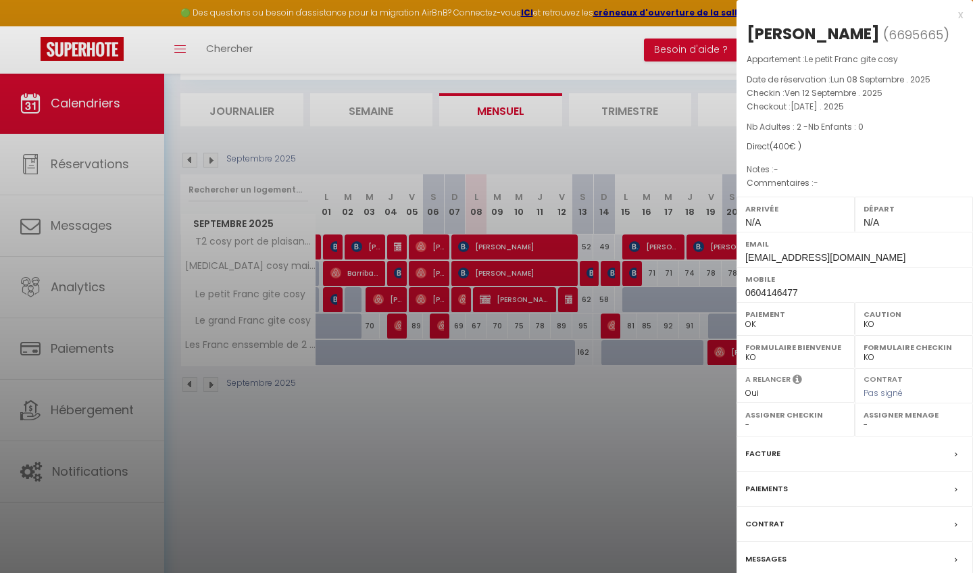
scroll to position [73, 0]
click at [794, 564] on div "Messages" at bounding box center [854, 559] width 236 height 35
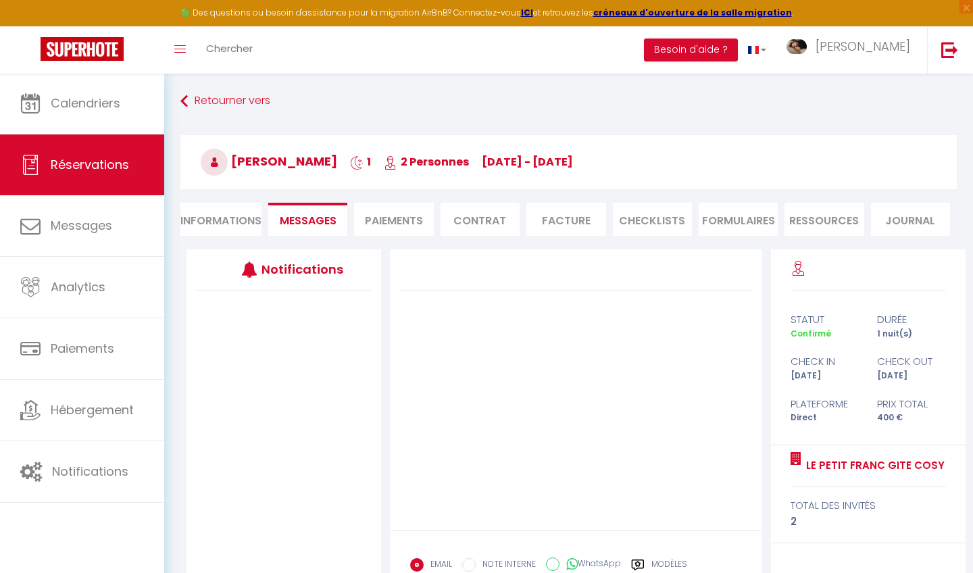
click at [248, 217] on li "Informations" at bounding box center [220, 219] width 81 height 33
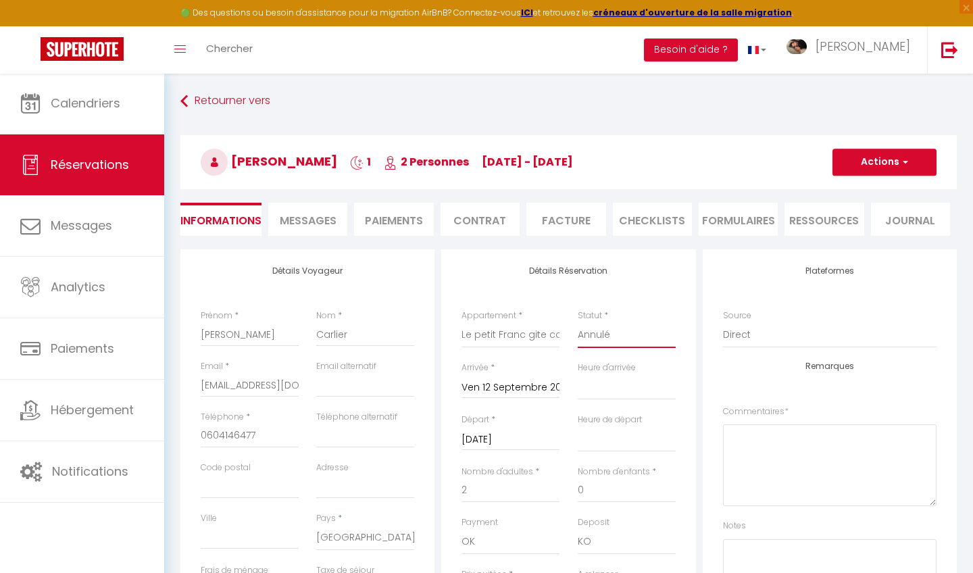
click at [863, 170] on button "Actions" at bounding box center [884, 162] width 104 height 27
click at [860, 189] on link "Enregistrer" at bounding box center [870, 192] width 107 height 18
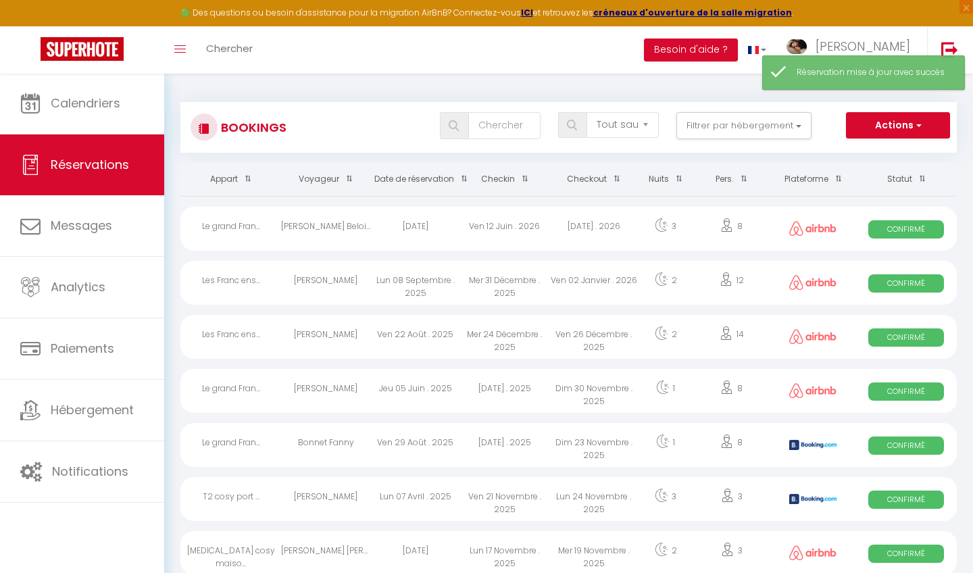
click at [136, 109] on link "Calendriers" at bounding box center [82, 103] width 164 height 61
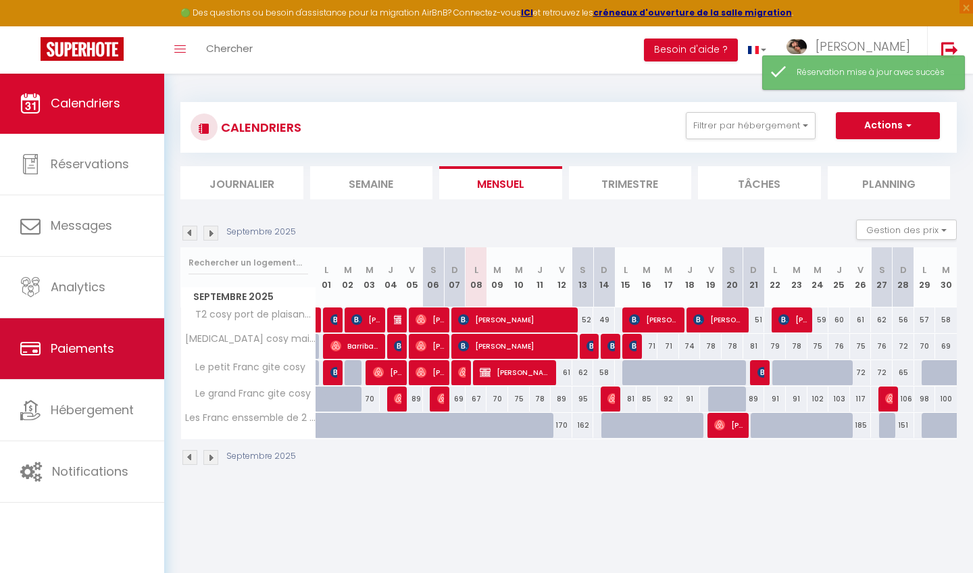
click at [137, 353] on link "Paiements" at bounding box center [82, 348] width 164 height 61
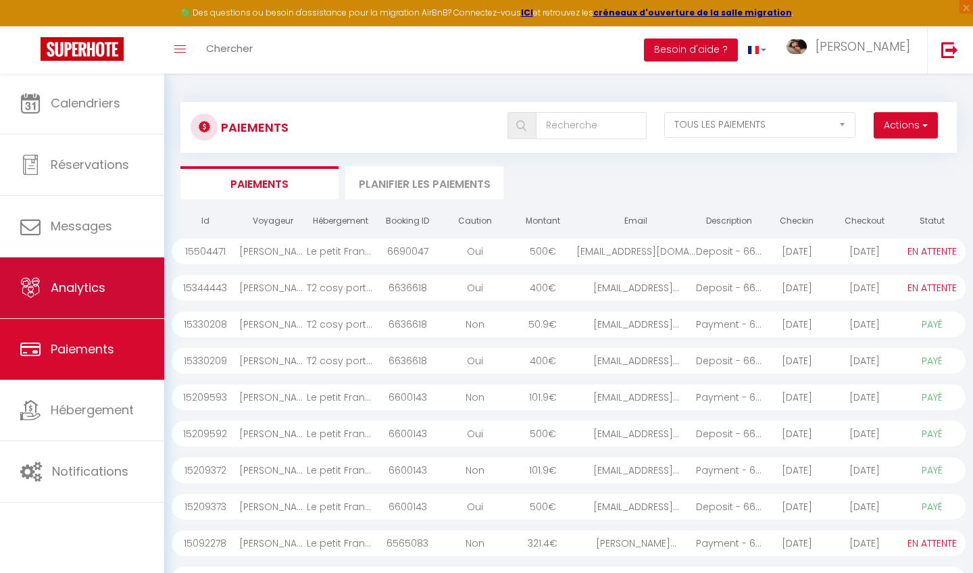
click at [148, 277] on link "Analytics" at bounding box center [82, 287] width 164 height 61
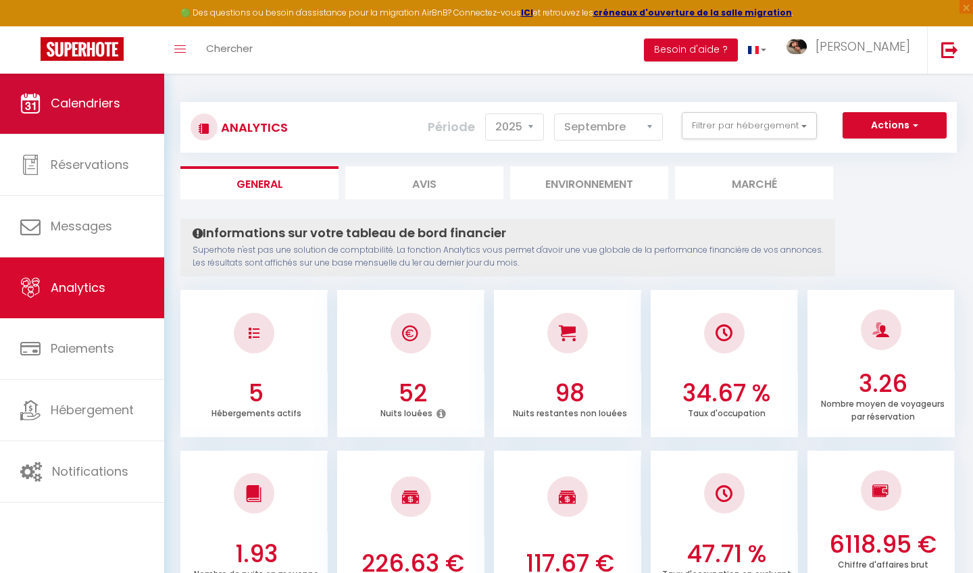
click at [150, 110] on link "Calendriers" at bounding box center [82, 103] width 164 height 61
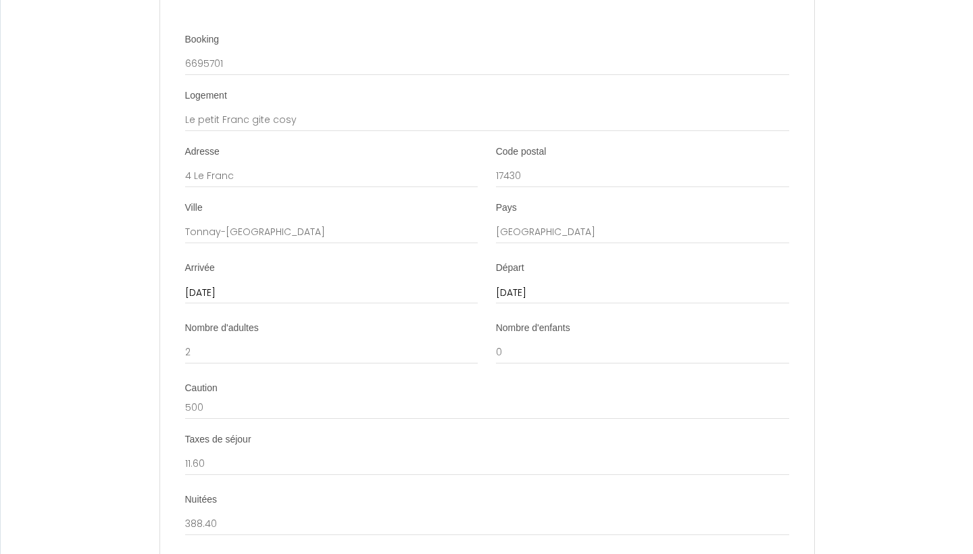
scroll to position [1705, 0]
